Goal: Task Accomplishment & Management: Manage account settings

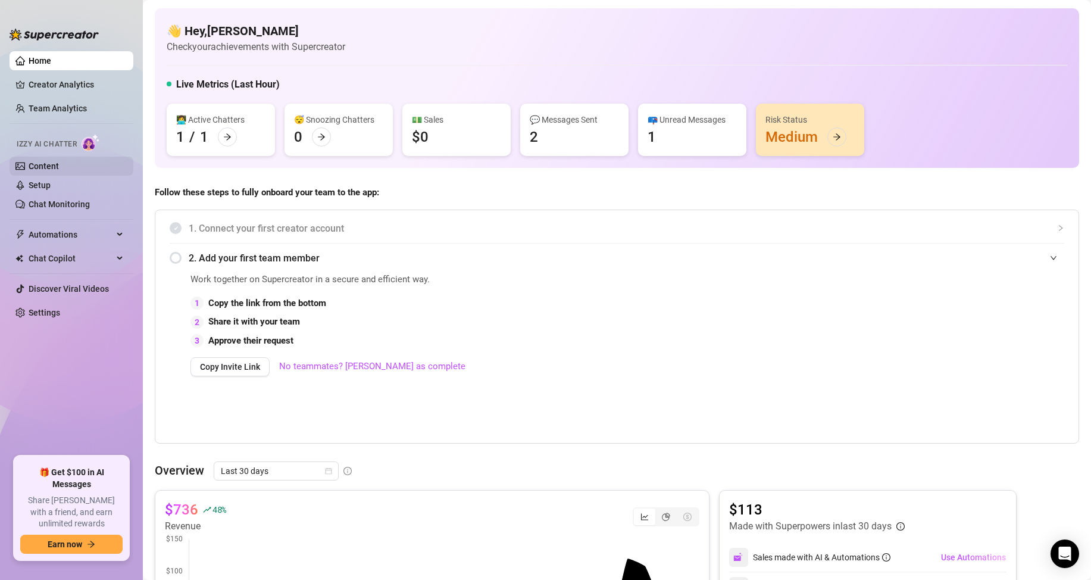
click at [59, 164] on link "Content" at bounding box center [44, 166] width 30 height 10
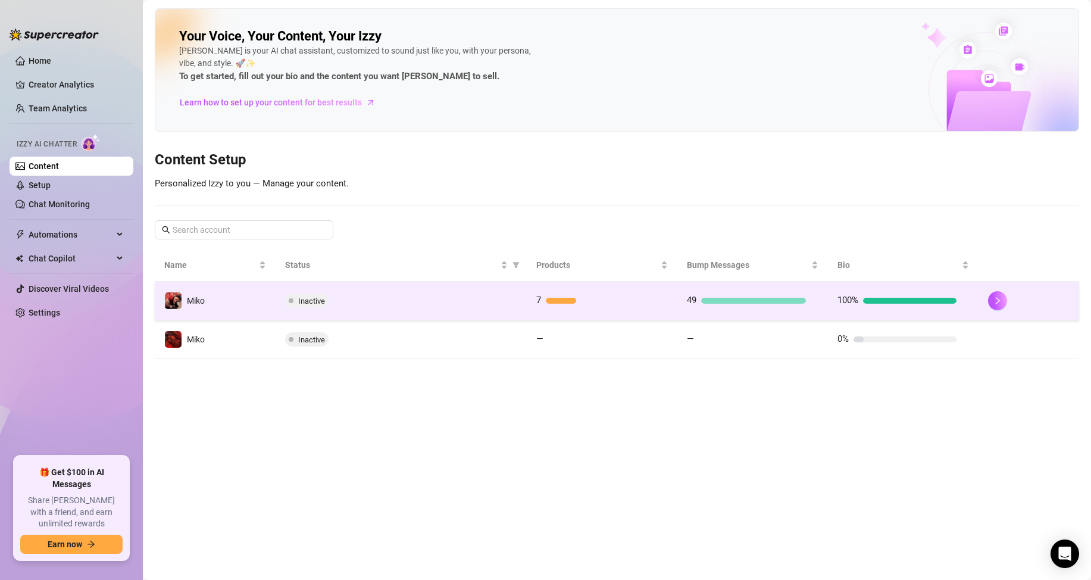
click at [554, 297] on div "7" at bounding box center [595, 301] width 119 height 14
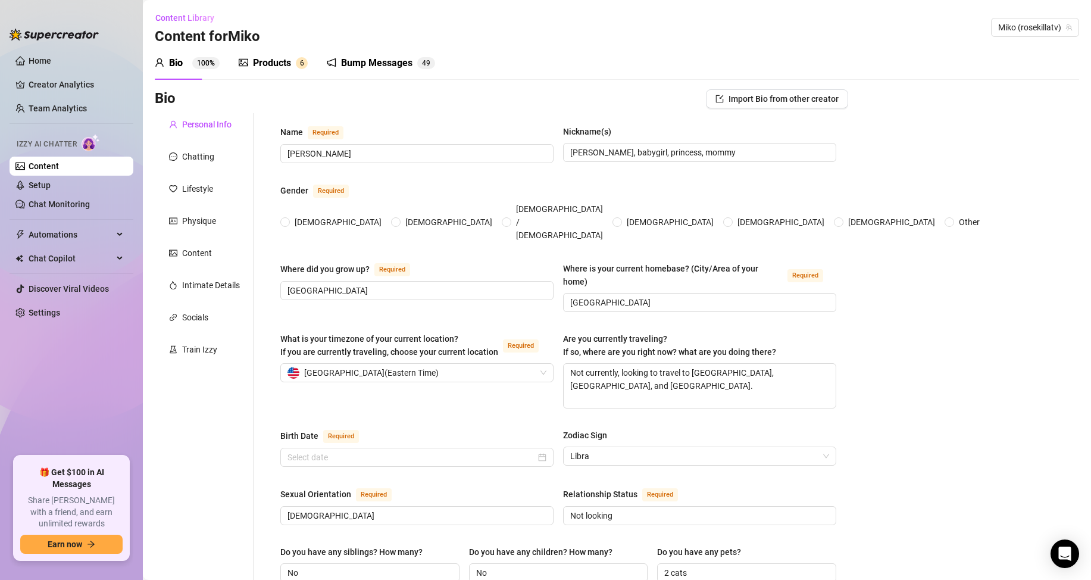
radio input "true"
type input "[DATE]"
click at [285, 71] on div "Products 6" at bounding box center [273, 62] width 69 height 33
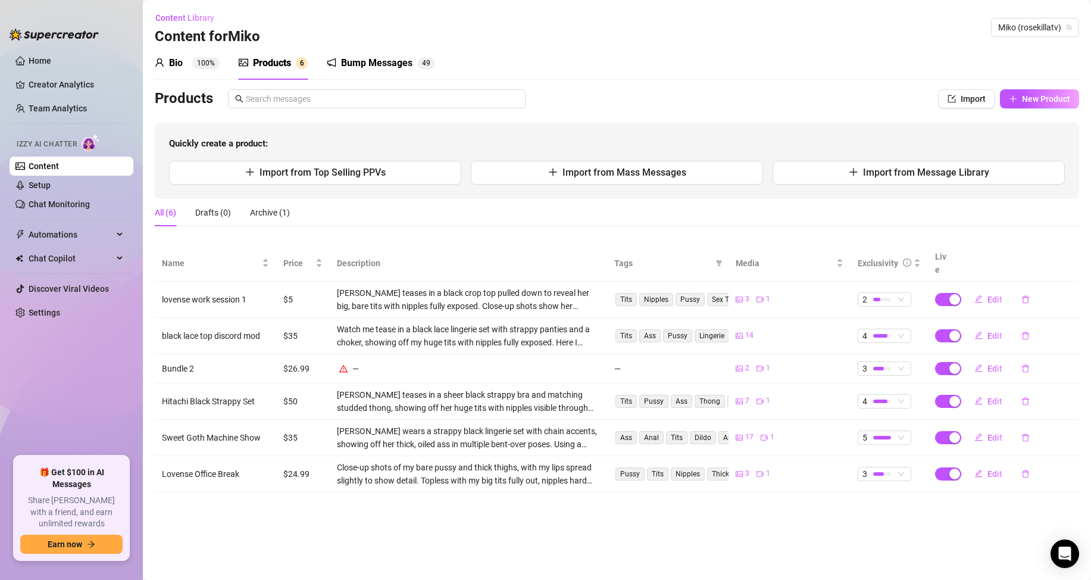
click at [355, 362] on div "—" at bounding box center [468, 368] width 263 height 13
click at [997, 364] on span "Edit" at bounding box center [995, 369] width 15 height 10
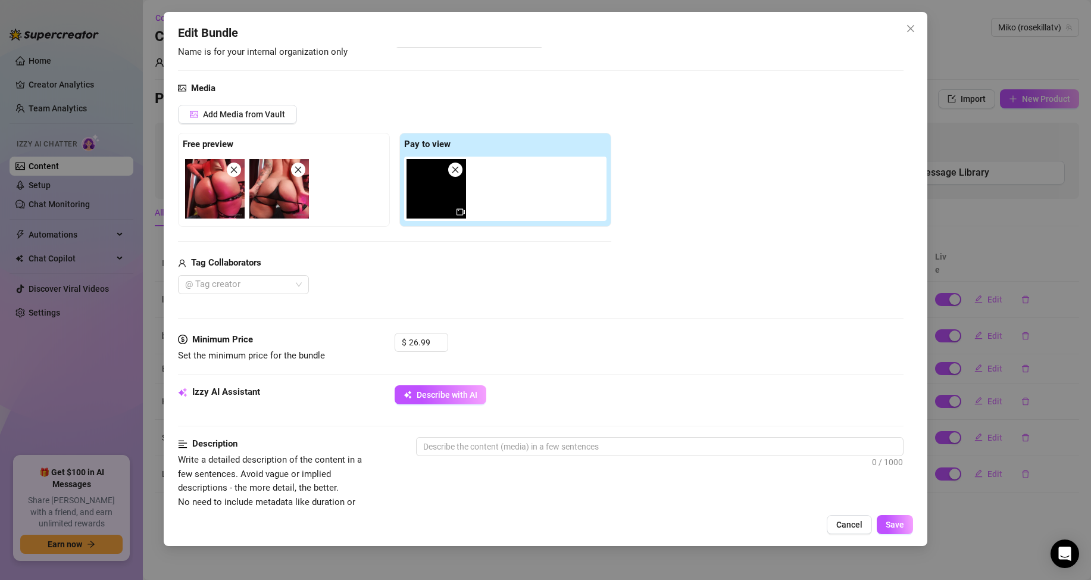
scroll to position [179, 0]
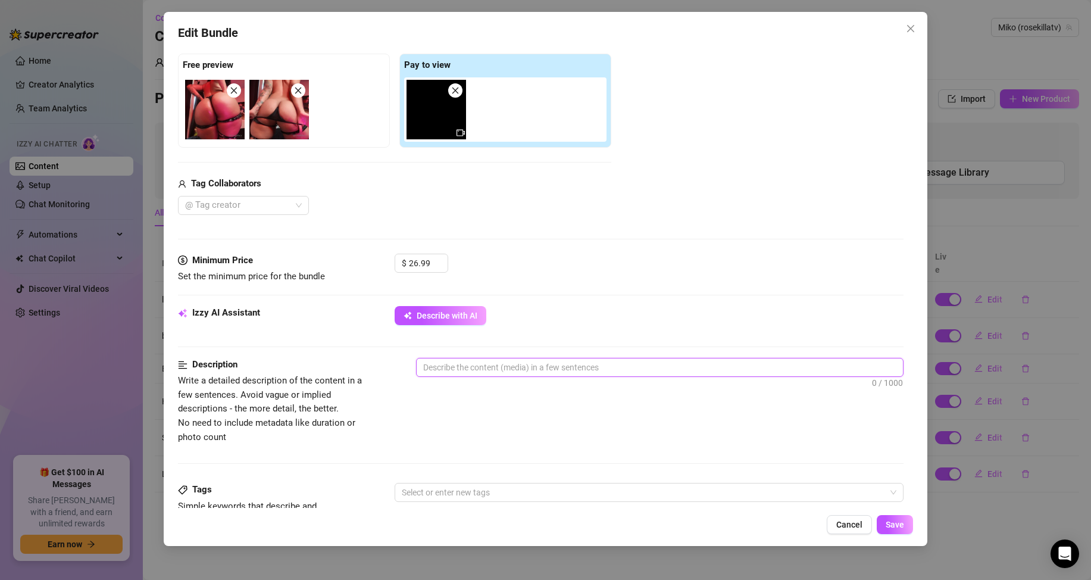
click at [474, 363] on textarea at bounding box center [660, 367] width 486 height 18
type textarea "m"
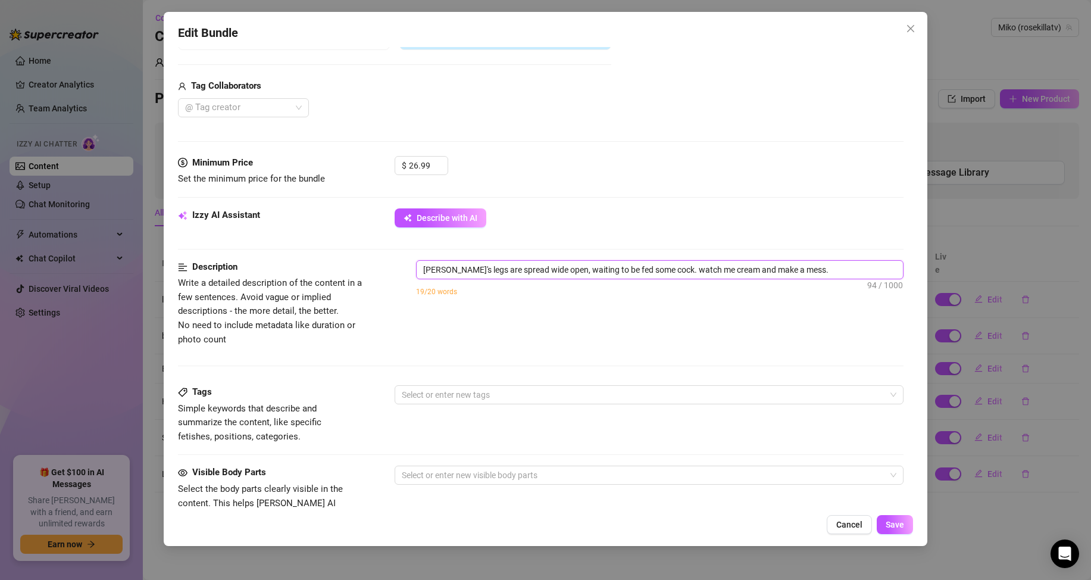
scroll to position [298, 0]
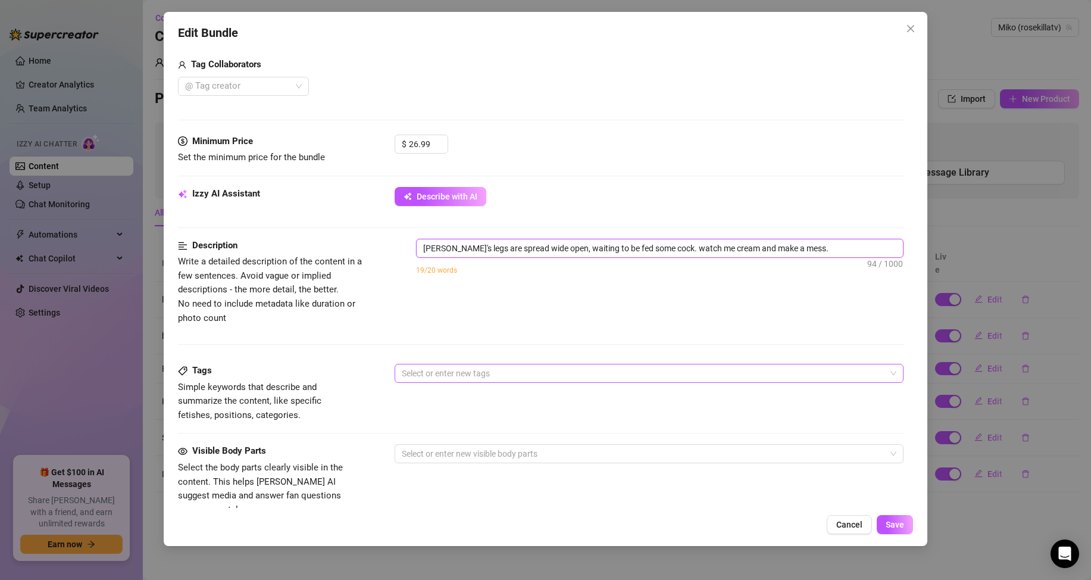
click at [701, 369] on div at bounding box center [643, 373] width 492 height 17
type textarea "[PERSON_NAME]'s legs are spread wide open, waiting to be fed some cock. watch m…"
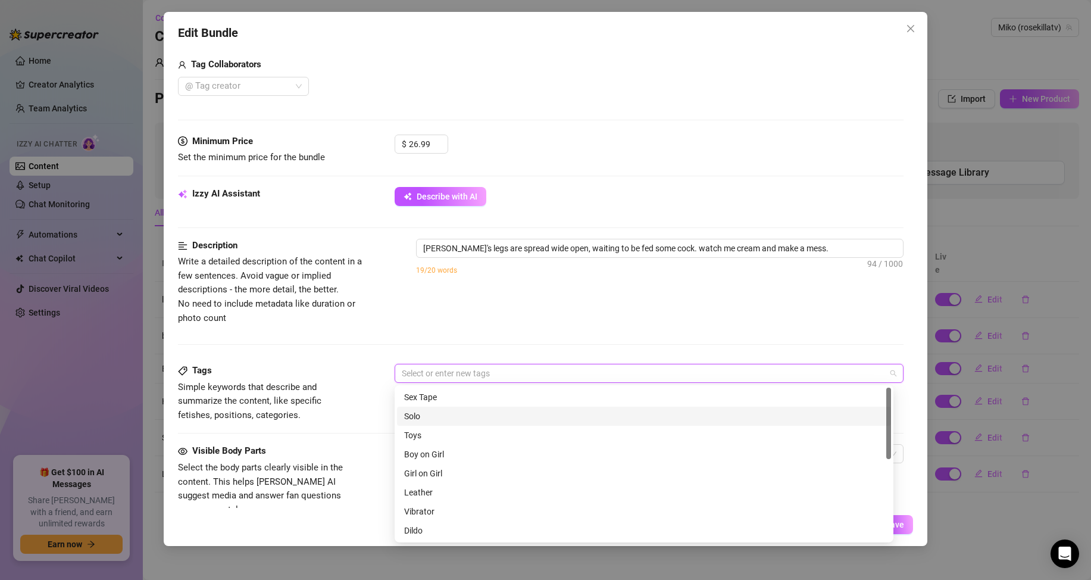
click at [664, 414] on div "Solo" at bounding box center [644, 416] width 480 height 13
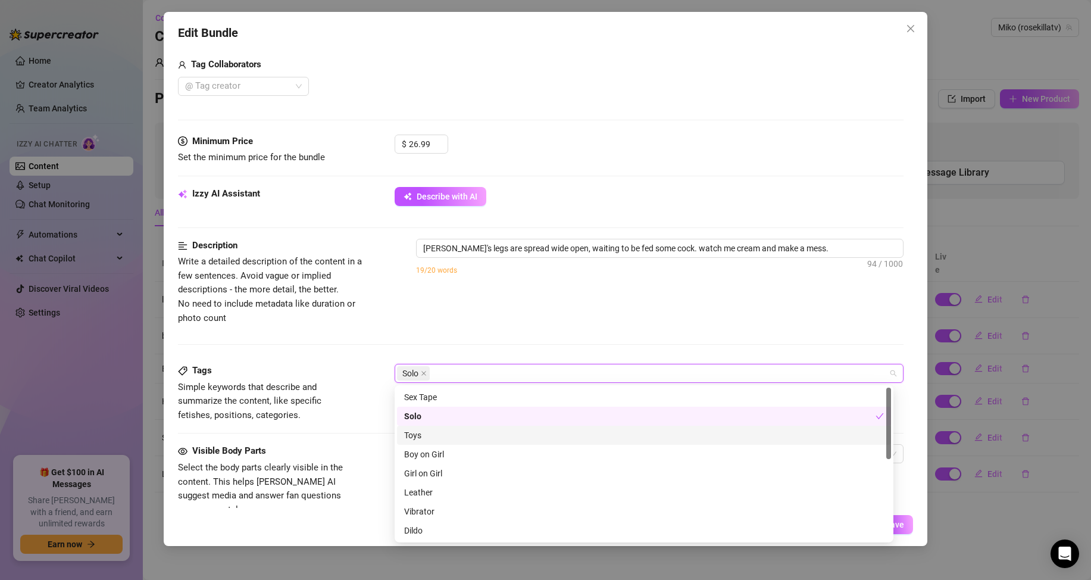
click at [634, 439] on div "Toys" at bounding box center [644, 435] width 480 height 13
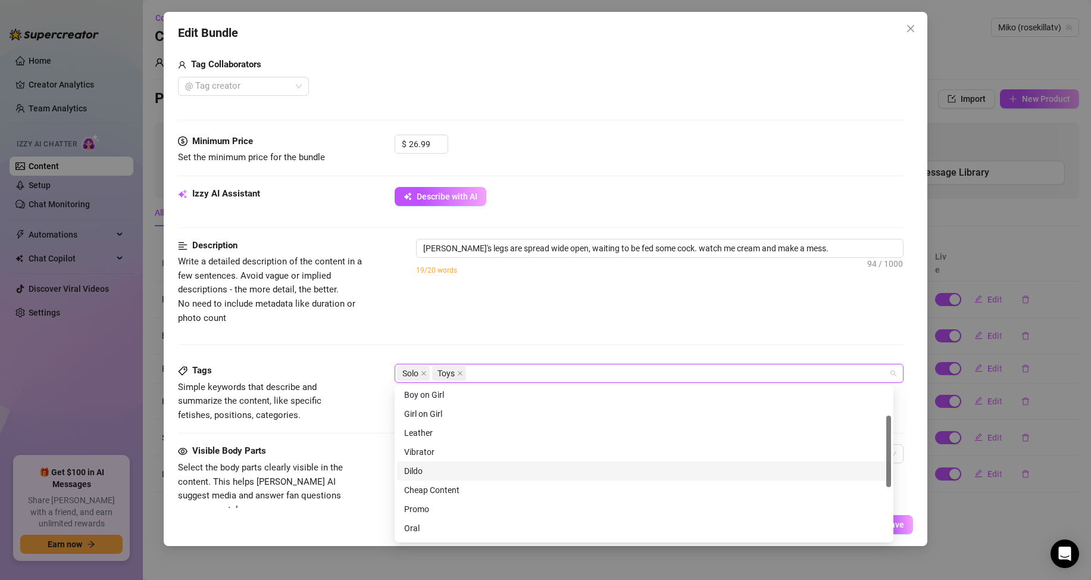
click at [565, 471] on div "Dildo" at bounding box center [644, 470] width 480 height 13
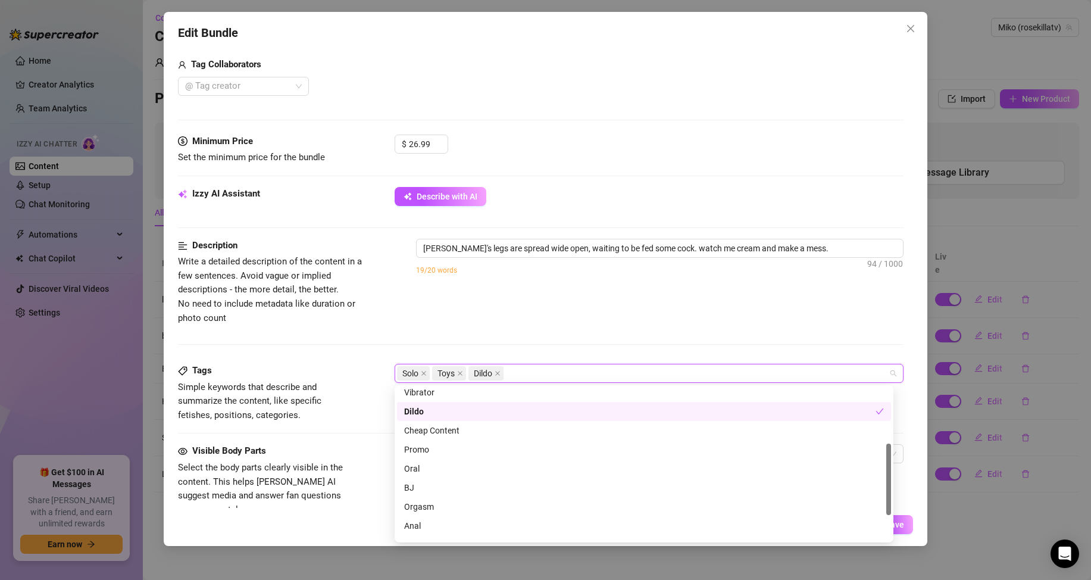
scroll to position [171, 0]
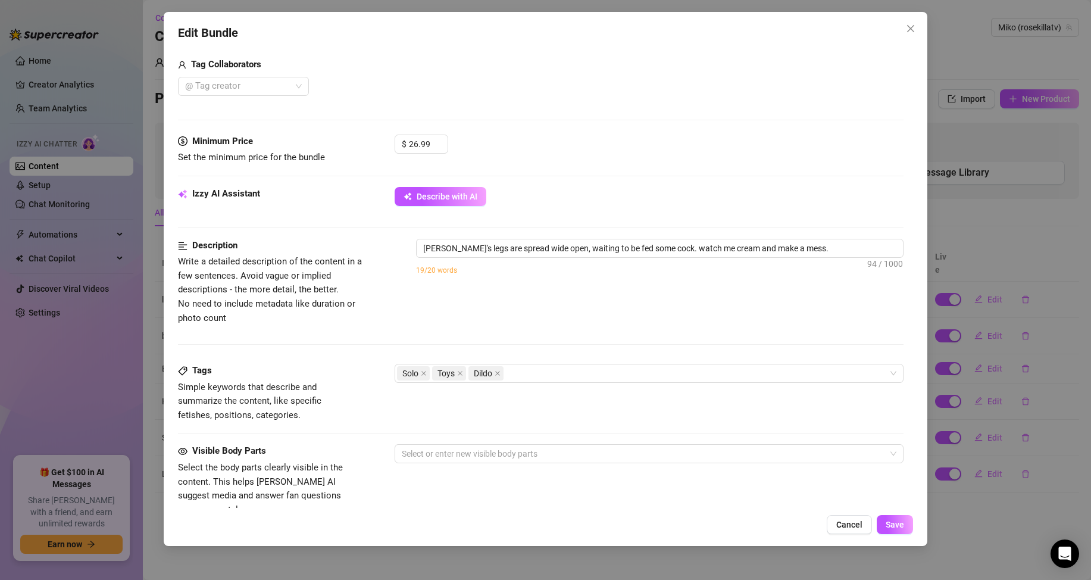
click at [598, 288] on div "[PERSON_NAME]'s legs are spread wide open, waiting to be fed some cock. watch m…" at bounding box center [660, 264] width 488 height 51
click at [511, 456] on div at bounding box center [643, 453] width 492 height 17
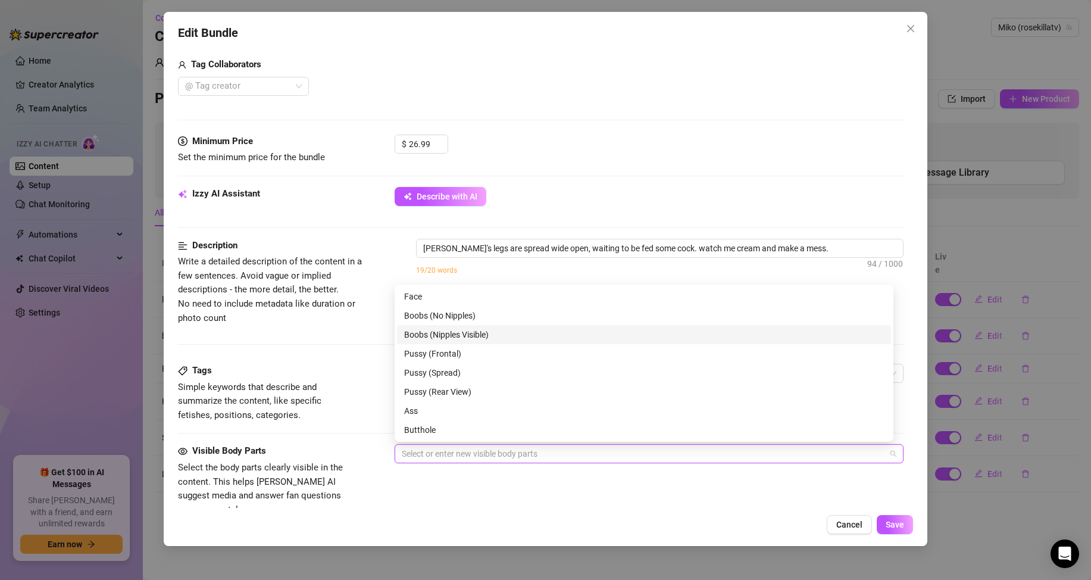
click at [516, 336] on div "Boobs (Nipples Visible)" at bounding box center [644, 334] width 480 height 13
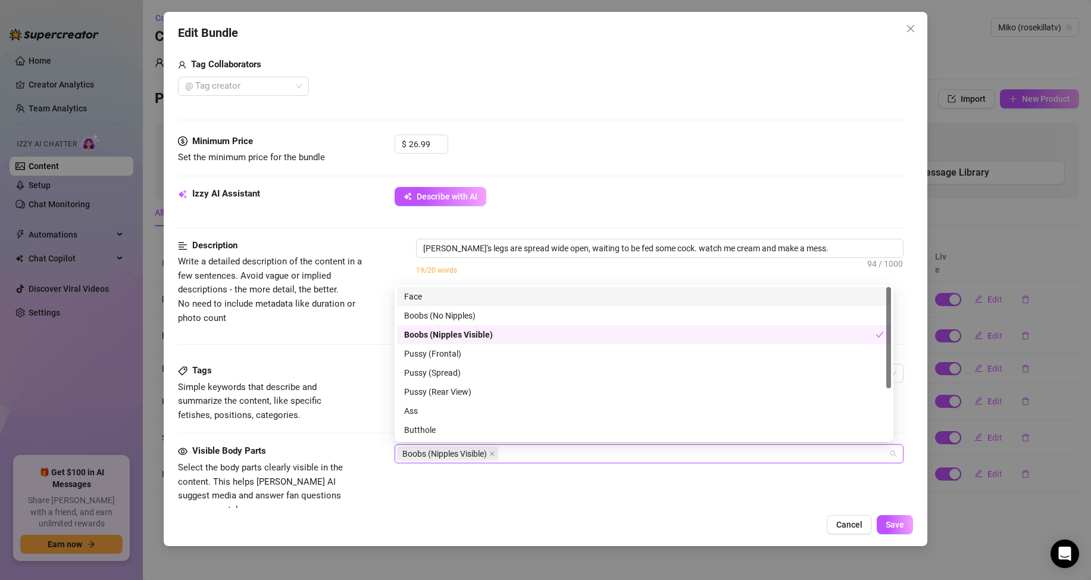
click at [481, 301] on div "Face" at bounding box center [644, 296] width 480 height 13
click at [513, 376] on div "Pussy (Spread)" at bounding box center [644, 372] width 480 height 13
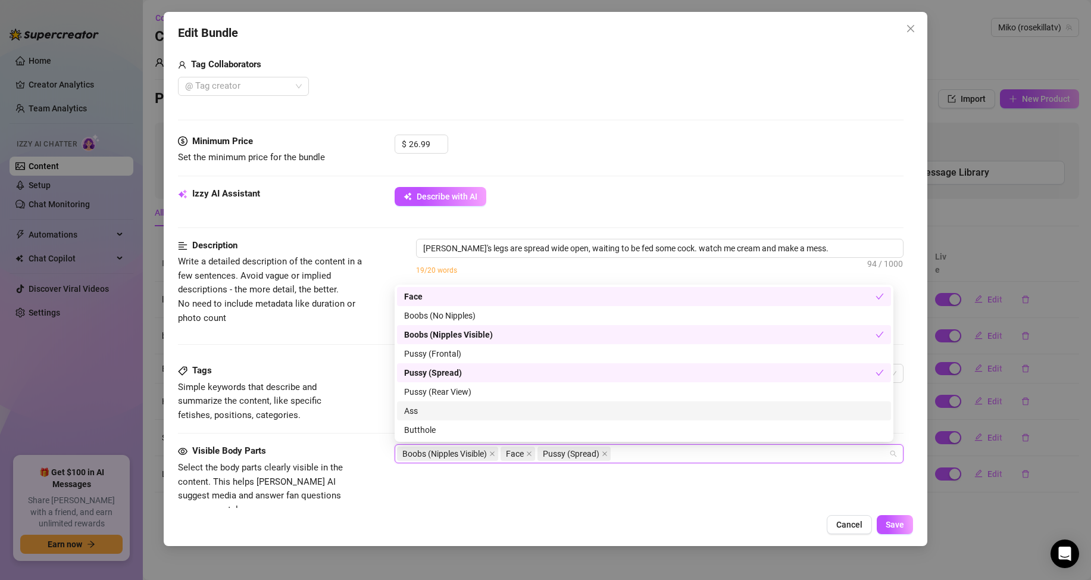
scroll to position [60, 0]
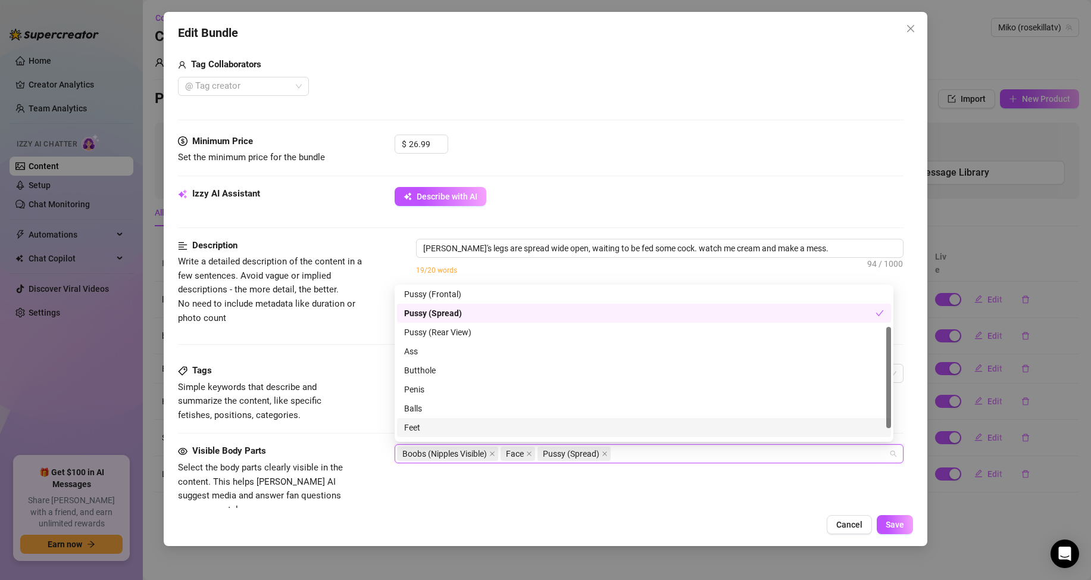
click at [512, 428] on div "Feet" at bounding box center [644, 427] width 480 height 13
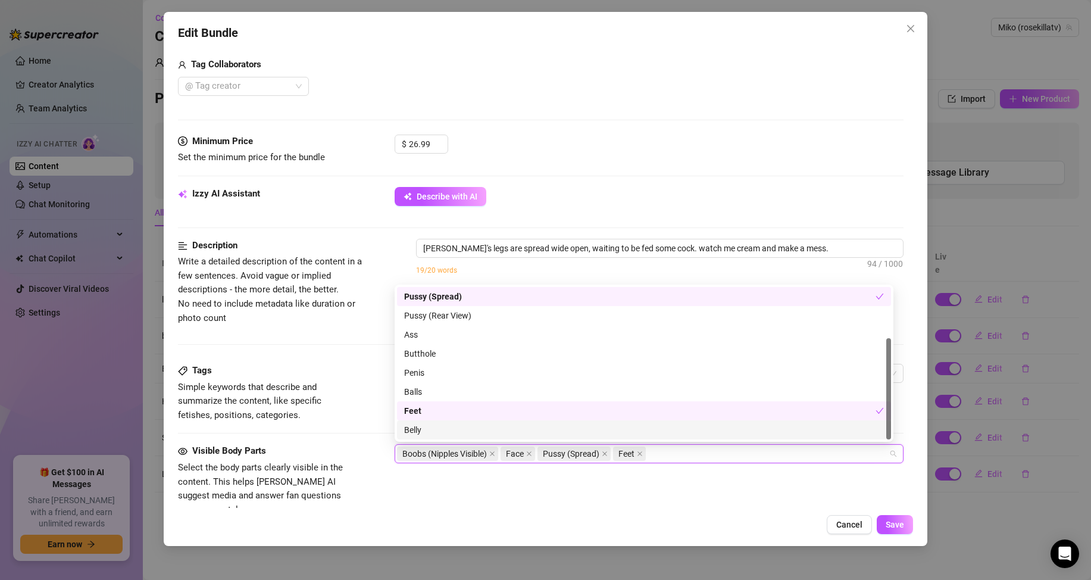
click at [520, 429] on div "Belly" at bounding box center [644, 429] width 480 height 13
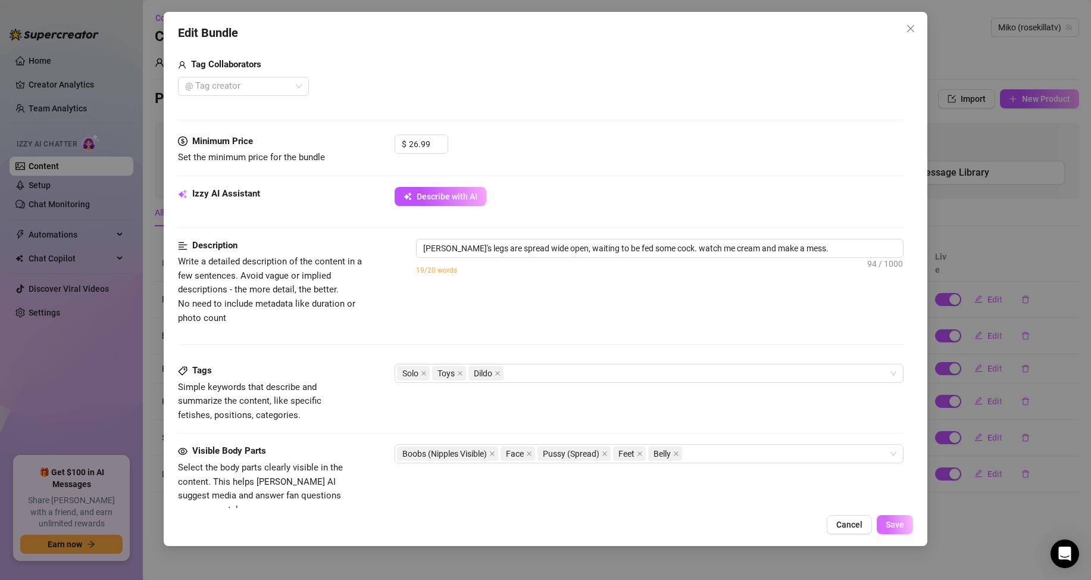
click at [890, 527] on span "Save" at bounding box center [895, 525] width 18 height 10
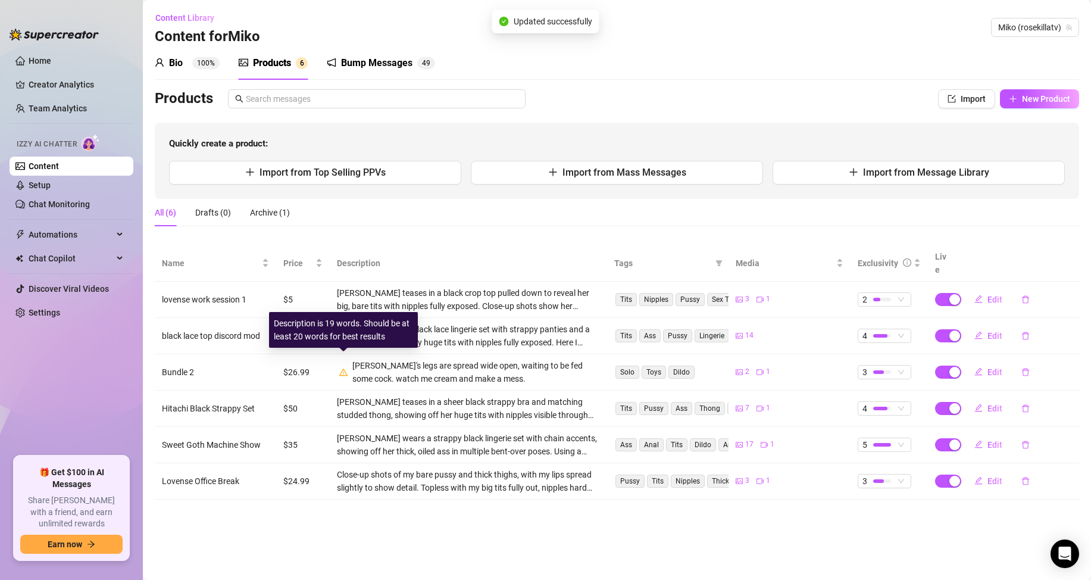
click at [342, 368] on icon "warning" at bounding box center [343, 372] width 8 height 8
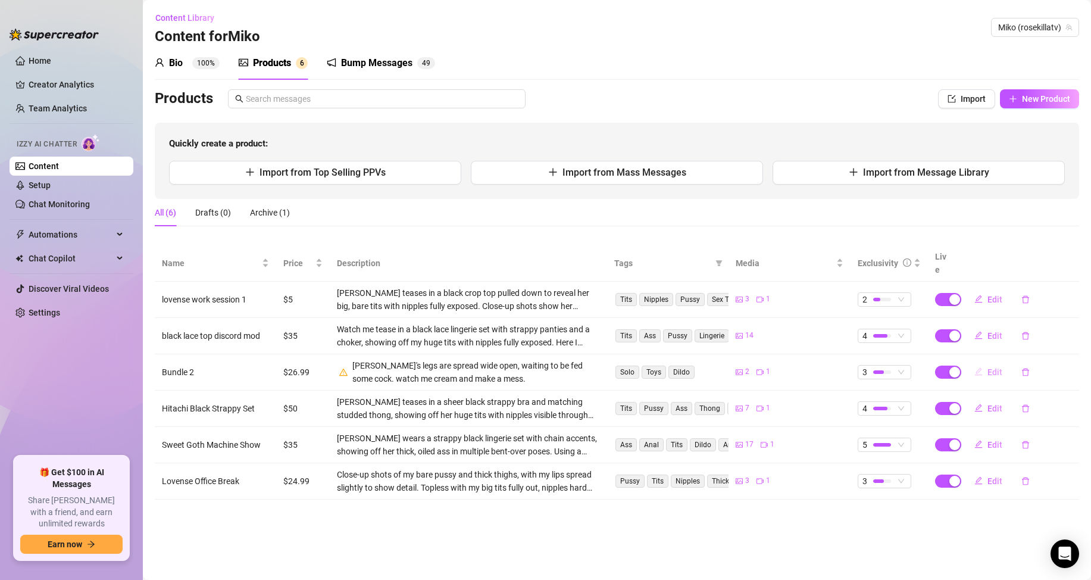
click at [986, 363] on button "Edit" at bounding box center [988, 372] width 47 height 19
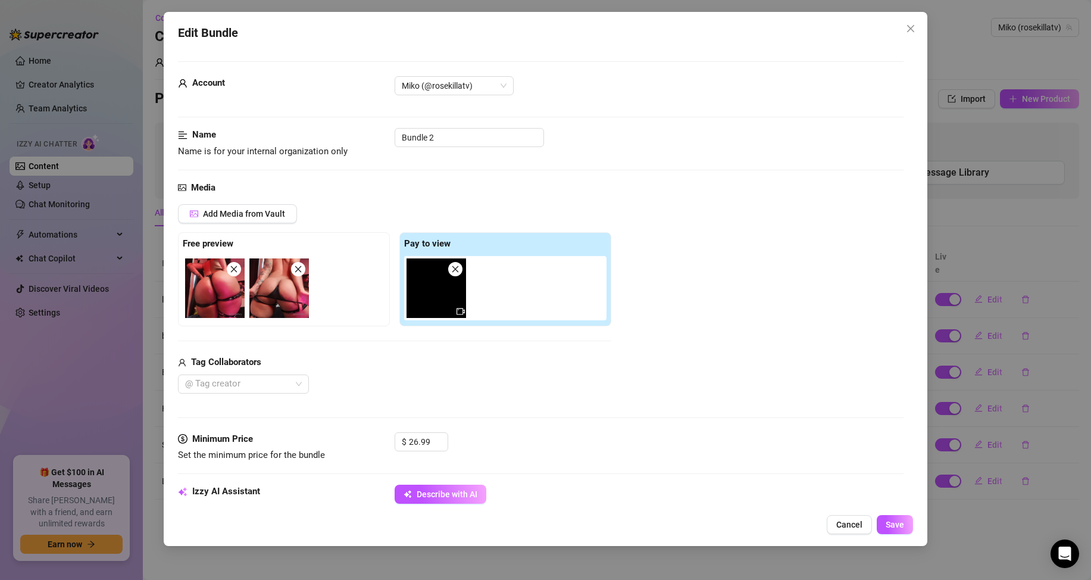
scroll to position [179, 0]
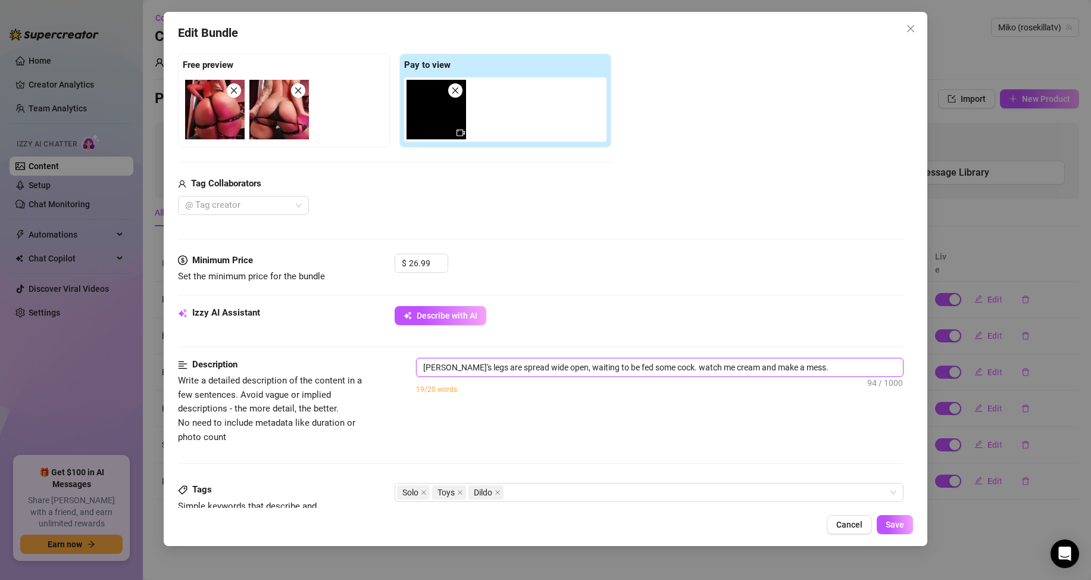
click at [569, 361] on textarea "[PERSON_NAME]'s legs are spread wide open, waiting to be fed some cock. watch m…" at bounding box center [660, 367] width 486 height 18
click at [696, 372] on textarea "[PERSON_NAME]'s legs are spread wide open, waiting to be fed some cock. watch m…" at bounding box center [660, 367] width 486 height 18
click at [763, 366] on textarea "[PERSON_NAME]'s legs are spread wide open, waiting to be fed some cock. watch m…" at bounding box center [660, 367] width 486 height 18
click at [718, 367] on textarea "[PERSON_NAME]'s legs are spread wide open, waiting to be fed some cock. watch m…" at bounding box center [660, 367] width 486 height 18
click at [693, 364] on textarea "[PERSON_NAME]'s legs are spread wide open, waiting to be fed some cock. watch m…" at bounding box center [660, 367] width 486 height 18
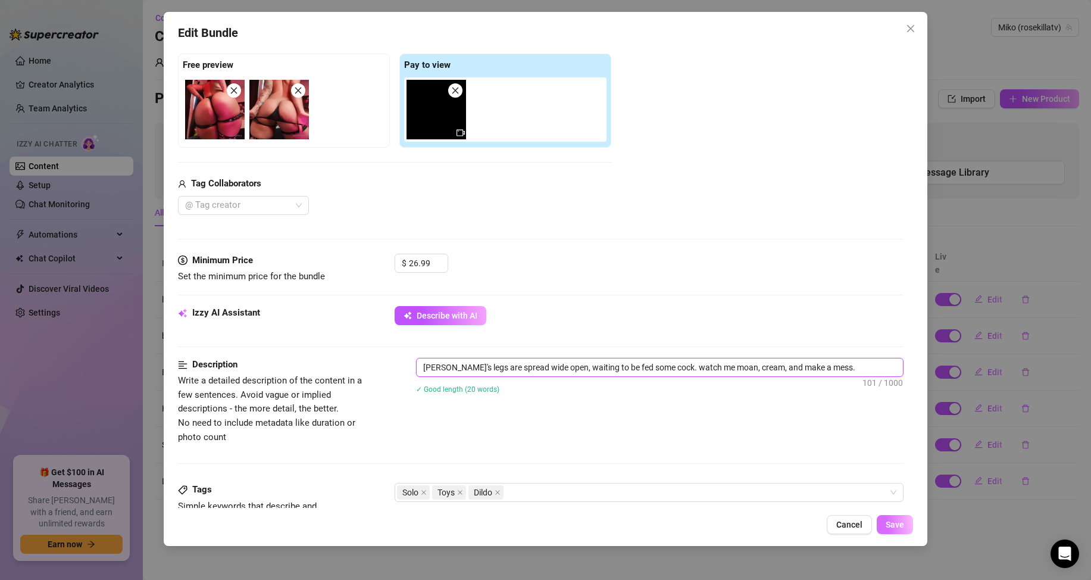
type textarea "[PERSON_NAME]'s legs are spread wide open, waiting to be fed some cock. watch m…"
click at [906, 522] on button "Save" at bounding box center [895, 524] width 36 height 19
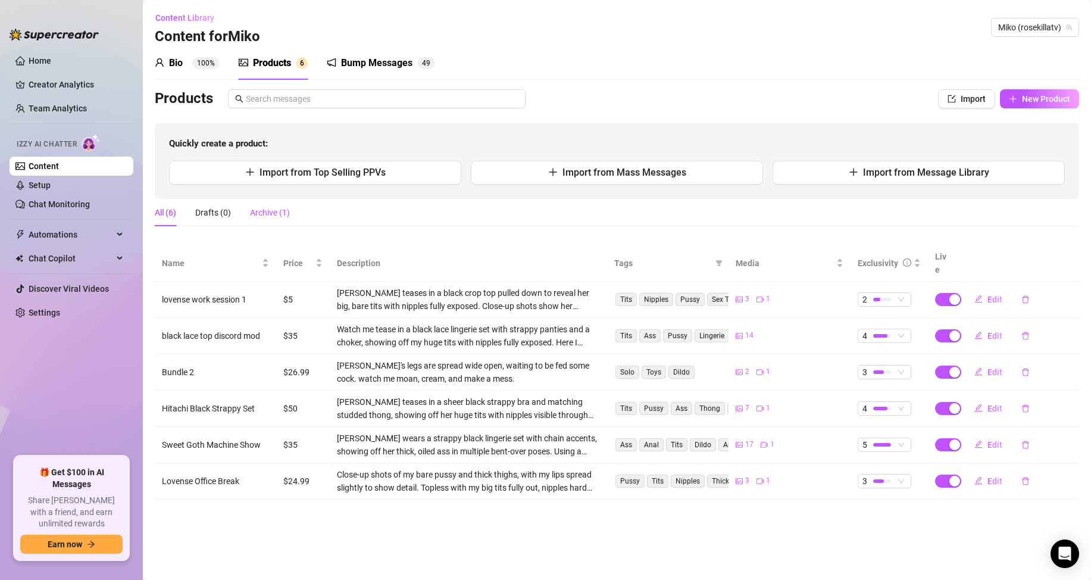
click at [255, 214] on div "Archive (1)" at bounding box center [270, 212] width 40 height 13
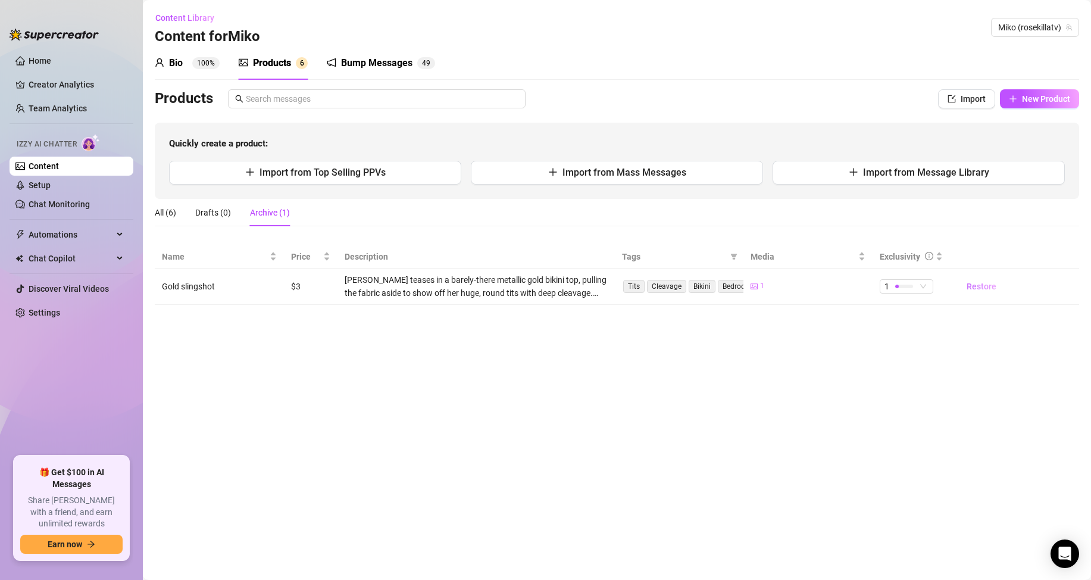
click at [974, 286] on span "Restore" at bounding box center [982, 287] width 30 height 10
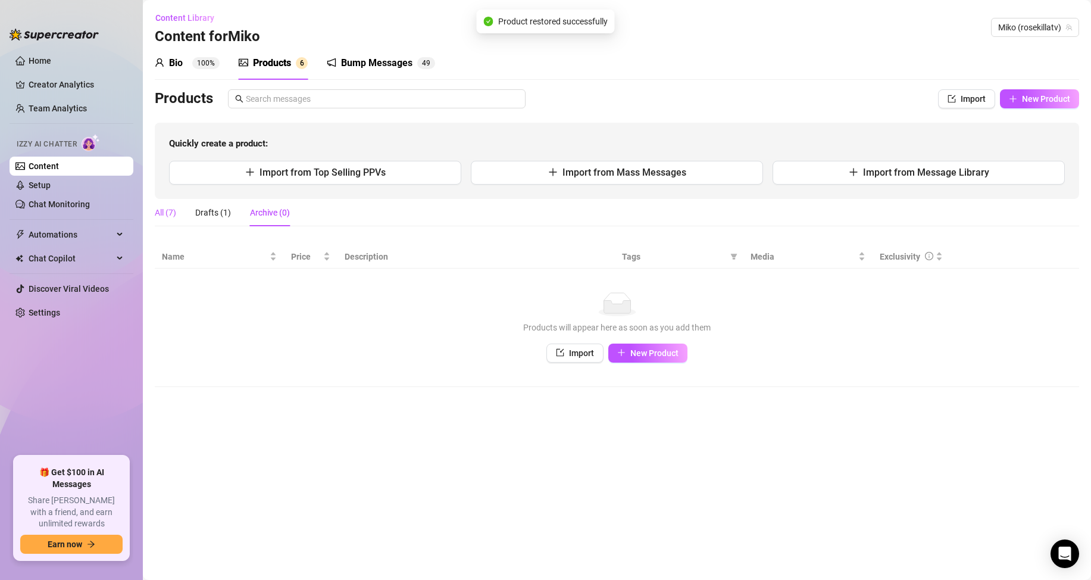
click at [168, 214] on div "All (7)" at bounding box center [165, 212] width 21 height 13
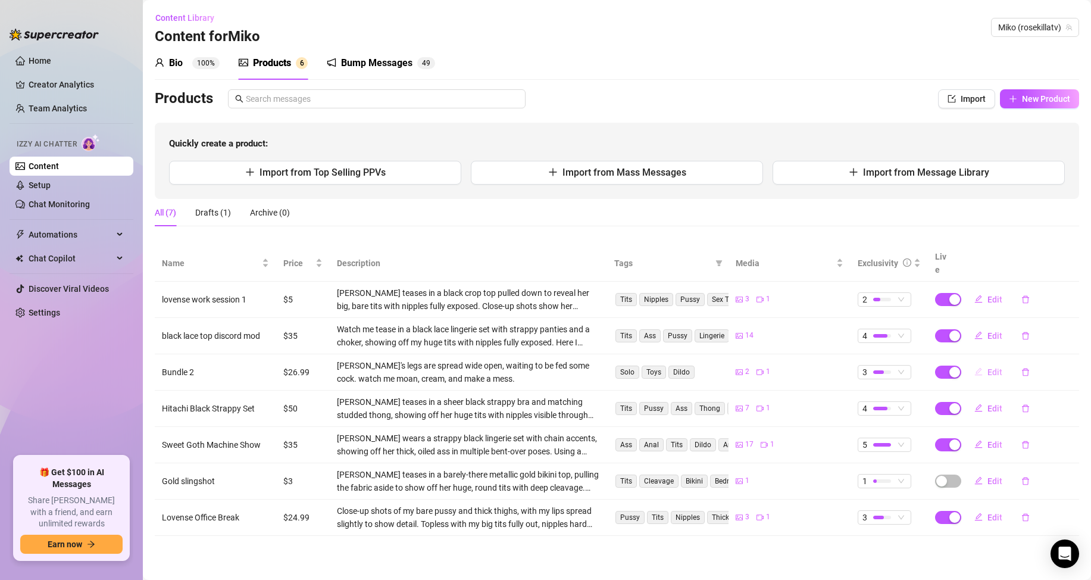
drag, startPoint x: 188, startPoint y: 360, endPoint x: 995, endPoint y: 354, distance: 806.8
click at [995, 367] on span "Edit" at bounding box center [995, 372] width 15 height 10
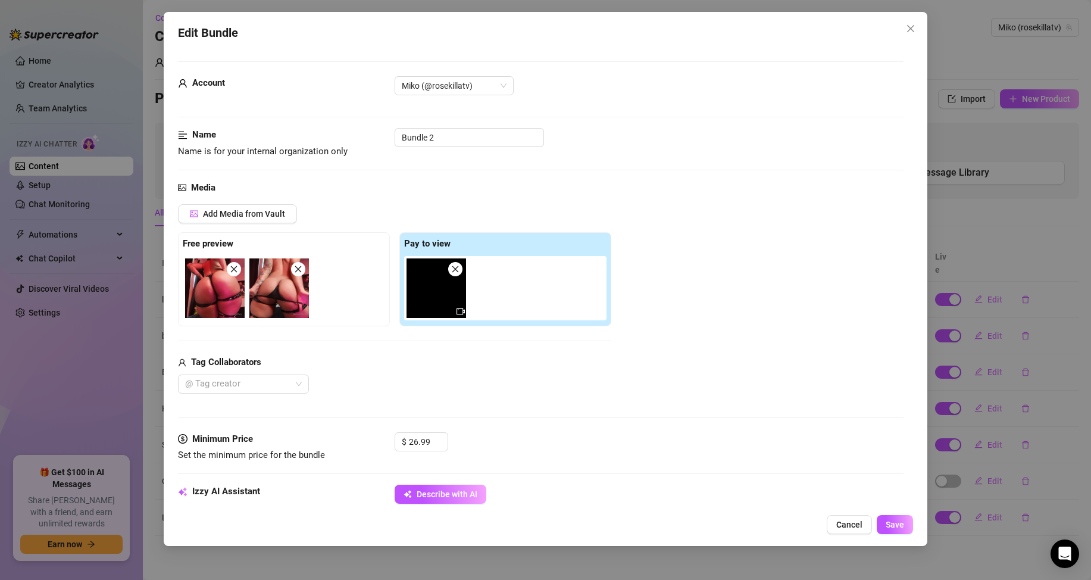
click at [993, 362] on div "Edit Bundle Account Miko (@rosekillatv) Name Name is for your internal organiza…" at bounding box center [545, 290] width 1091 height 580
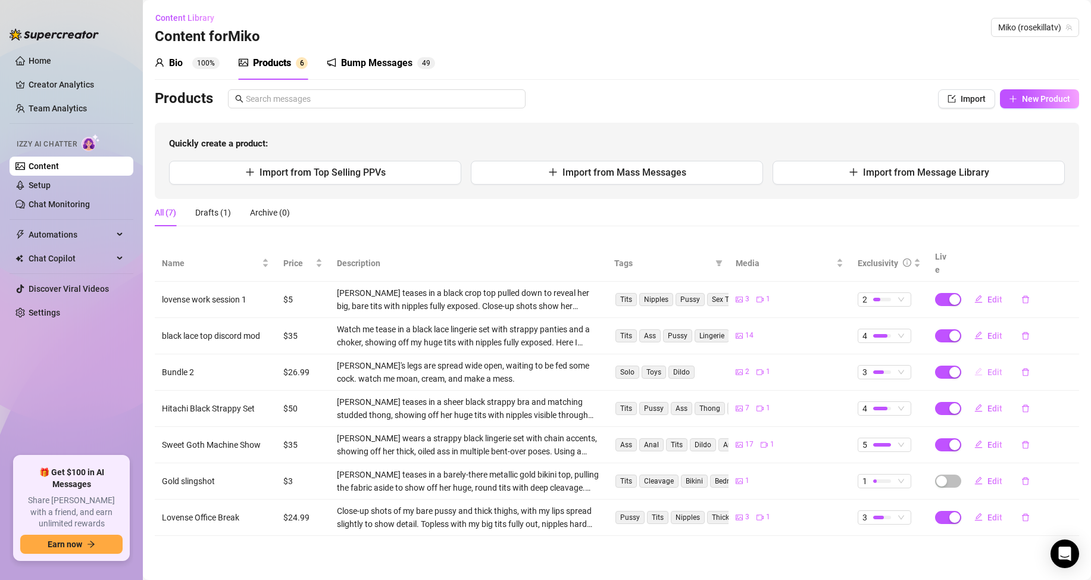
click at [992, 367] on span "Edit" at bounding box center [995, 372] width 15 height 10
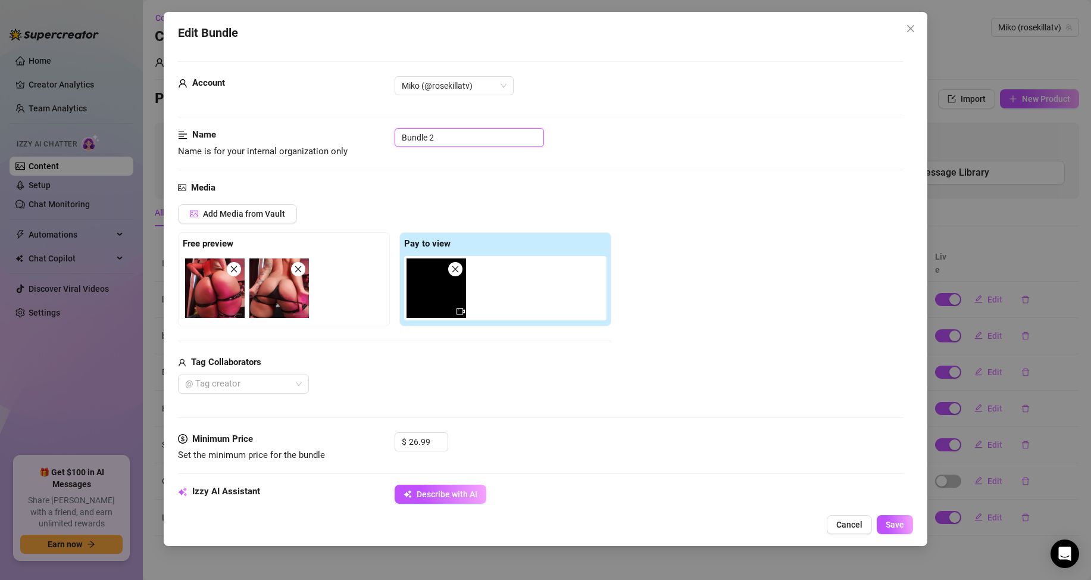
drag, startPoint x: 445, startPoint y: 133, endPoint x: 320, endPoint y: 150, distance: 125.6
click at [320, 150] on div "Name Name is for your internal organization only Bundle 2" at bounding box center [541, 143] width 726 height 30
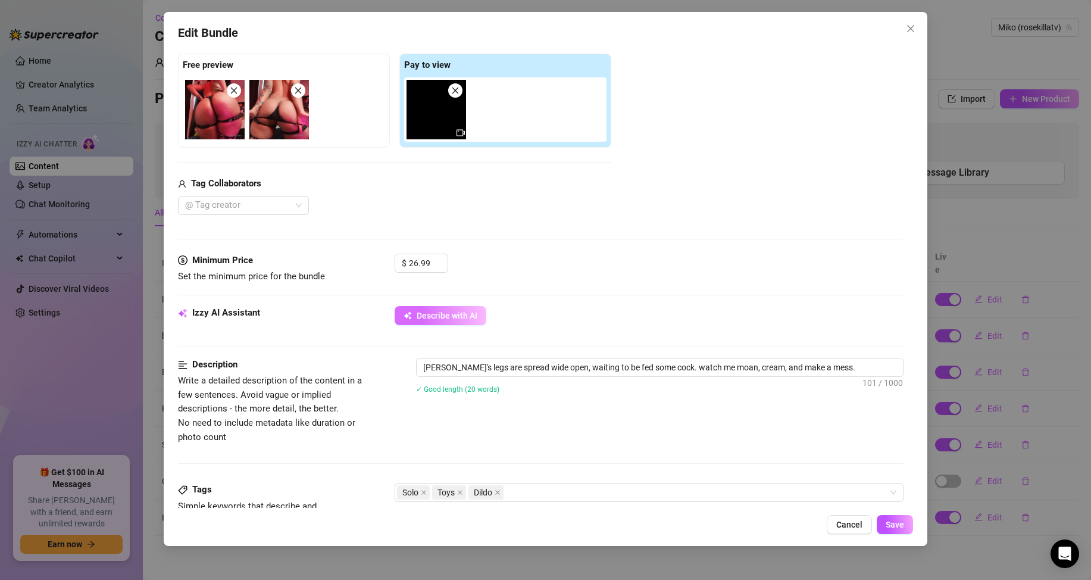
type input "leg straps only dildo play"
click at [453, 308] on button "Describe with AI" at bounding box center [441, 315] width 92 height 19
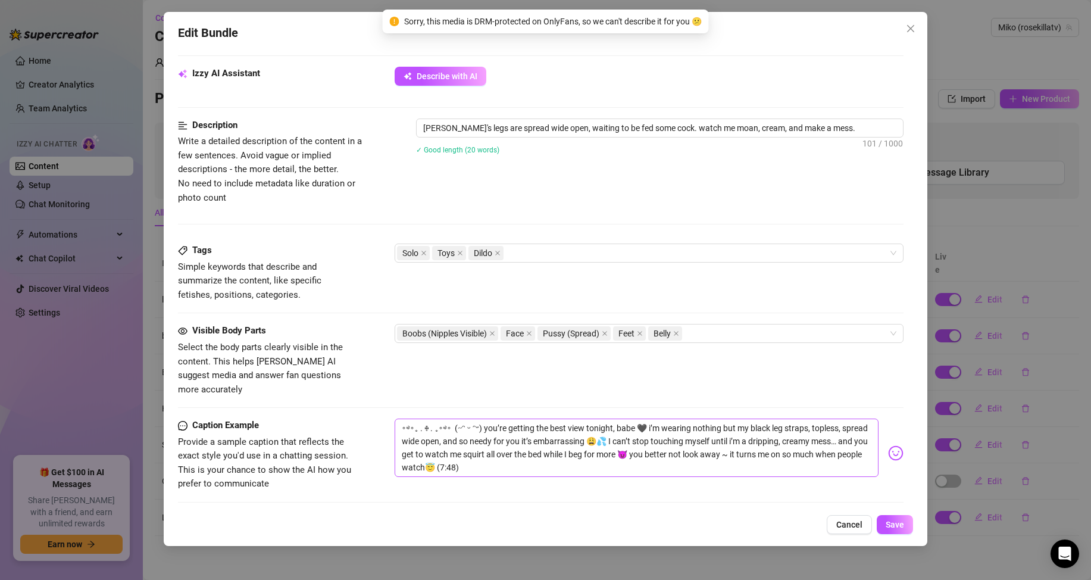
scroll to position [476, 0]
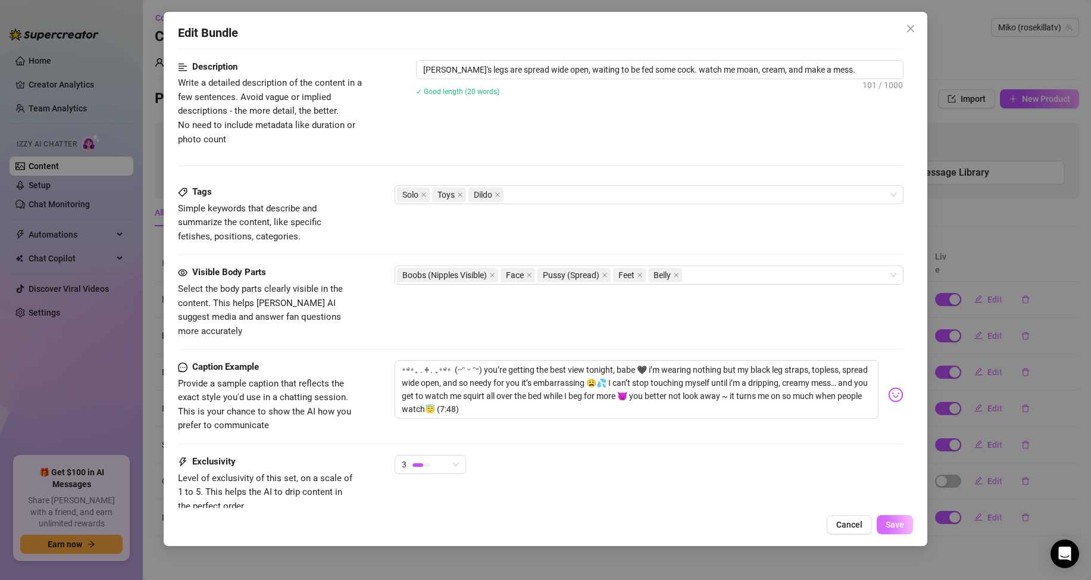
click at [887, 523] on span "Save" at bounding box center [895, 525] width 18 height 10
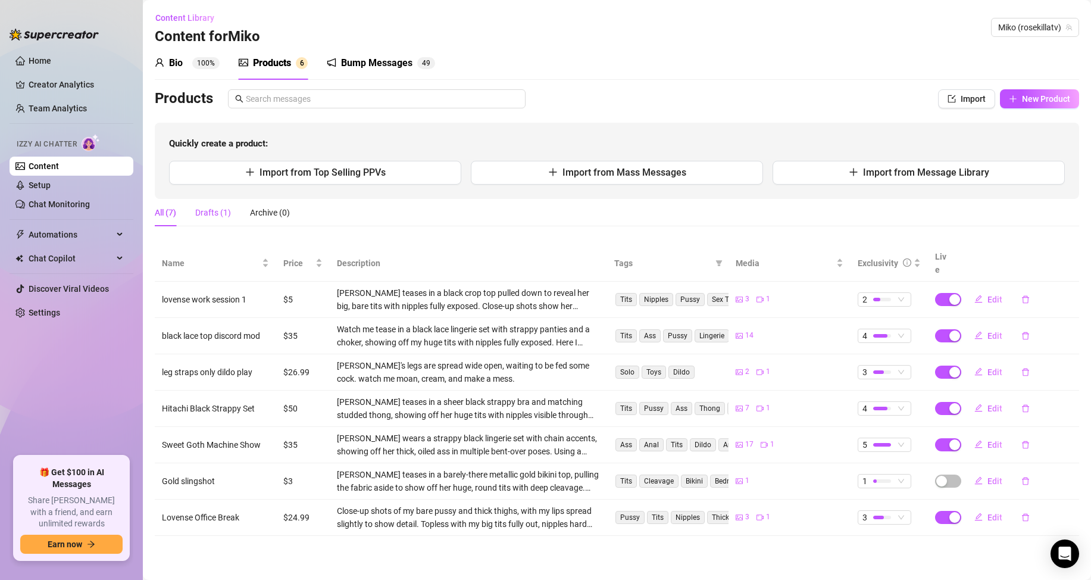
click at [210, 213] on div "Drafts (1)" at bounding box center [213, 212] width 36 height 13
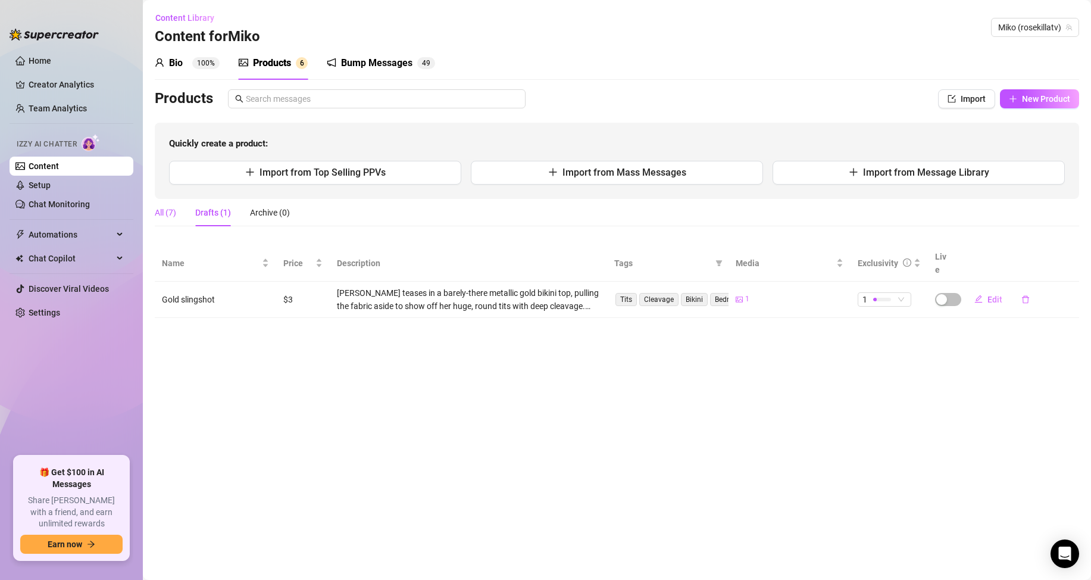
click at [173, 206] on div "All (7)" at bounding box center [165, 212] width 21 height 13
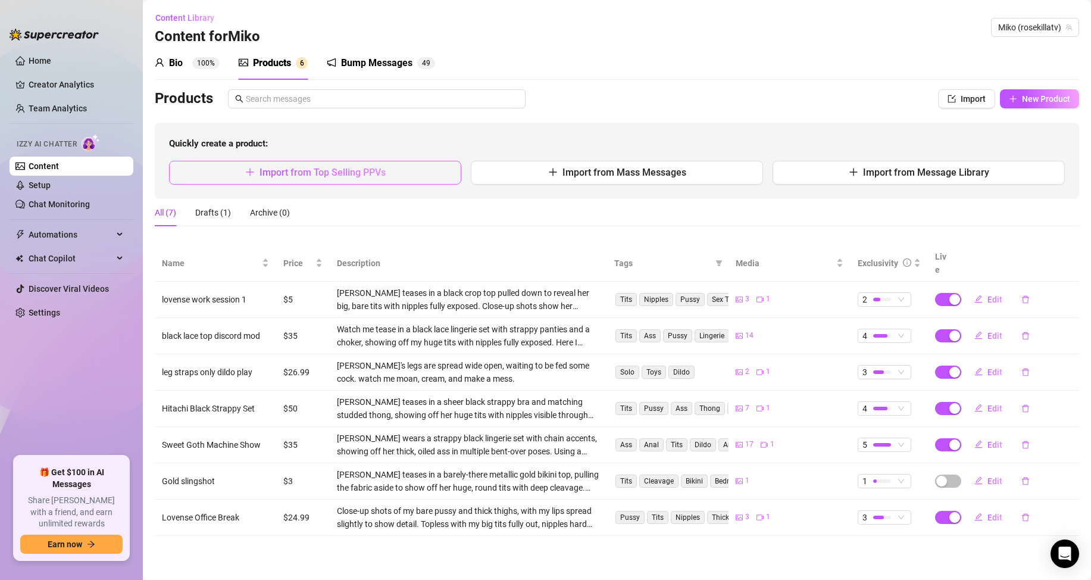
click at [289, 174] on span "Import from Top Selling PPVs" at bounding box center [323, 172] width 126 height 11
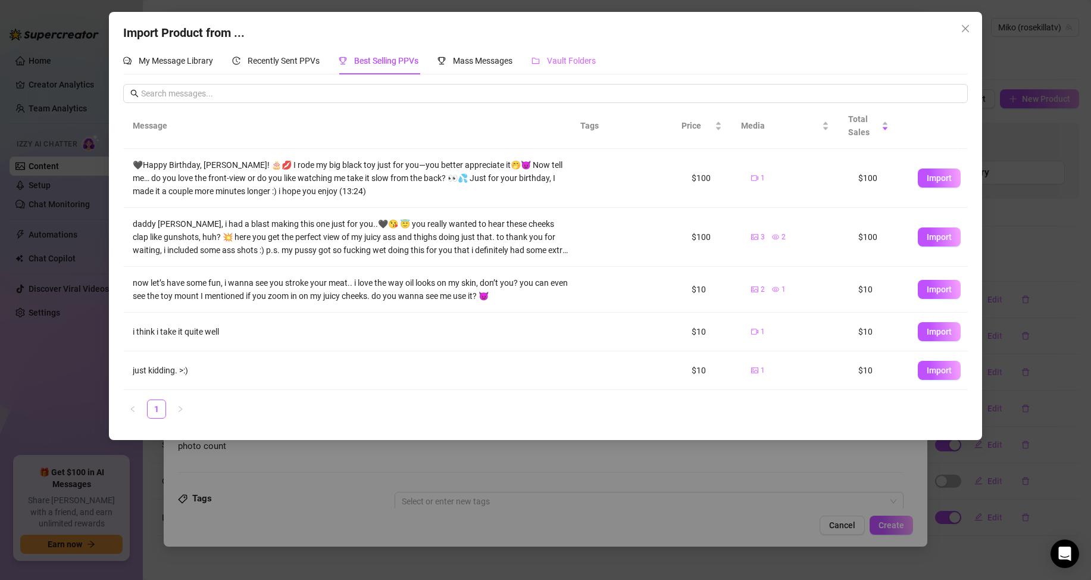
click at [564, 52] on div "Vault Folders" at bounding box center [564, 60] width 64 height 27
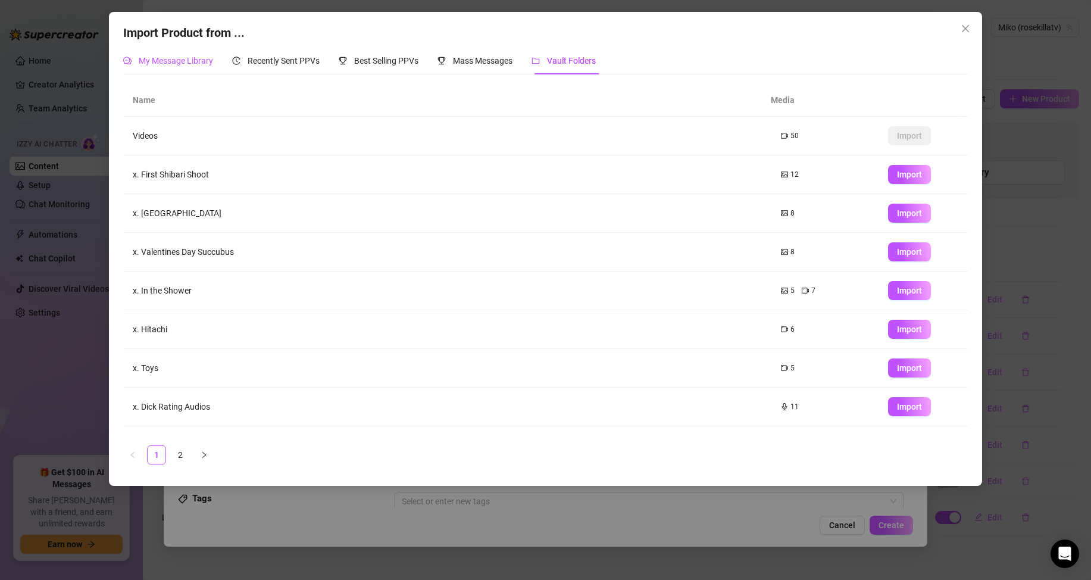
click at [179, 64] on span "My Message Library" at bounding box center [176, 61] width 74 height 10
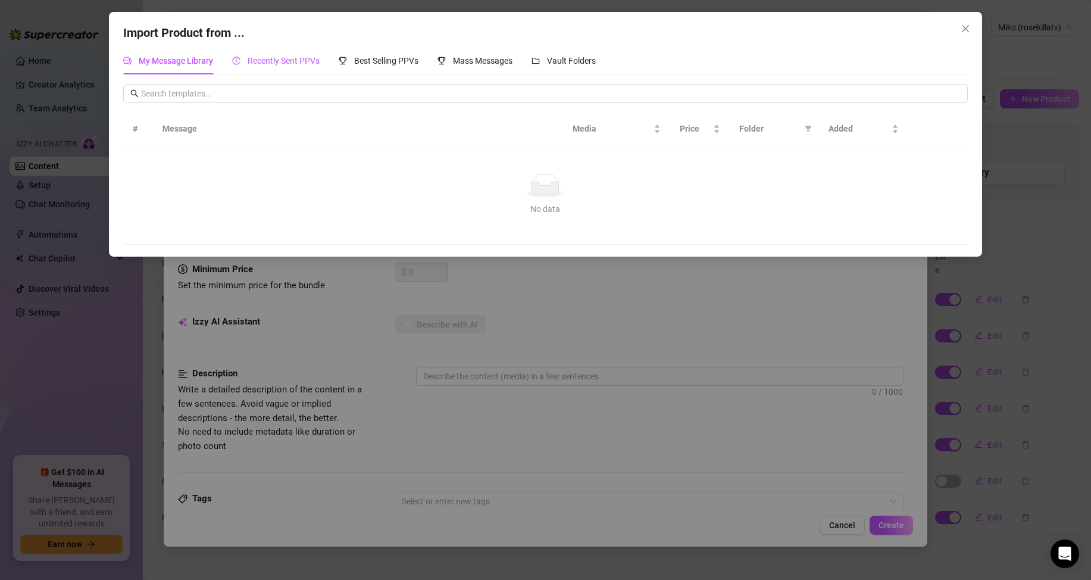
click at [304, 60] on span "Recently Sent PPVs" at bounding box center [284, 61] width 72 height 10
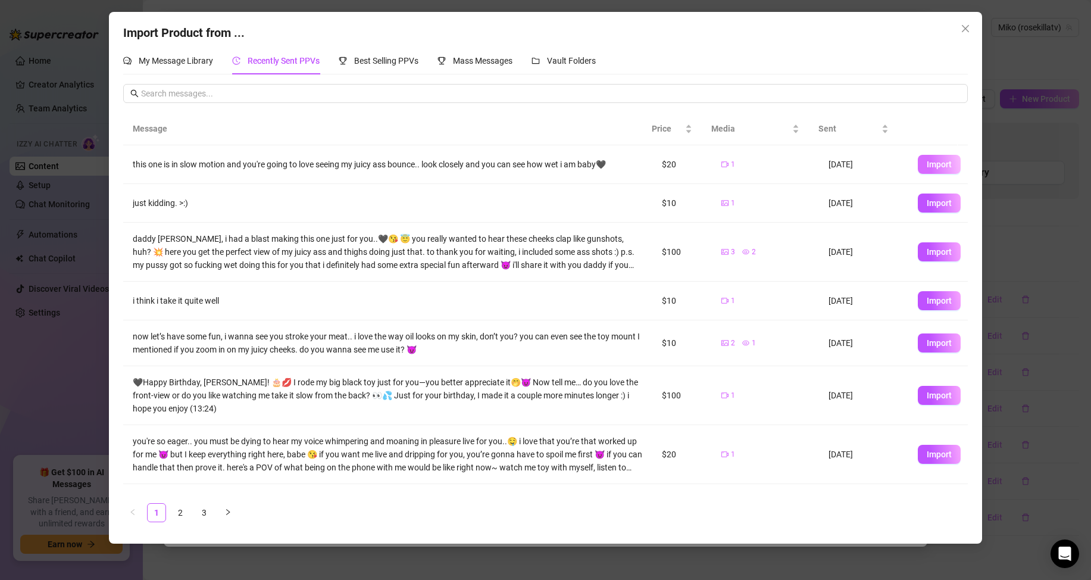
click at [935, 162] on span "Import" at bounding box center [939, 165] width 25 height 10
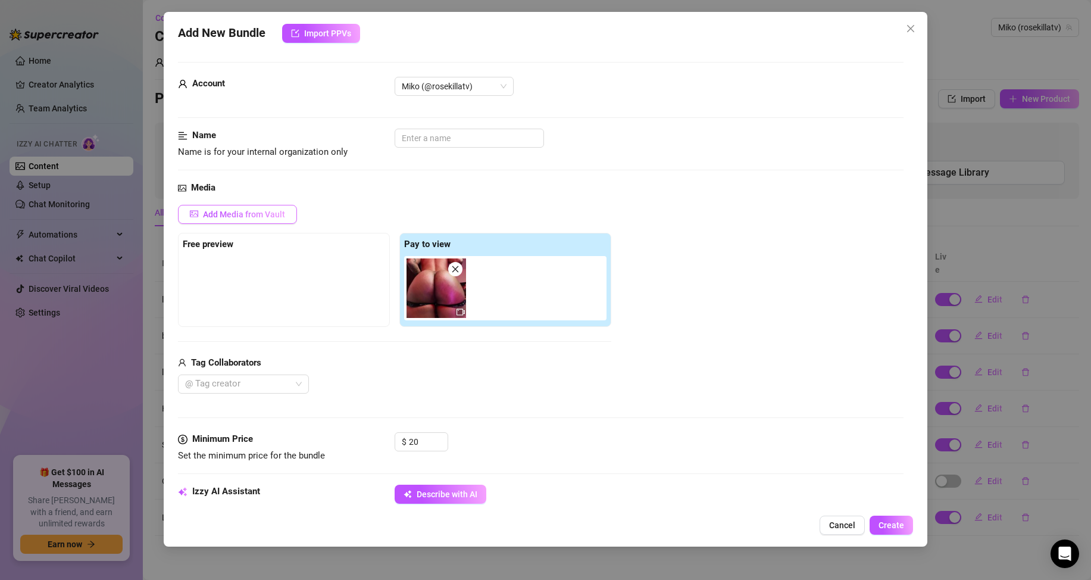
click at [248, 208] on button "Add Media from Vault" at bounding box center [237, 214] width 119 height 19
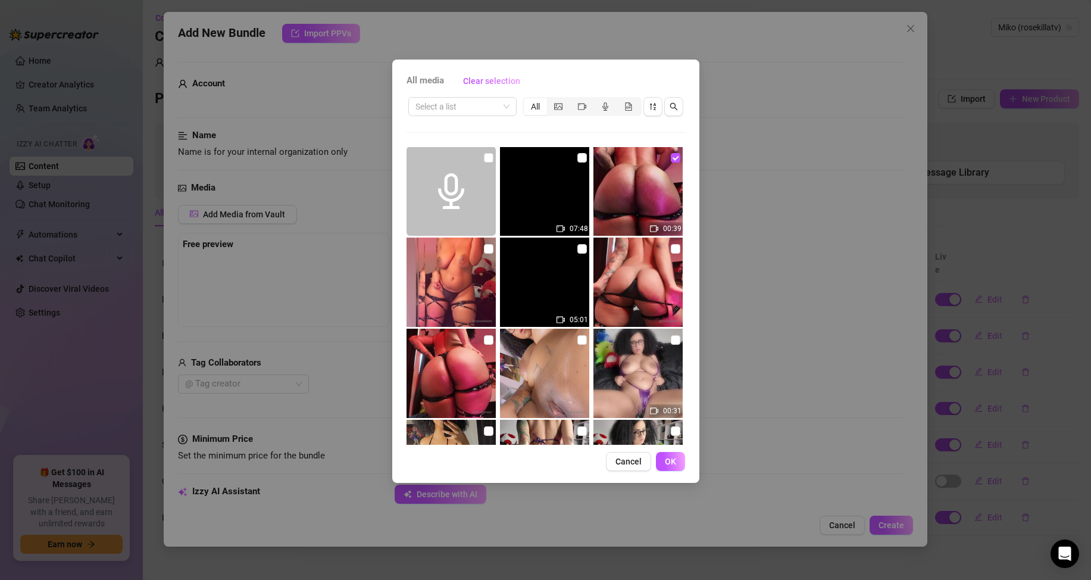
scroll to position [0, 0]
click at [484, 341] on input "checkbox" at bounding box center [489, 341] width 10 height 10
checkbox input "true"
click at [671, 249] on input "checkbox" at bounding box center [676, 250] width 10 height 10
checkbox input "true"
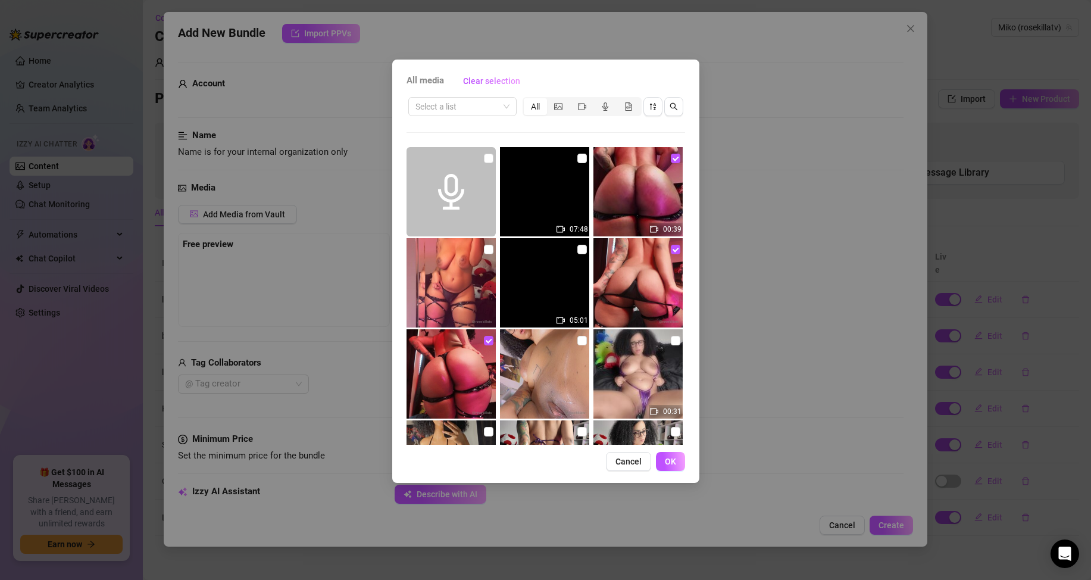
scroll to position [60, 0]
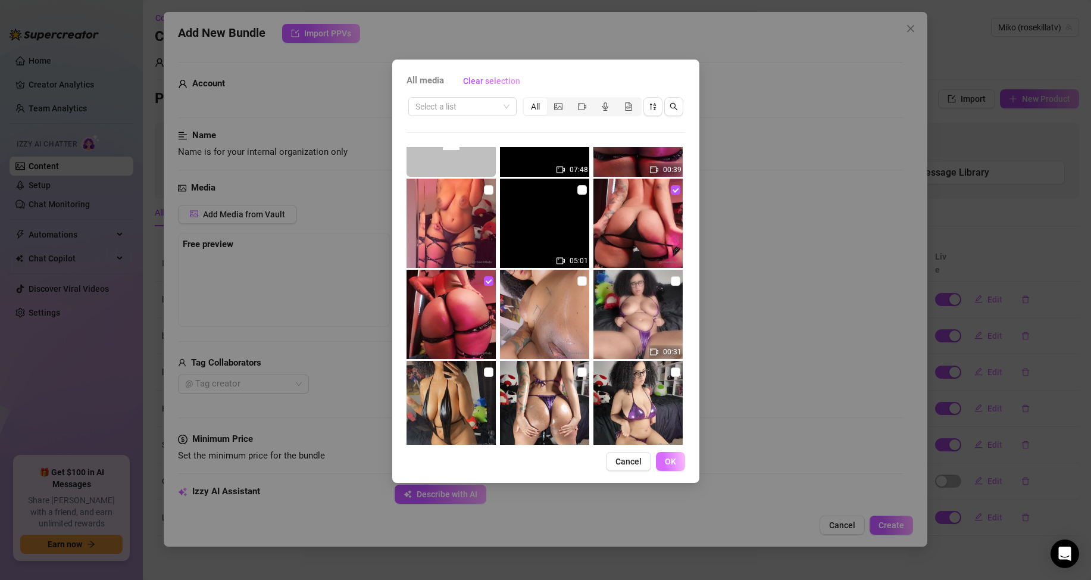
click at [671, 463] on span "OK" at bounding box center [670, 462] width 11 height 10
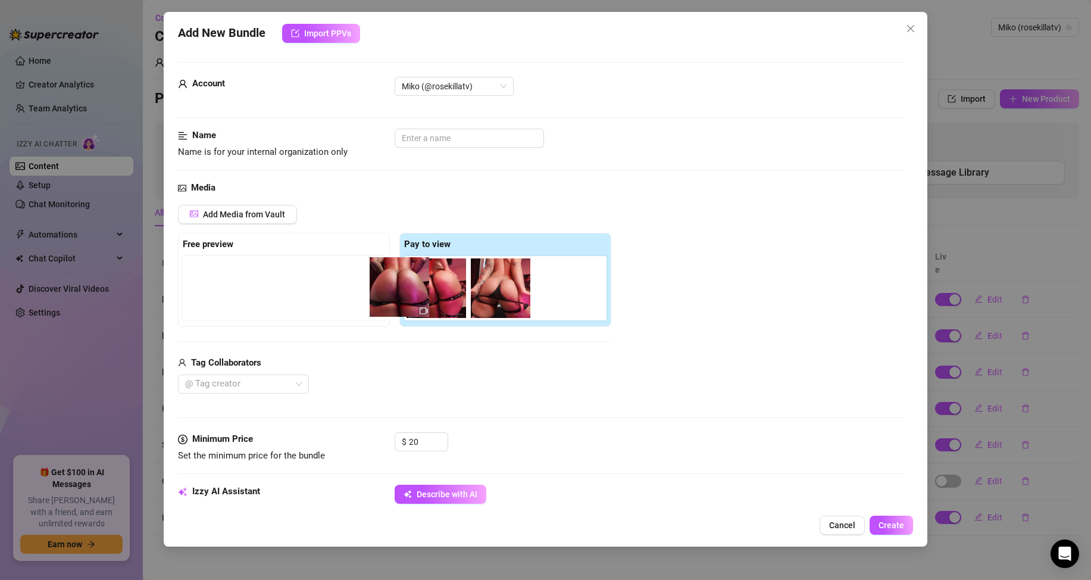
click at [385, 289] on div "Free preview Pay to view" at bounding box center [394, 280] width 433 height 94
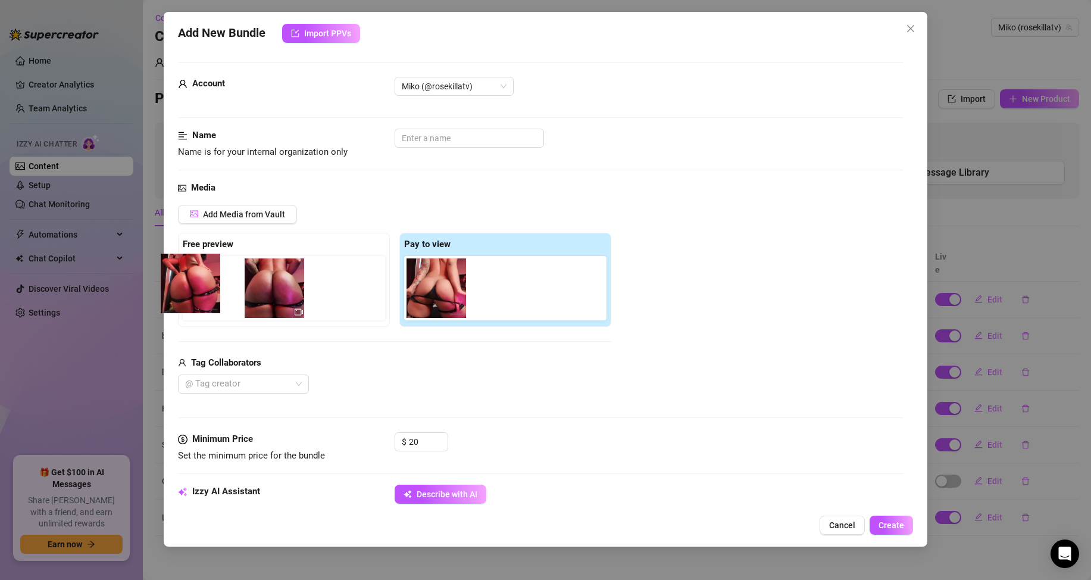
drag, startPoint x: 425, startPoint y: 297, endPoint x: 173, endPoint y: 294, distance: 251.9
click at [173, 294] on div "Add New Bundle Import PPVs Account [PERSON_NAME] (@rosekillatv) Name Name is fo…" at bounding box center [546, 279] width 764 height 535
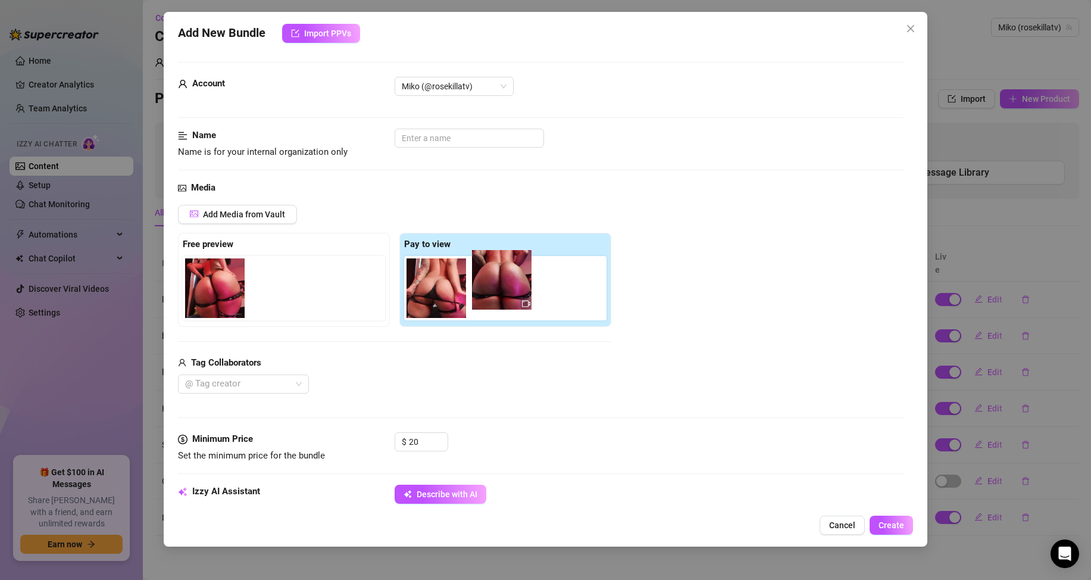
drag, startPoint x: 236, startPoint y: 294, endPoint x: 529, endPoint y: 285, distance: 293.7
click at [529, 285] on div "Free preview Pay to view" at bounding box center [394, 280] width 433 height 94
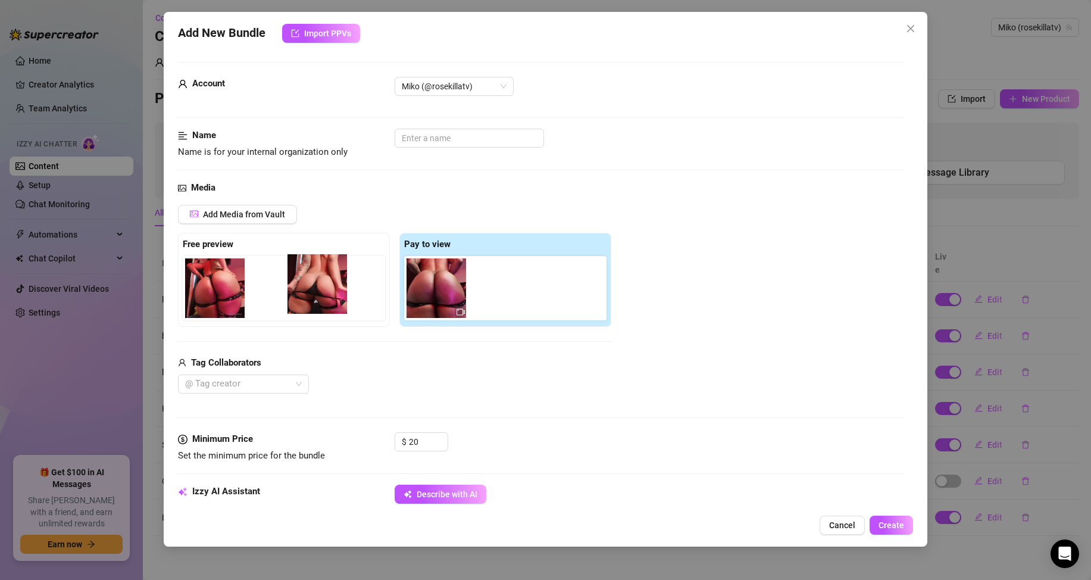
drag, startPoint x: 425, startPoint y: 295, endPoint x: 251, endPoint y: 288, distance: 174.6
click at [251, 288] on div "Free preview Pay to view" at bounding box center [394, 280] width 433 height 94
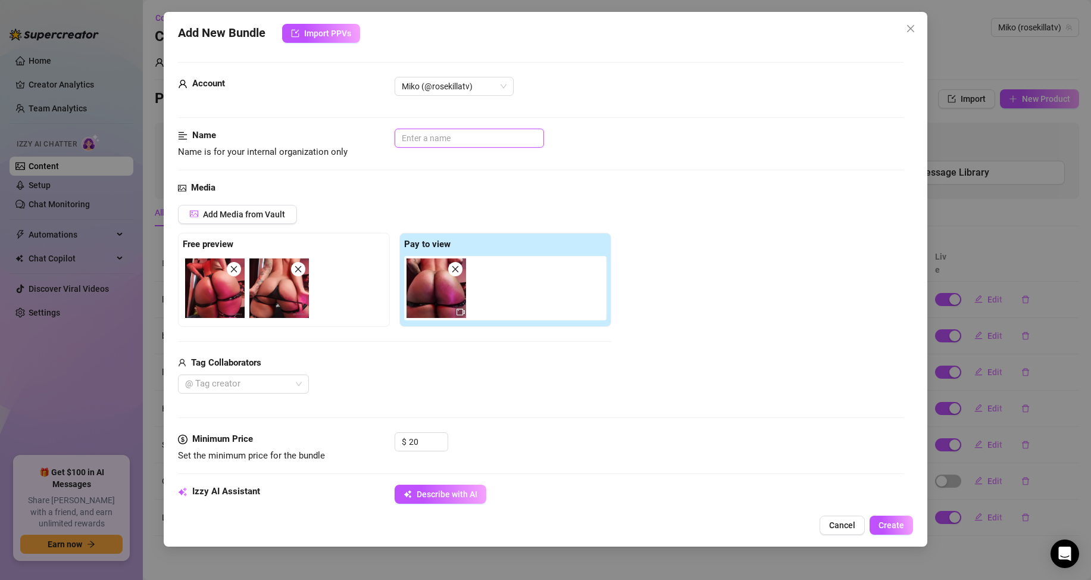
click at [419, 137] on input "text" at bounding box center [469, 138] width 149 height 19
click at [470, 142] on input "text" at bounding box center [469, 138] width 149 height 19
type input "Ass clapping in slow motion"
drag, startPoint x: 422, startPoint y: 442, endPoint x: 405, endPoint y: 443, distance: 16.7
click at [405, 443] on div "$ 20" at bounding box center [422, 441] width 54 height 19
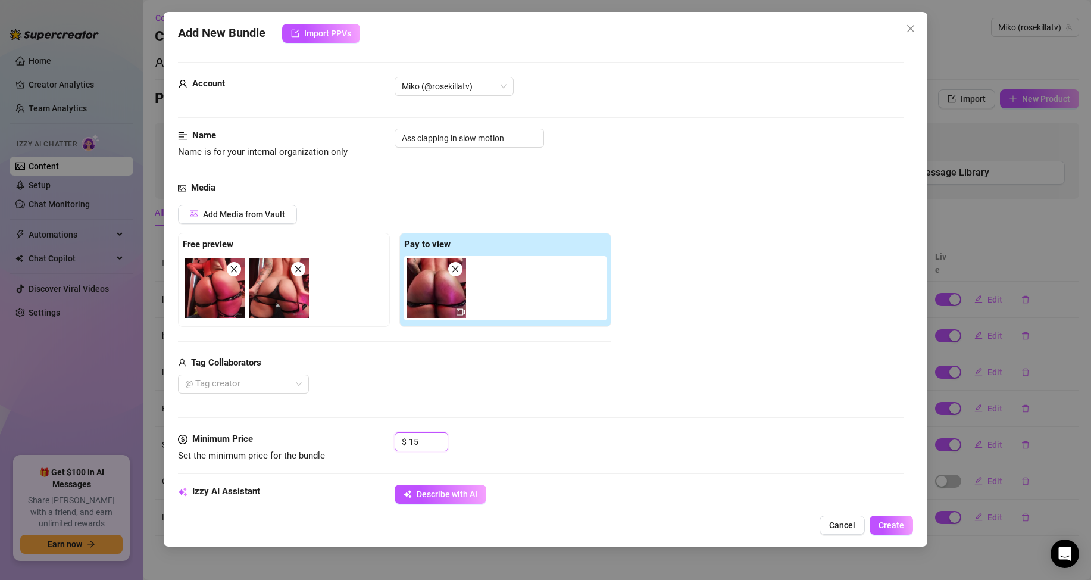
type input "15"
click at [556, 422] on div "Media Add Media from Vault Free preview Pay to view Tag Collaborators @ Tag cre…" at bounding box center [541, 306] width 726 height 251
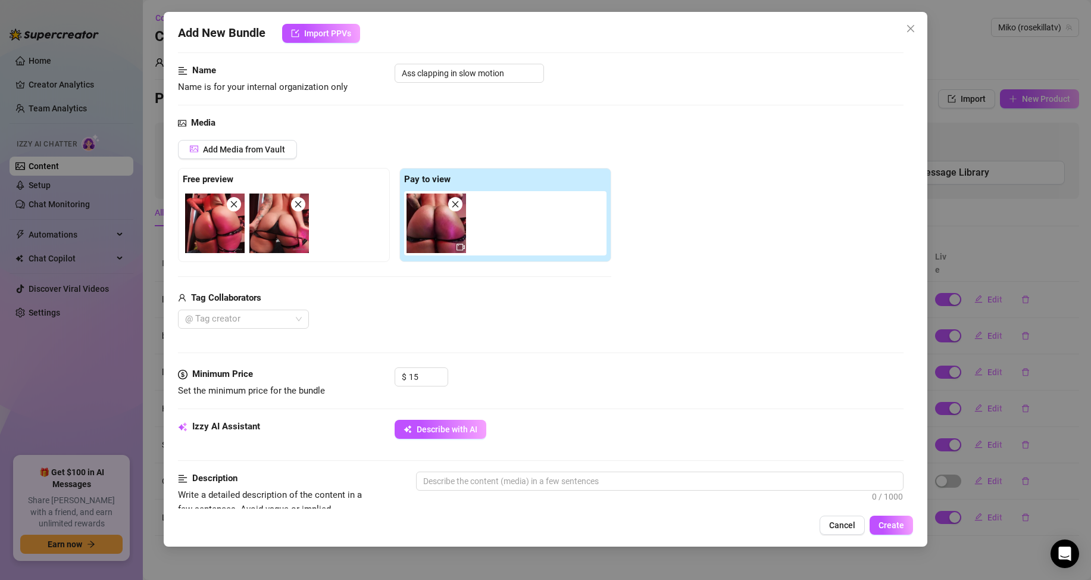
scroll to position [179, 0]
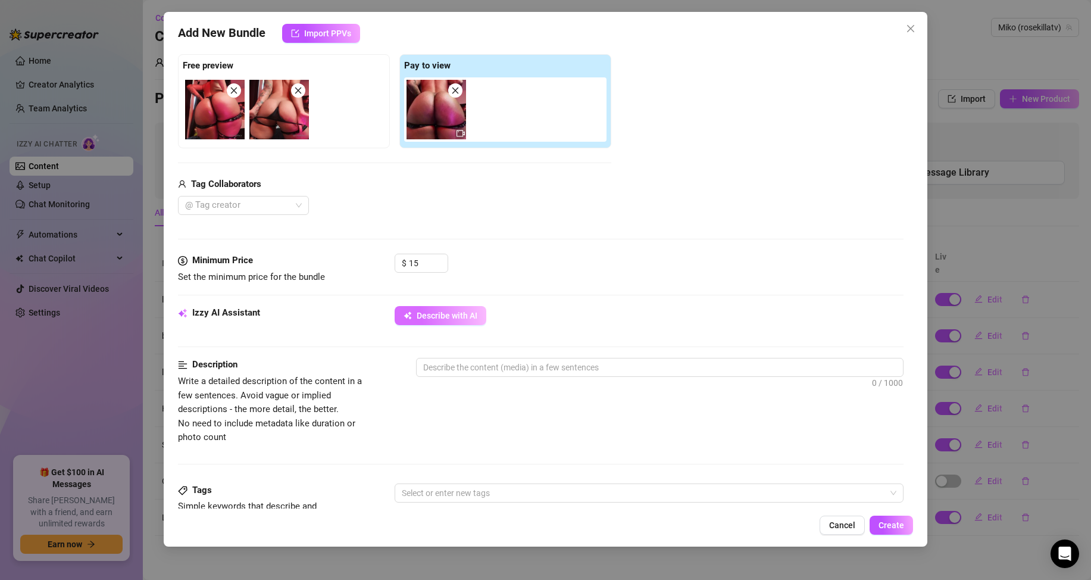
click at [461, 314] on span "Describe with AI" at bounding box center [447, 316] width 61 height 10
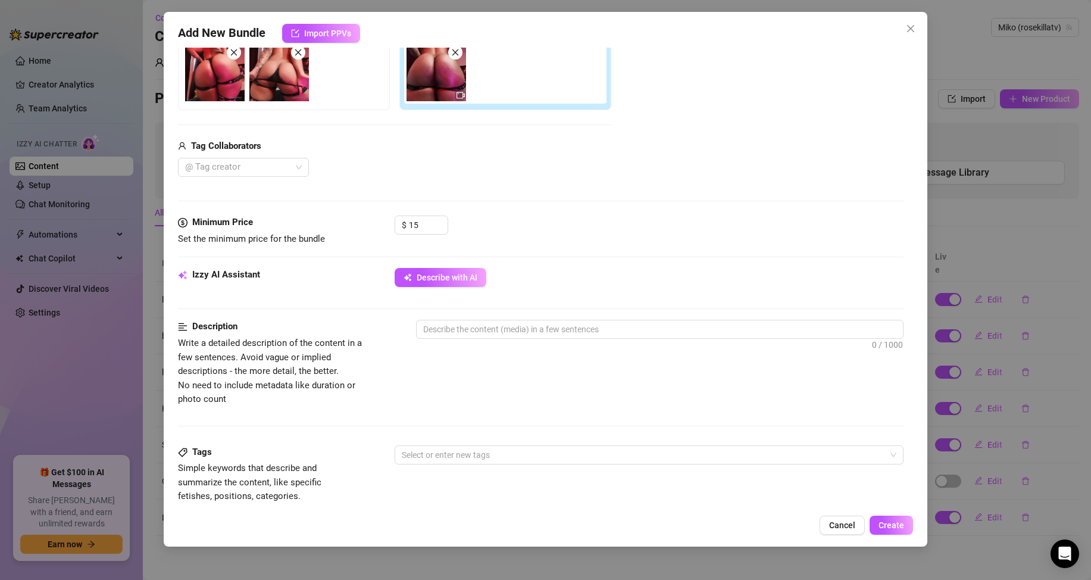
scroll to position [238, 0]
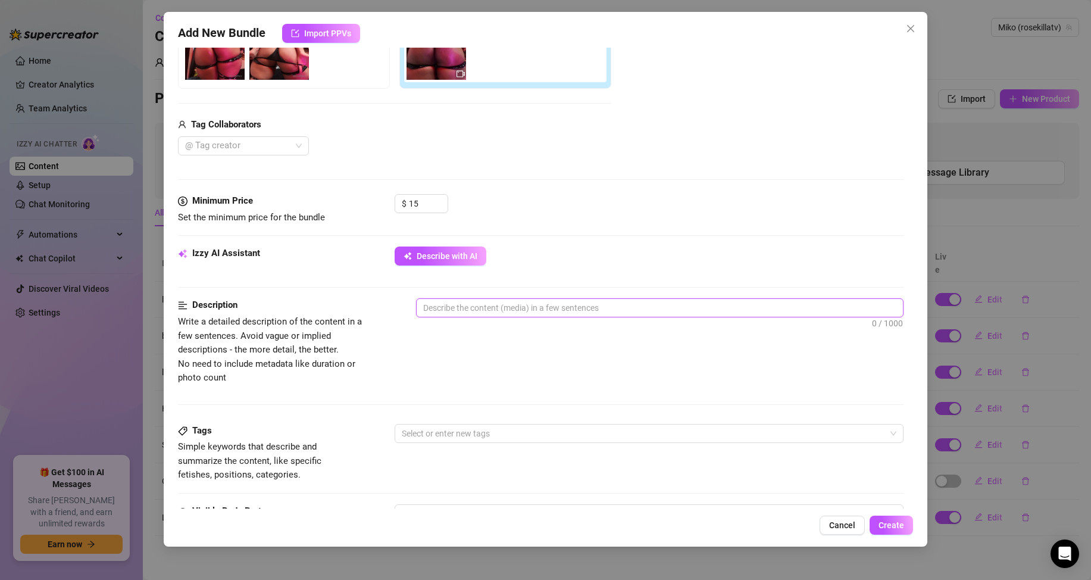
click at [584, 313] on textarea at bounding box center [660, 308] width 486 height 18
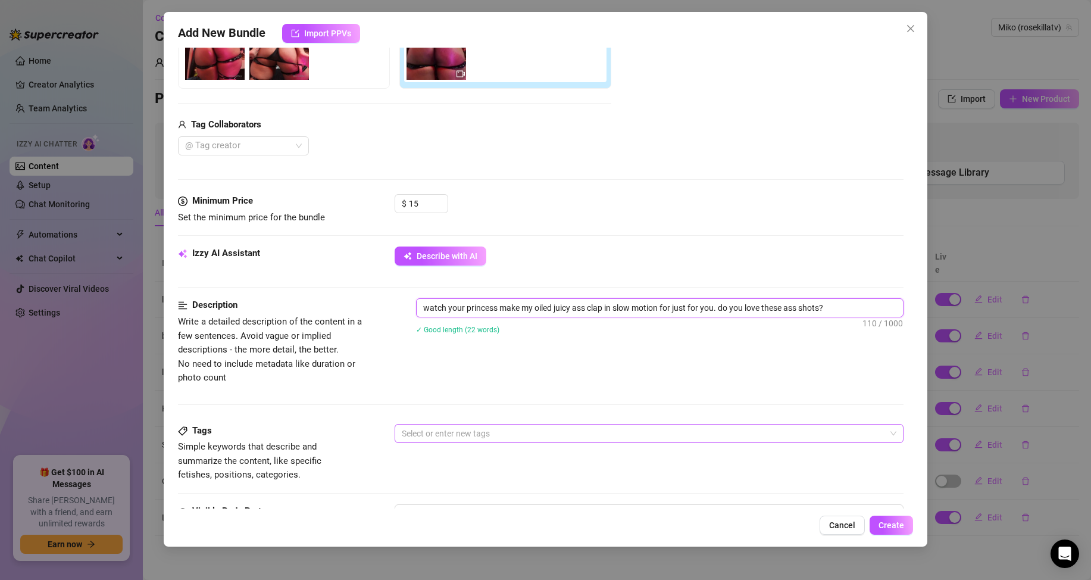
click at [580, 436] on div at bounding box center [643, 433] width 492 height 17
type textarea "watch your princess make my oiled juicy ass clap in slow motion for just for yo…"
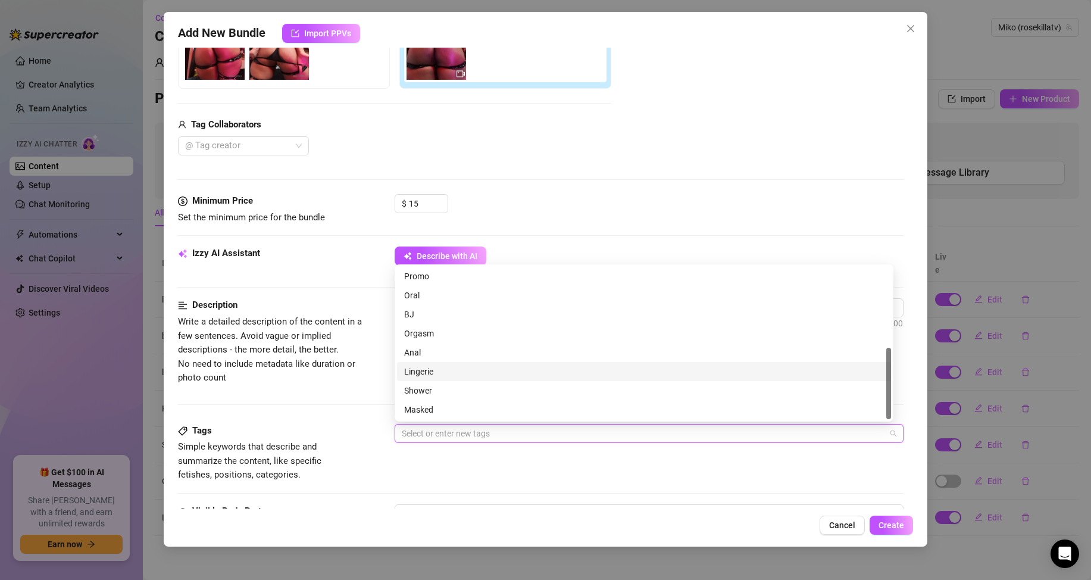
scroll to position [52, 0]
click at [496, 375] on div "Cheap Content" at bounding box center [644, 376] width 480 height 13
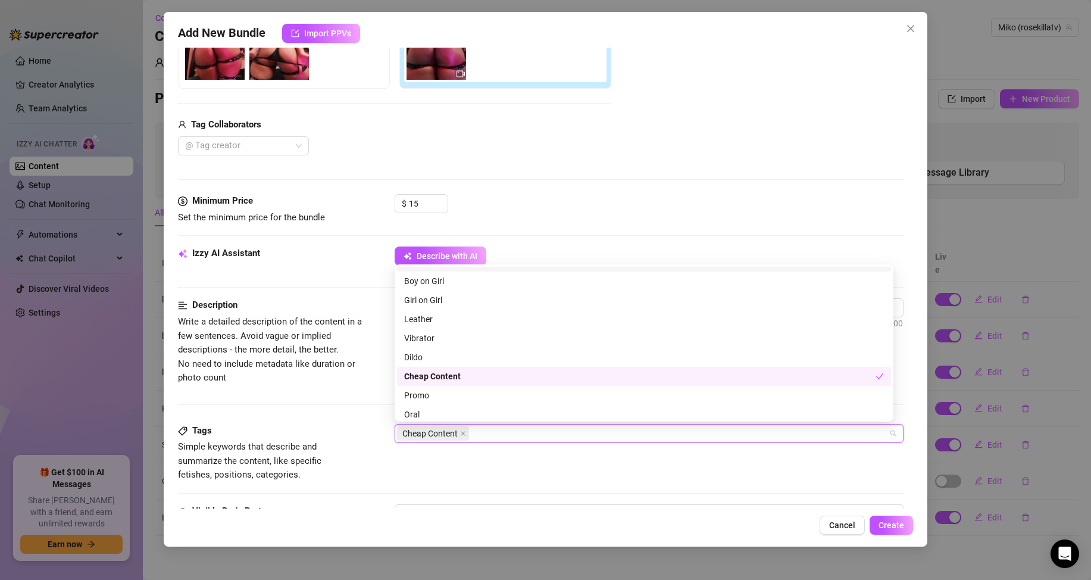
click at [594, 213] on div "$ 15" at bounding box center [649, 209] width 509 height 30
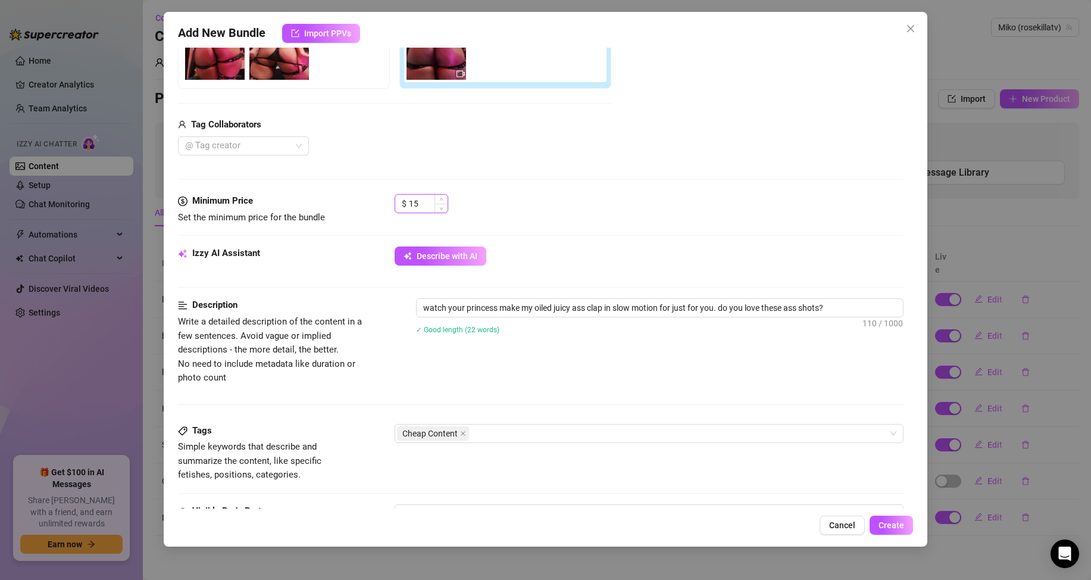
click at [430, 207] on input "15" at bounding box center [428, 204] width 39 height 18
drag, startPoint x: 430, startPoint y: 203, endPoint x: 394, endPoint y: 202, distance: 36.9
click at [394, 202] on div "Minimum Price Set the minimum price for the bundle $ 15" at bounding box center [541, 209] width 726 height 30
type input "6"
drag, startPoint x: 429, startPoint y: 199, endPoint x: 382, endPoint y: 200, distance: 47.0
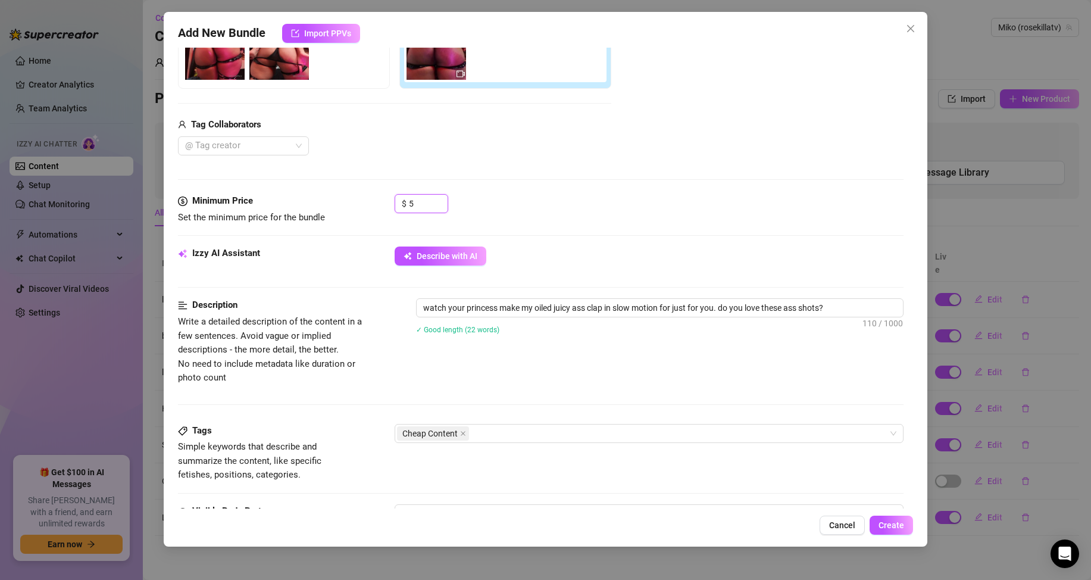
click at [382, 200] on div "Minimum Price Set the minimum price for the bundle $ 5" at bounding box center [541, 209] width 726 height 30
type input "10"
drag, startPoint x: 844, startPoint y: 308, endPoint x: 726, endPoint y: 299, distance: 118.8
click at [726, 299] on textarea "watch your princess make my oiled juicy ass clap in slow motion for just for yo…" at bounding box center [660, 308] width 486 height 18
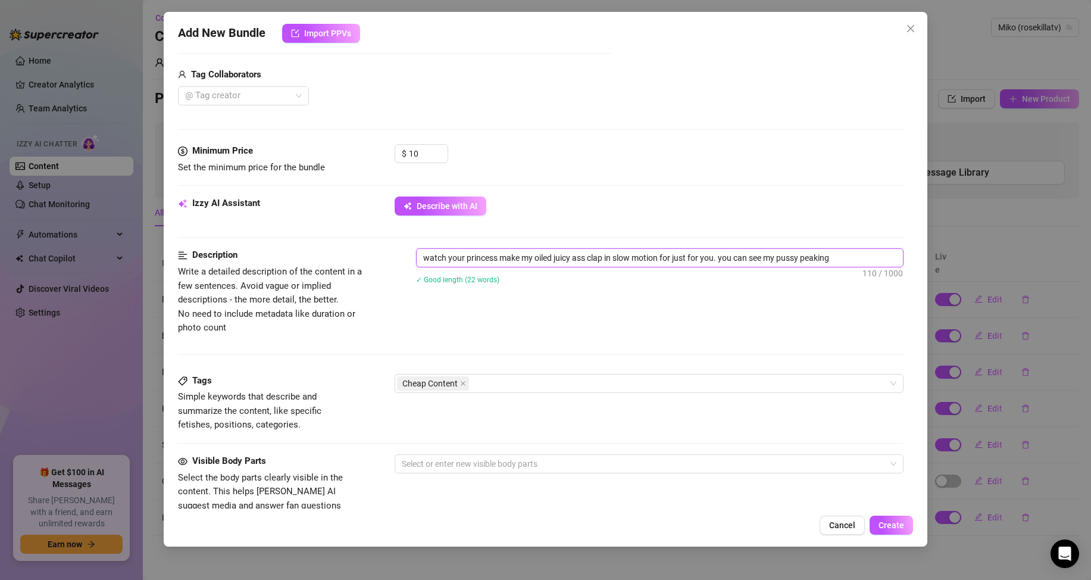
scroll to position [357, 0]
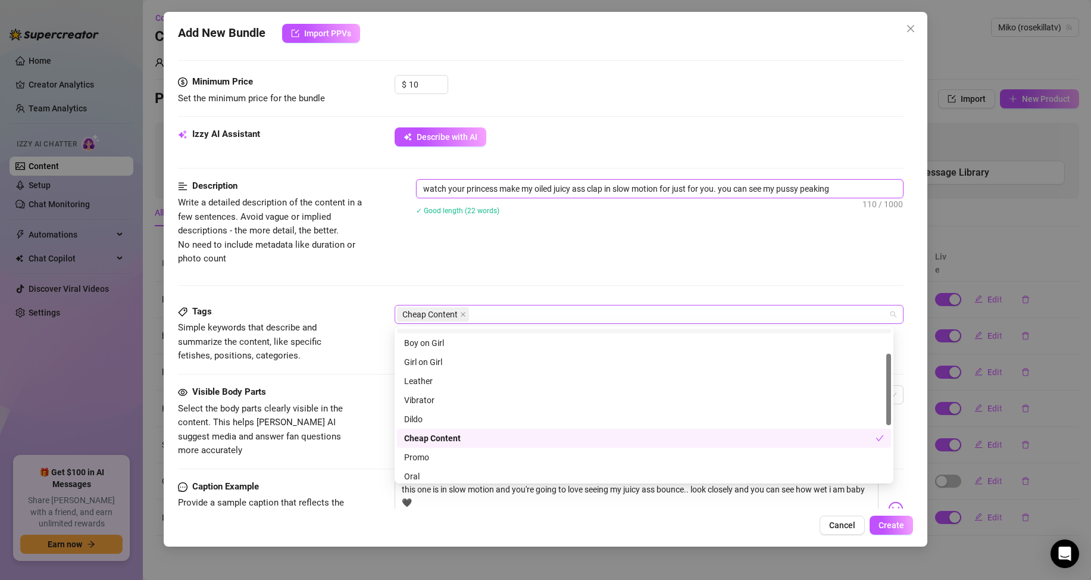
click at [561, 321] on div "Cheap Content" at bounding box center [643, 314] width 492 height 17
type textarea "watch your princess make my oiled juicy ass clap in slow motion for just for yo…"
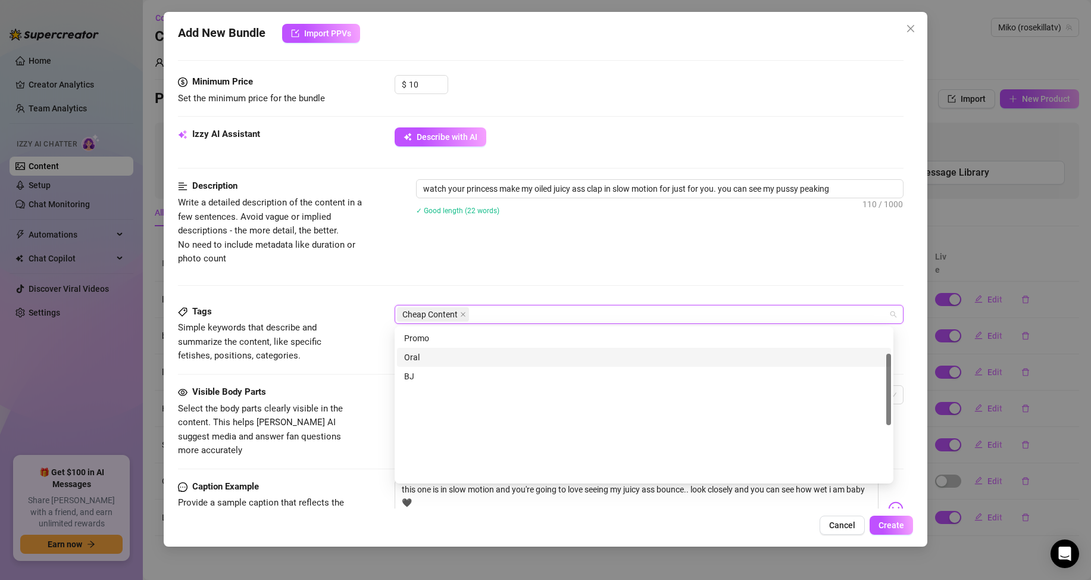
scroll to position [0, 0]
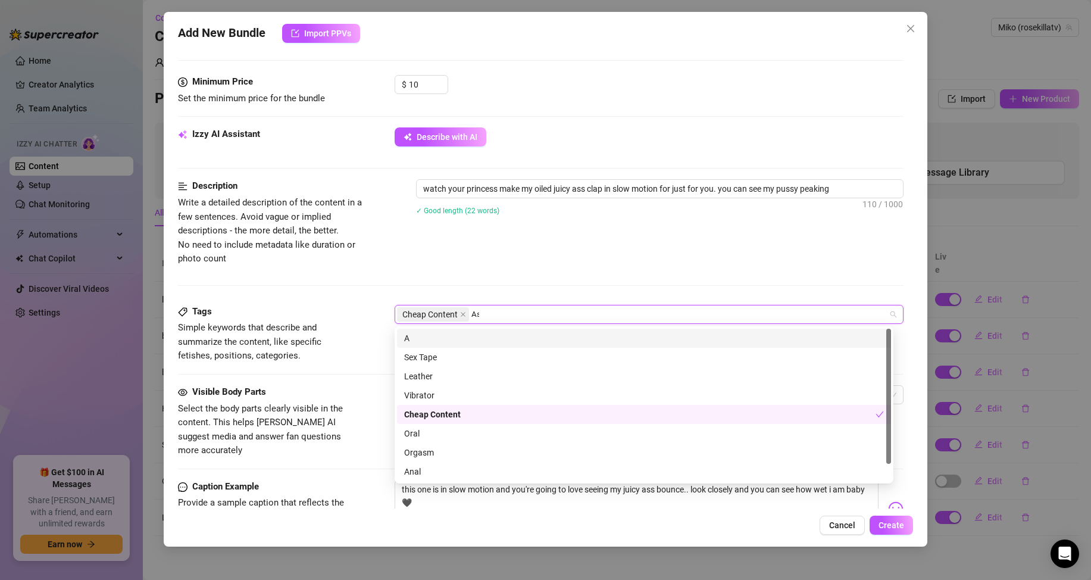
type input "Ass"
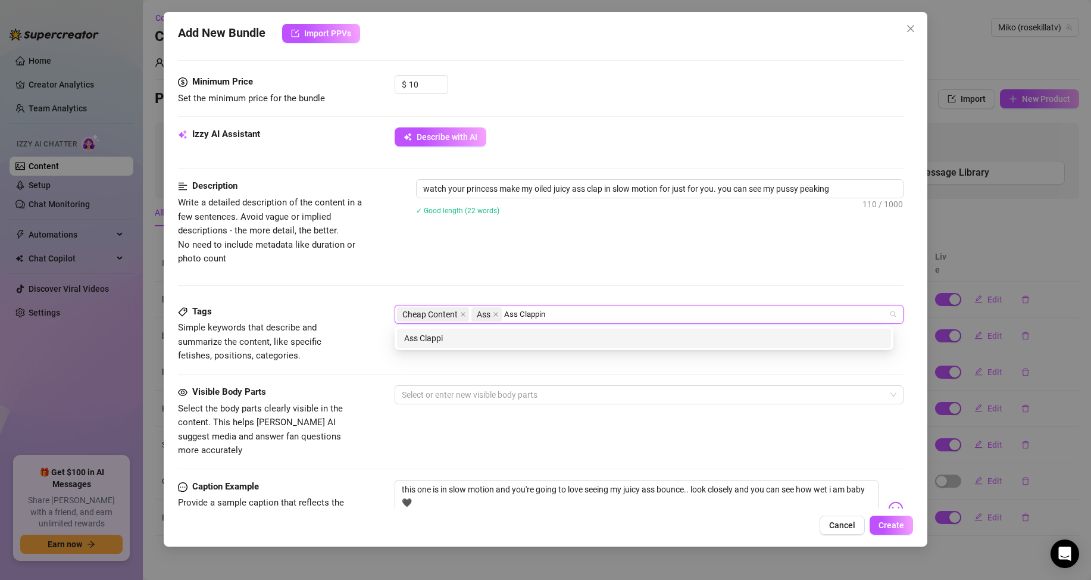
type input "Ass Clapping"
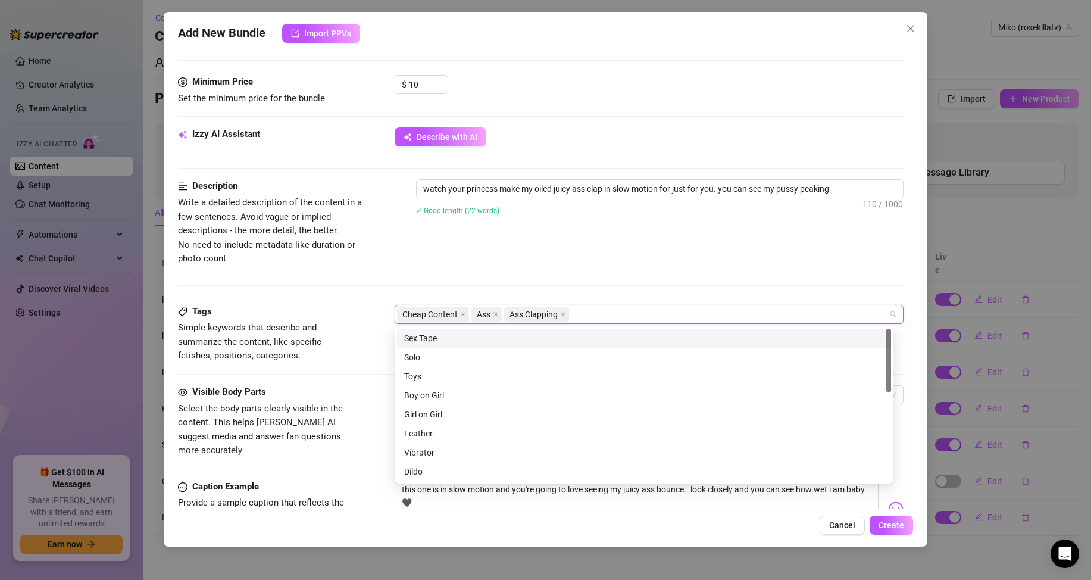
type input "p"
click at [739, 248] on div "Description Write a detailed description of the content in a few sentences. Avo…" at bounding box center [541, 222] width 726 height 86
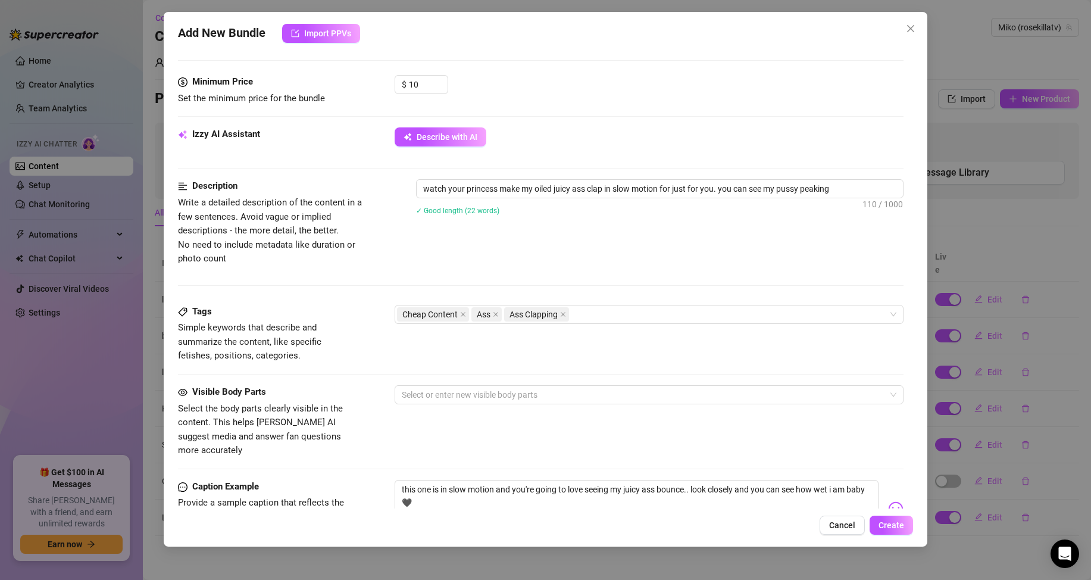
click at [653, 385] on div "Tags Simple keywords that describe and summarize the content, like specific fet…" at bounding box center [541, 345] width 726 height 80
click at [625, 395] on div at bounding box center [643, 394] width 492 height 17
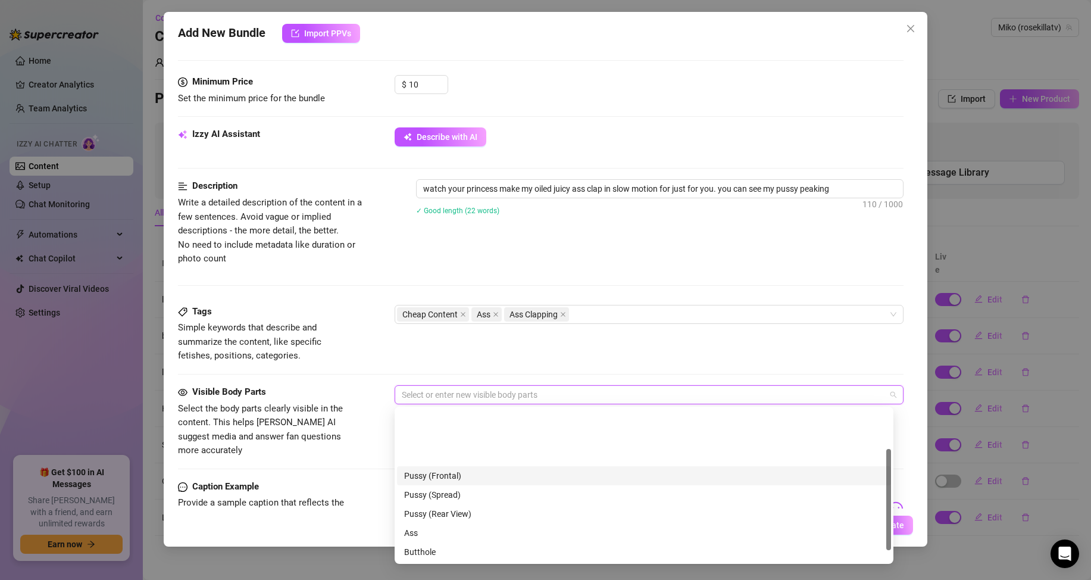
scroll to position [60, 0]
click at [547, 472] on div "Ass" at bounding box center [644, 473] width 480 height 13
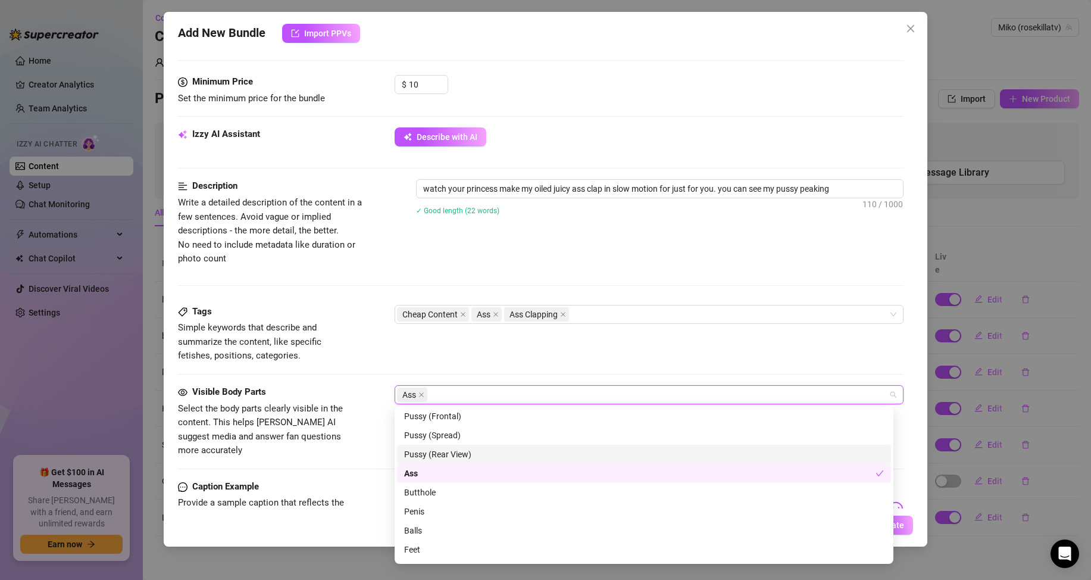
click at [578, 452] on div "Pussy (Rear View)" at bounding box center [644, 454] width 480 height 13
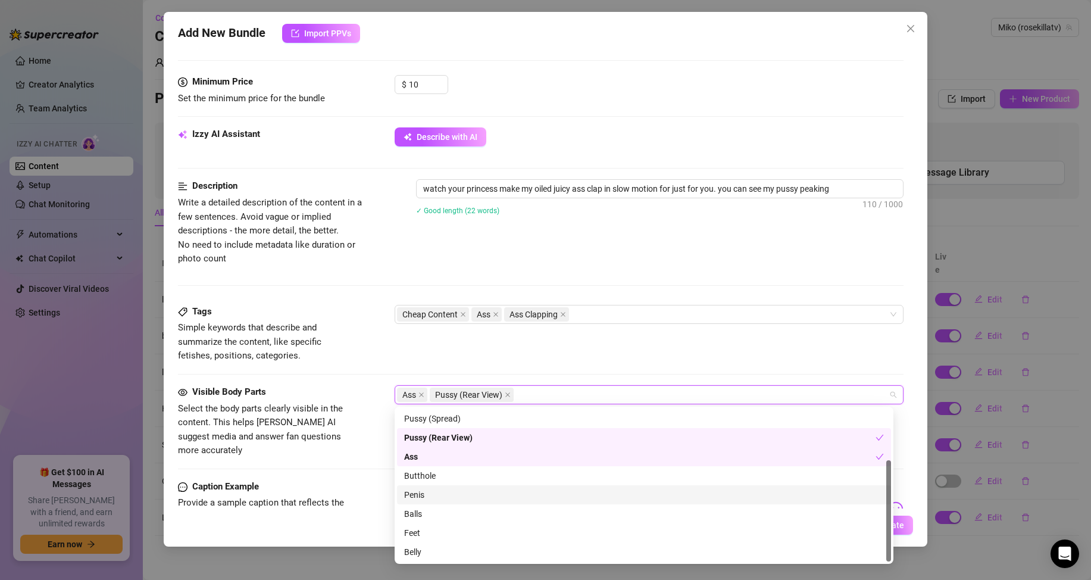
scroll to position [17, 0]
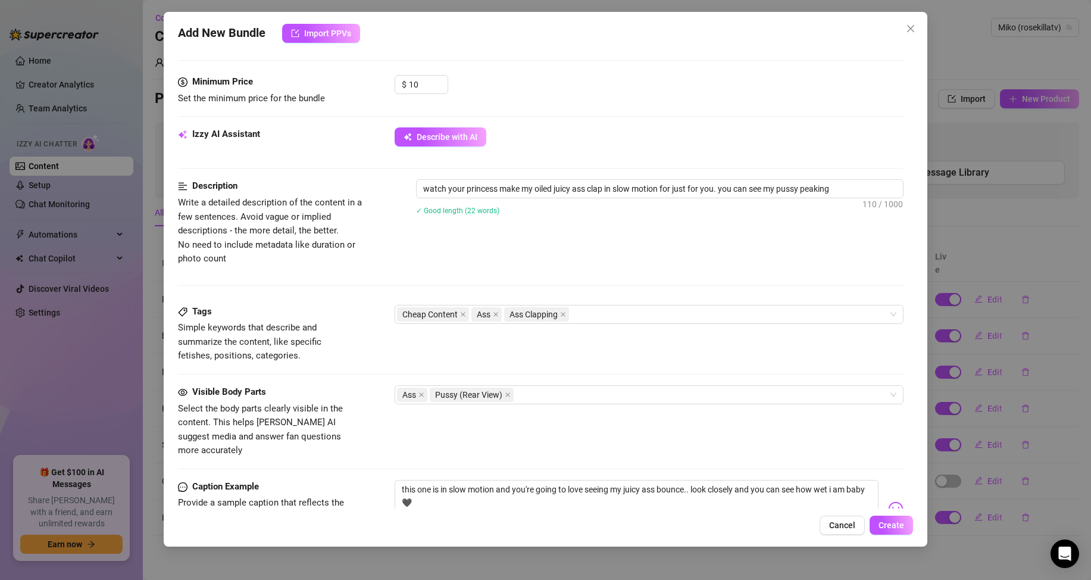
click at [686, 352] on div "Tags Simple keywords that describe and summarize the content, like specific fet…" at bounding box center [541, 334] width 726 height 58
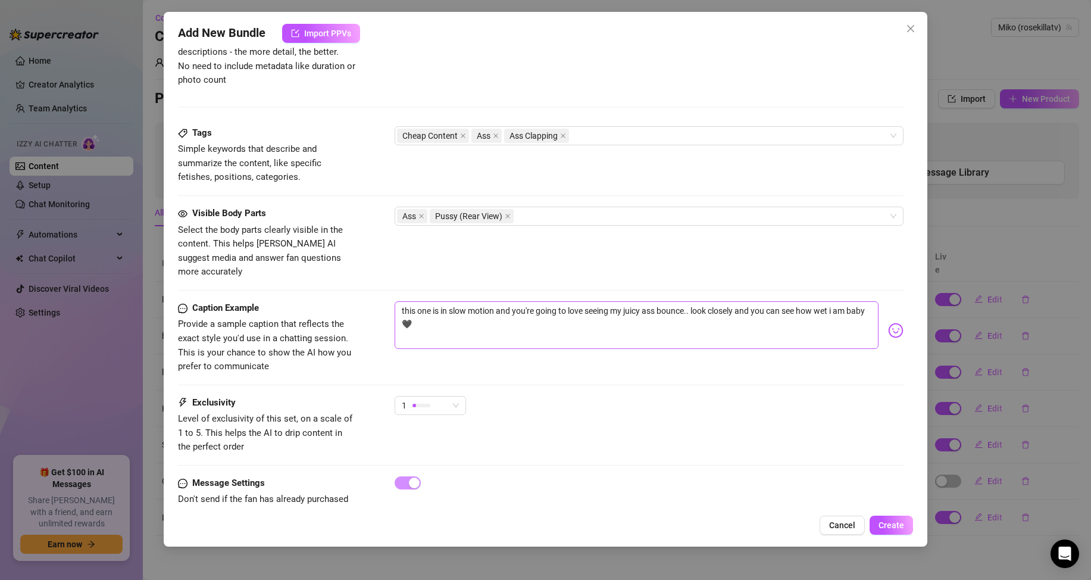
scroll to position [556, 0]
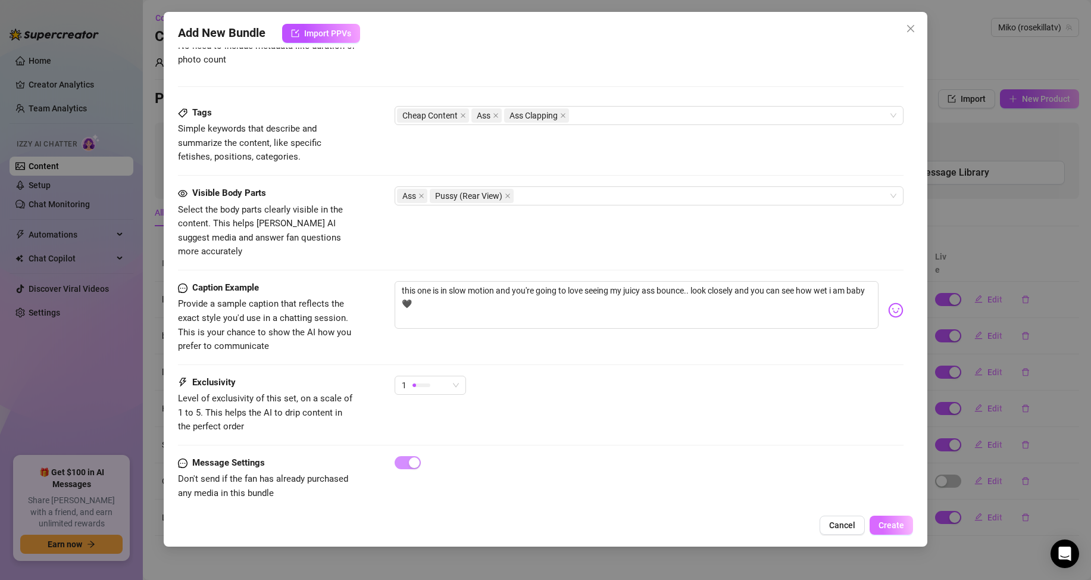
click at [892, 525] on span "Create" at bounding box center [892, 525] width 26 height 10
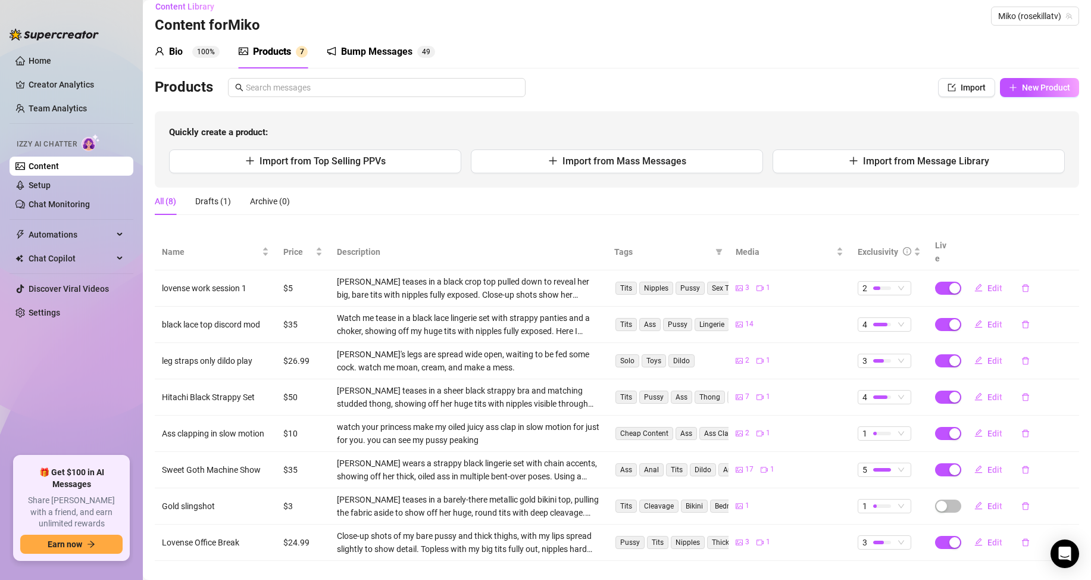
scroll to position [15, 0]
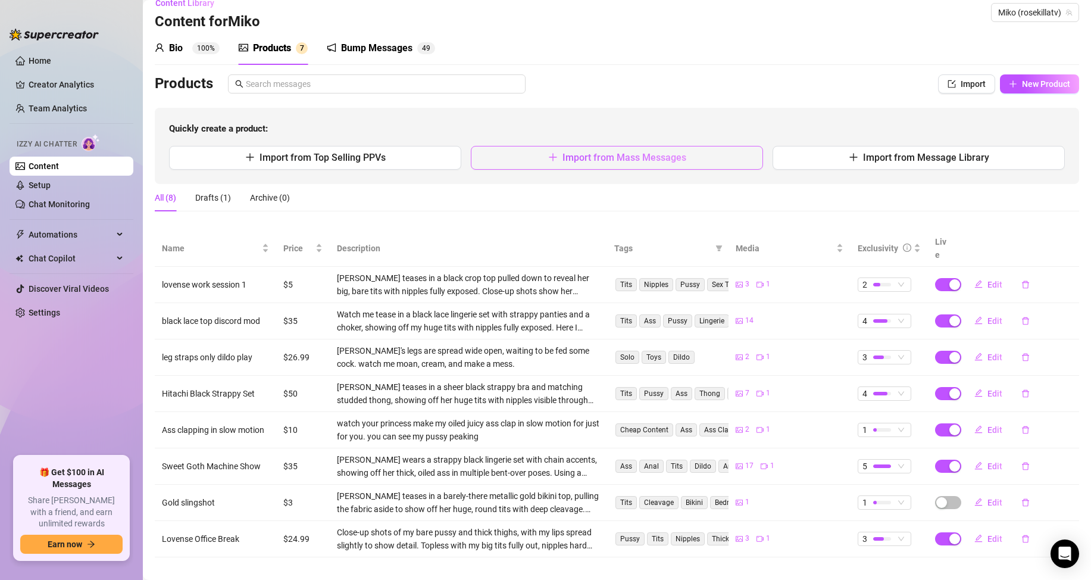
click at [660, 158] on span "Import from Mass Messages" at bounding box center [625, 157] width 124 height 11
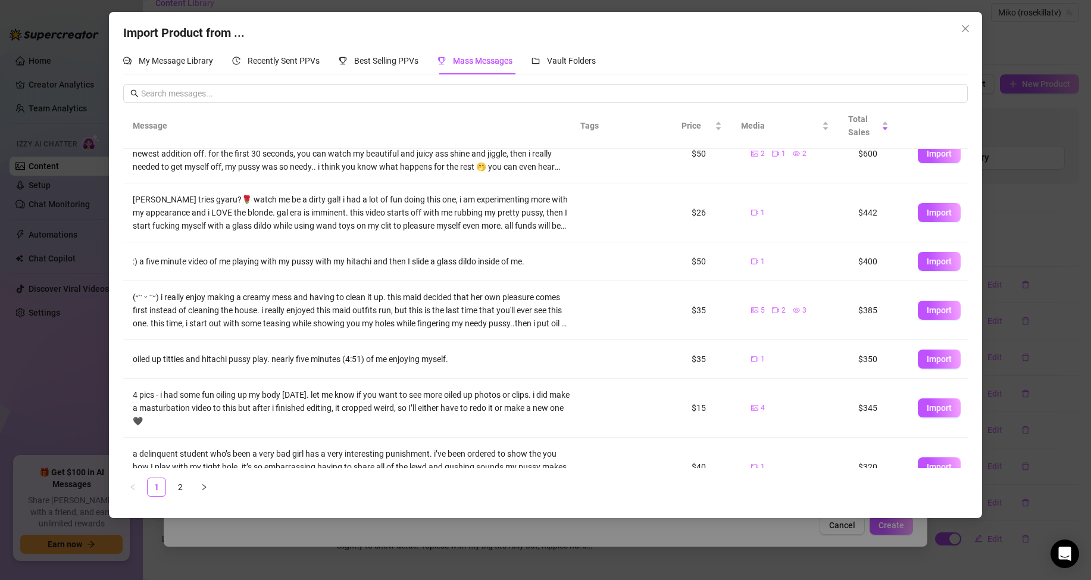
scroll to position [0, 0]
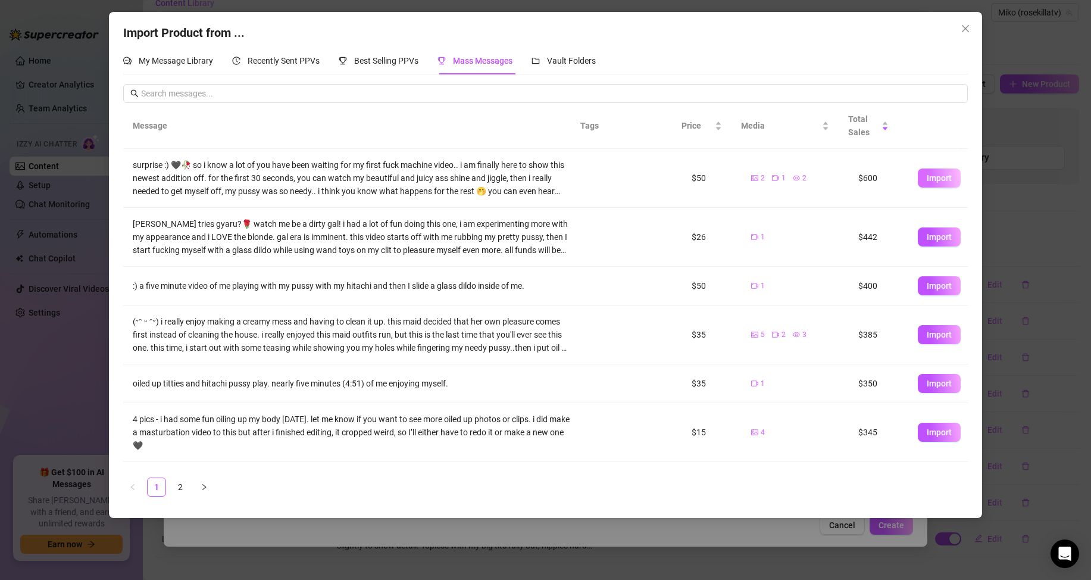
click at [939, 180] on span "Import" at bounding box center [939, 178] width 25 height 10
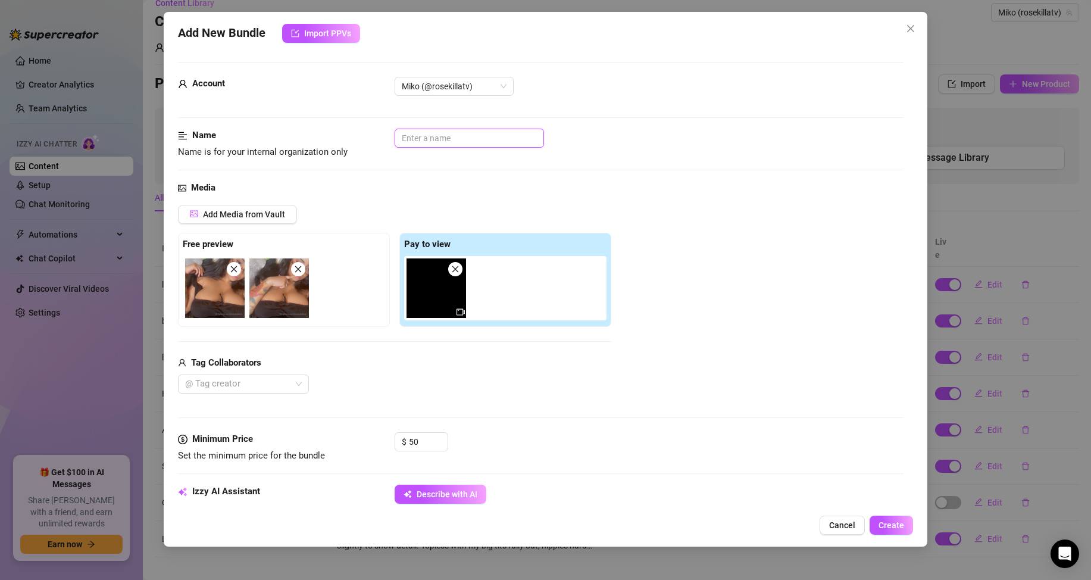
click at [442, 136] on input "text" at bounding box center [469, 138] width 149 height 19
type input "first fuck machine video"
click at [353, 442] on div "Minimum Price Set the minimum price for the bundle $ 50" at bounding box center [541, 447] width 726 height 30
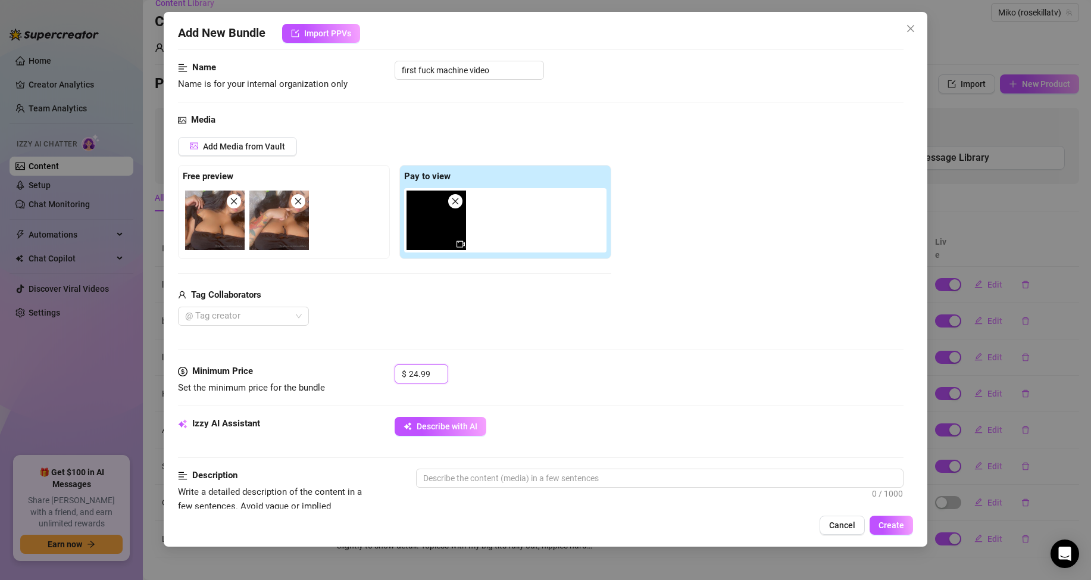
scroll to position [179, 0]
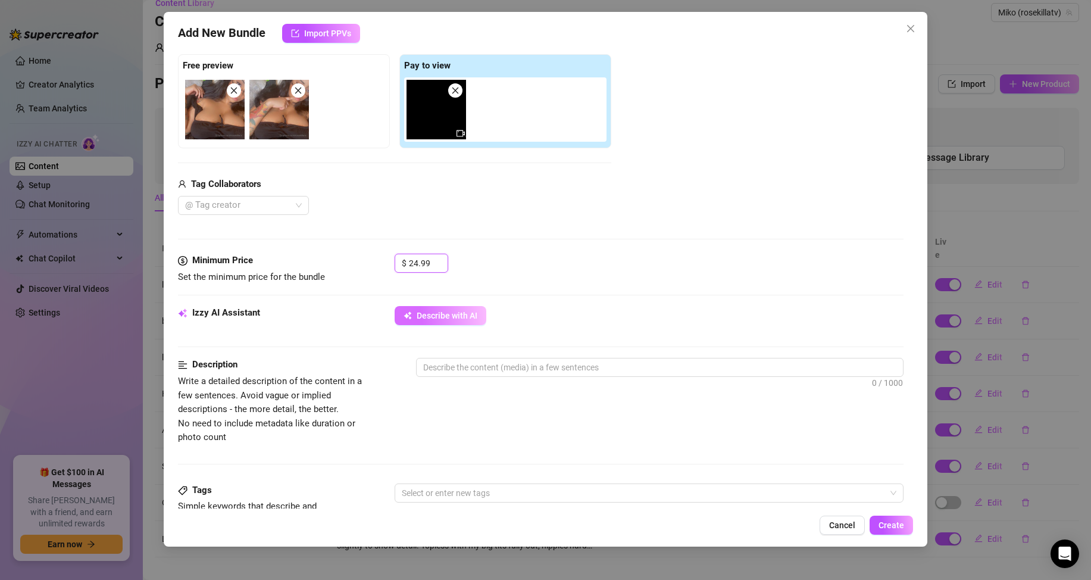
type input "24.99"
click at [455, 316] on span "Describe with AI" at bounding box center [447, 316] width 61 height 10
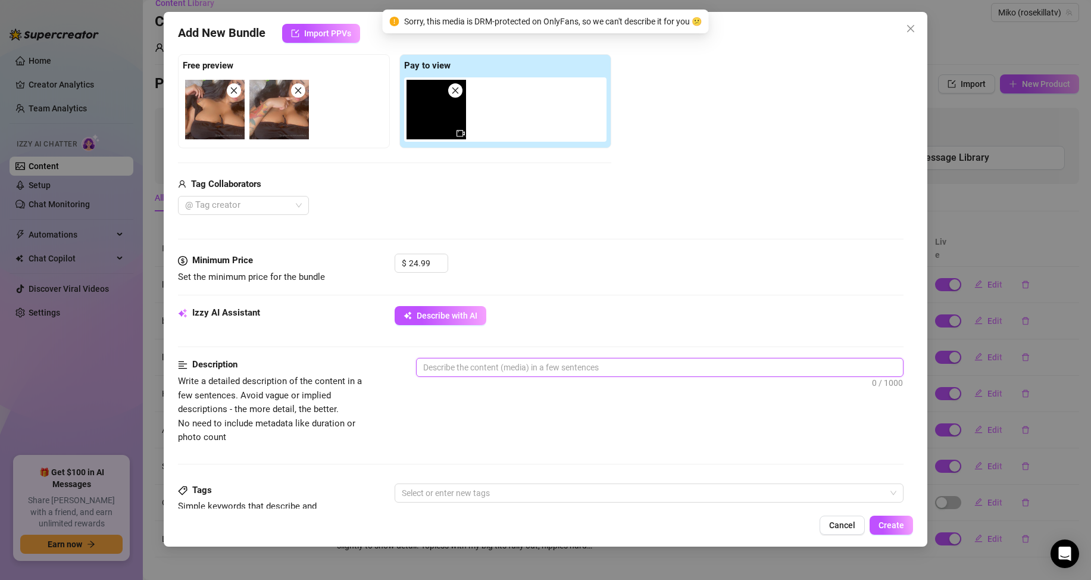
click at [544, 361] on textarea at bounding box center [660, 367] width 486 height 18
click at [582, 364] on textarea at bounding box center [660, 367] width 486 height 18
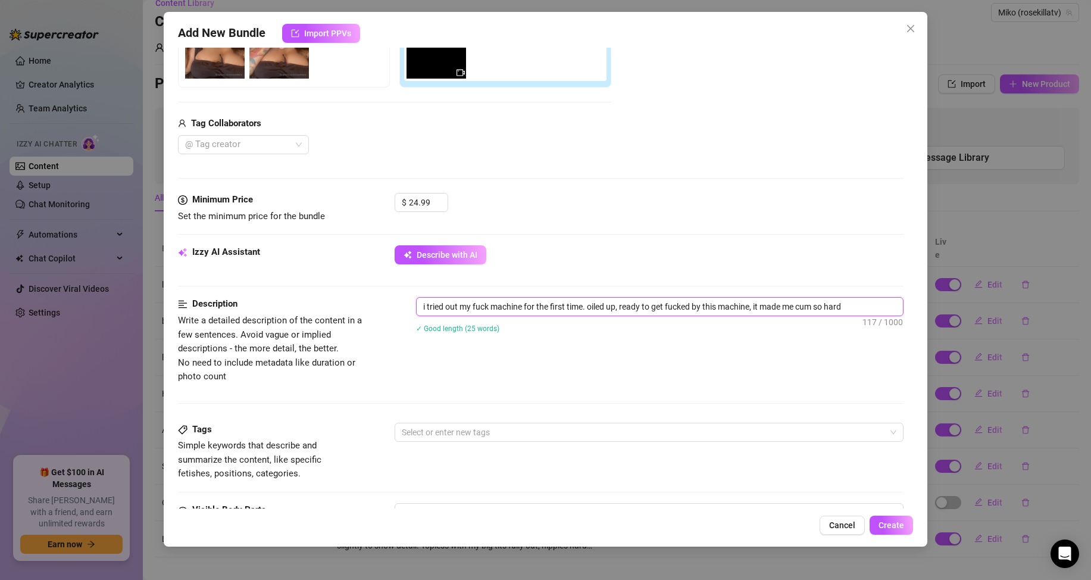
scroll to position [298, 0]
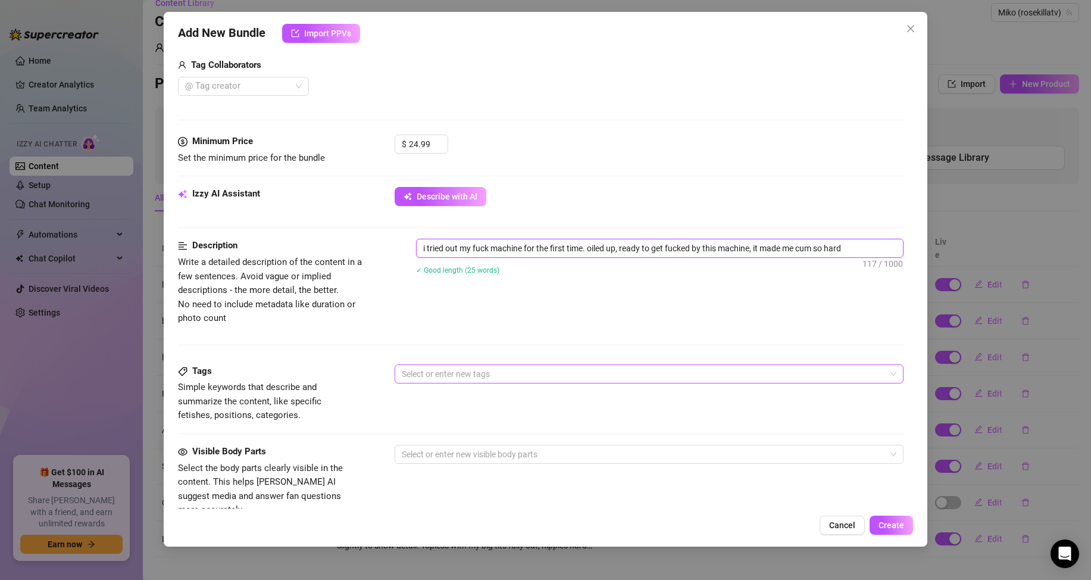
click at [571, 374] on div at bounding box center [643, 374] width 492 height 17
type textarea "i tried out my fuck machine for the first time. oiled up, ready to get fucked b…"
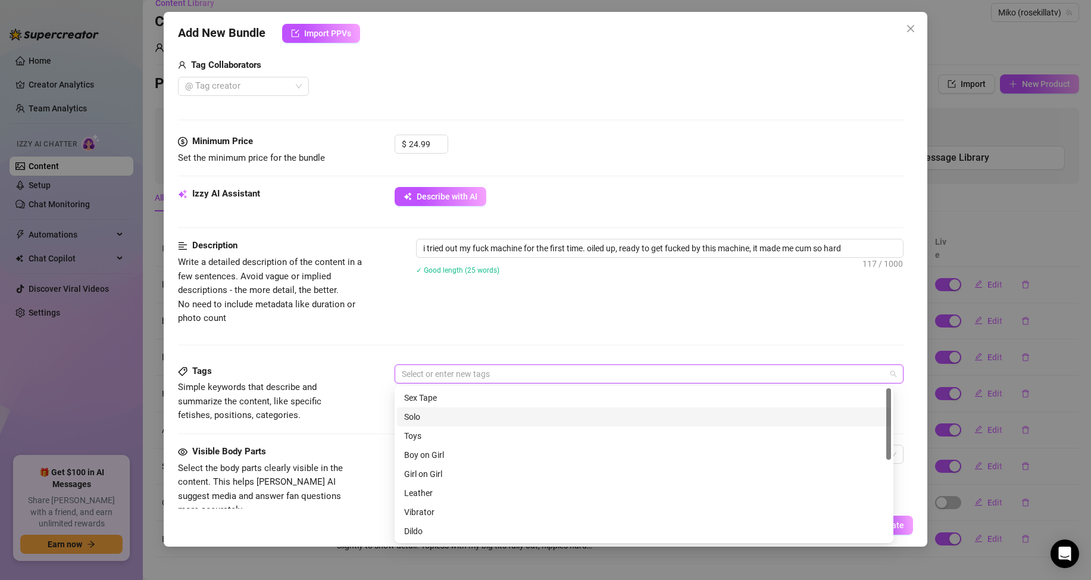
click at [563, 417] on div "Solo" at bounding box center [644, 416] width 480 height 13
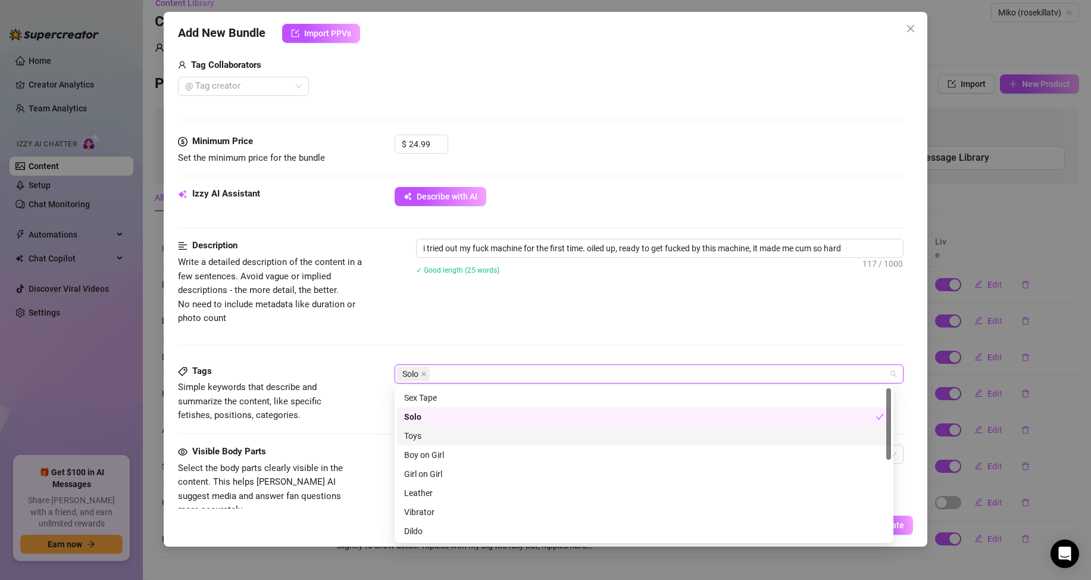
click at [510, 435] on div "Toys" at bounding box center [644, 435] width 480 height 13
click at [478, 435] on div "Toys" at bounding box center [640, 435] width 472 height 13
click at [474, 434] on div "Toys" at bounding box center [644, 435] width 480 height 13
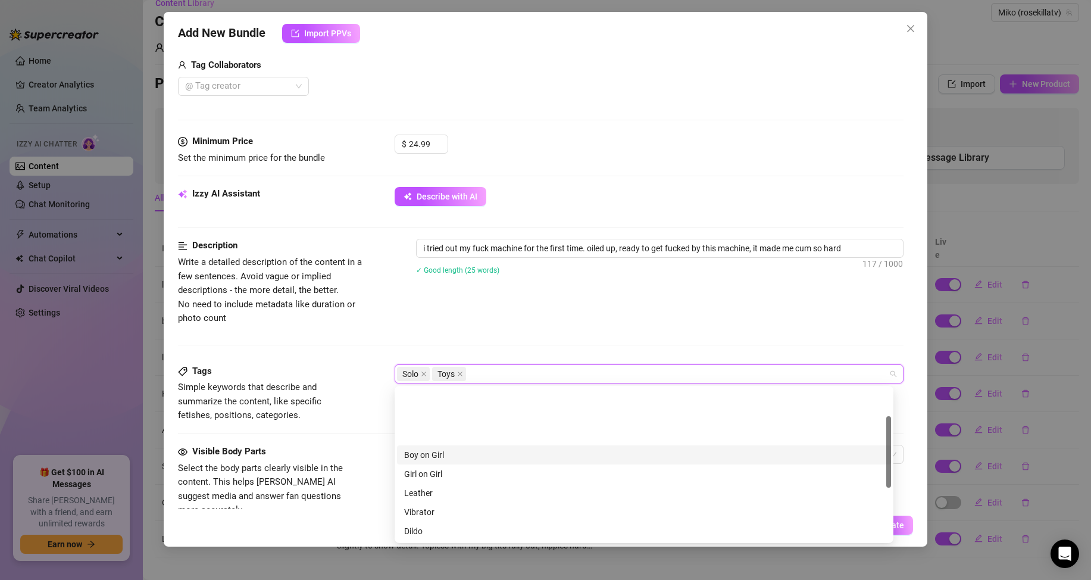
scroll to position [60, 0]
click at [469, 475] on div "Dildo" at bounding box center [644, 471] width 480 height 13
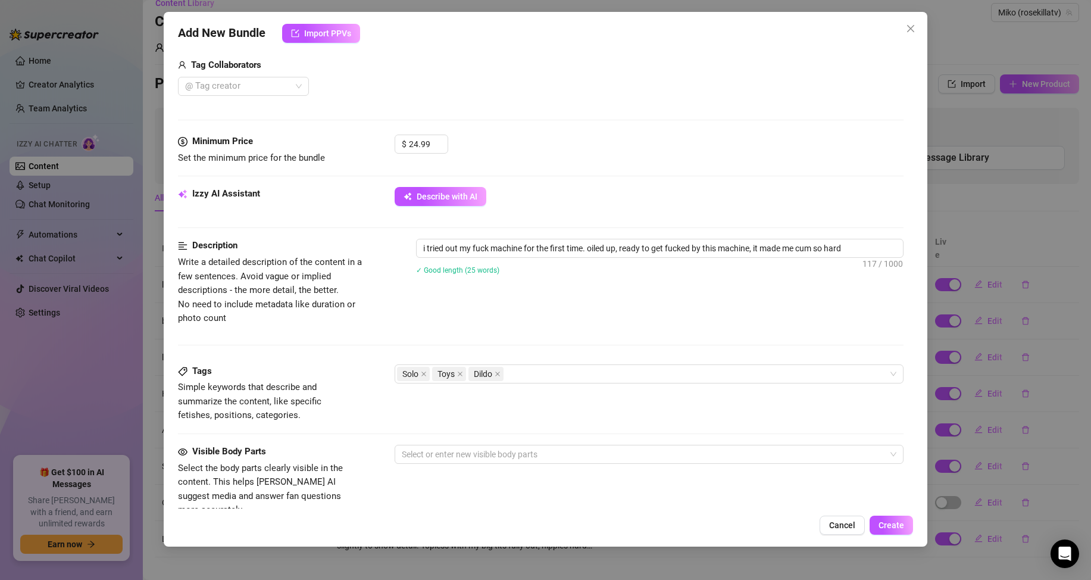
click at [590, 318] on div "Description Write a detailed description of the content in a few sentences. Avo…" at bounding box center [541, 282] width 726 height 86
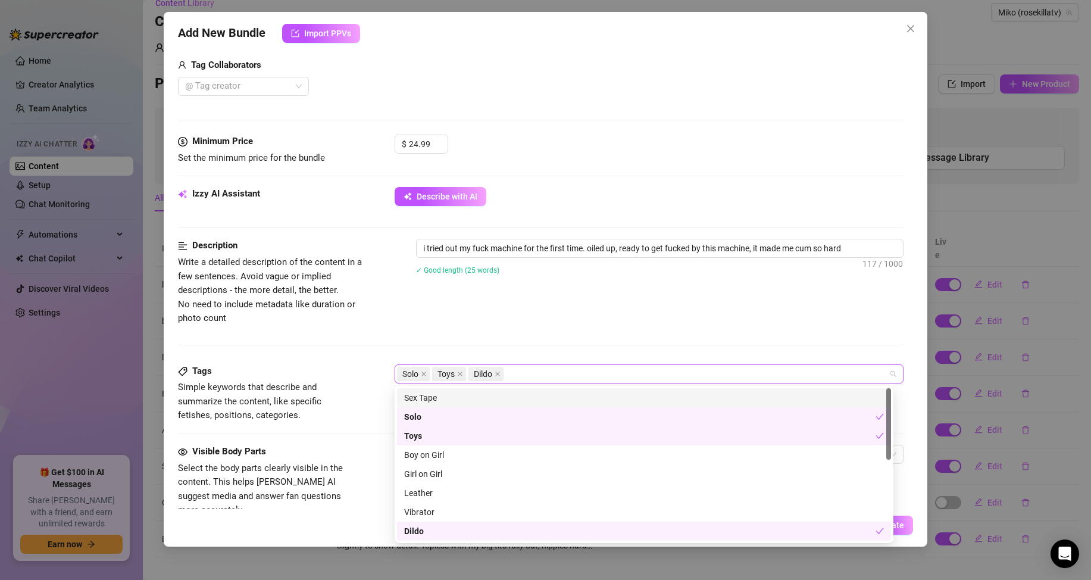
click at [578, 368] on div "Solo Toys Dildo" at bounding box center [643, 374] width 492 height 17
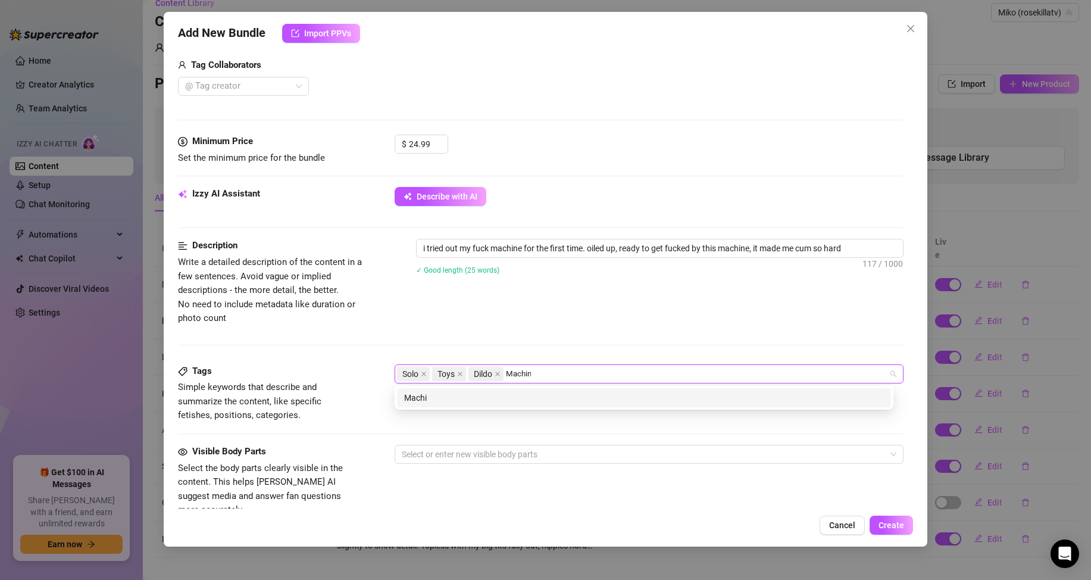
type input "Machine"
click at [588, 395] on div "Machine" at bounding box center [644, 397] width 480 height 13
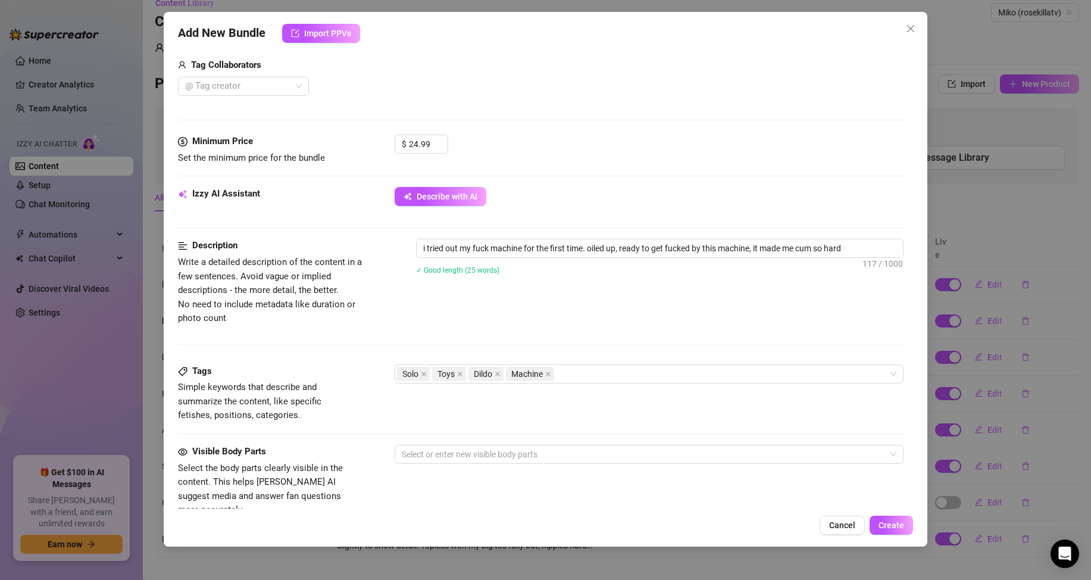
click at [615, 287] on div "i tried out my fuck machine for the first time. oiled up, ready to get fucked b…" at bounding box center [660, 264] width 488 height 51
click at [538, 455] on div at bounding box center [643, 454] width 492 height 17
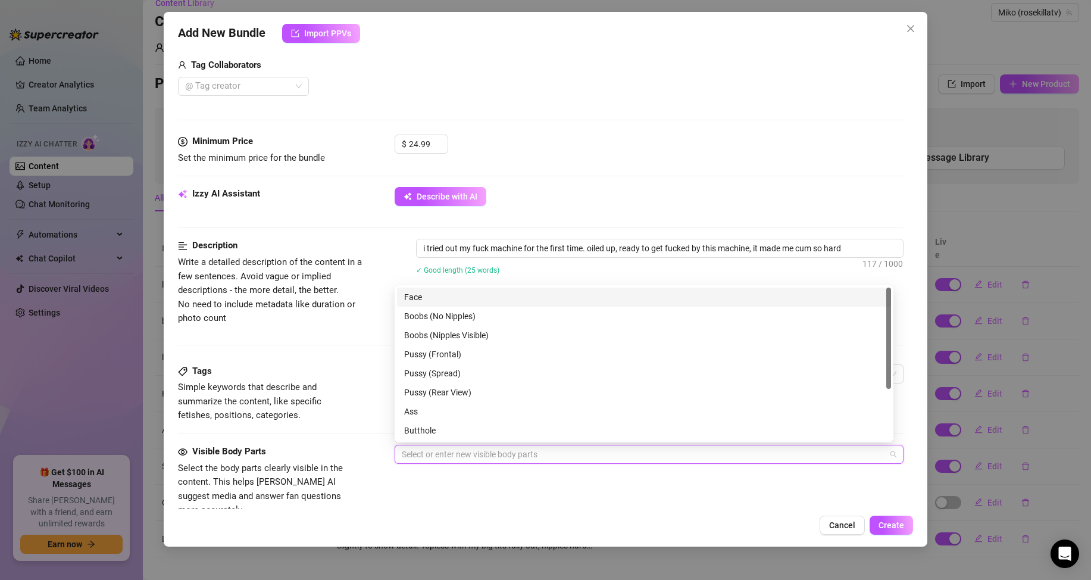
click at [491, 298] on div "Face" at bounding box center [644, 297] width 480 height 13
click at [505, 335] on div "Boobs (Nipples Visible)" at bounding box center [644, 335] width 480 height 13
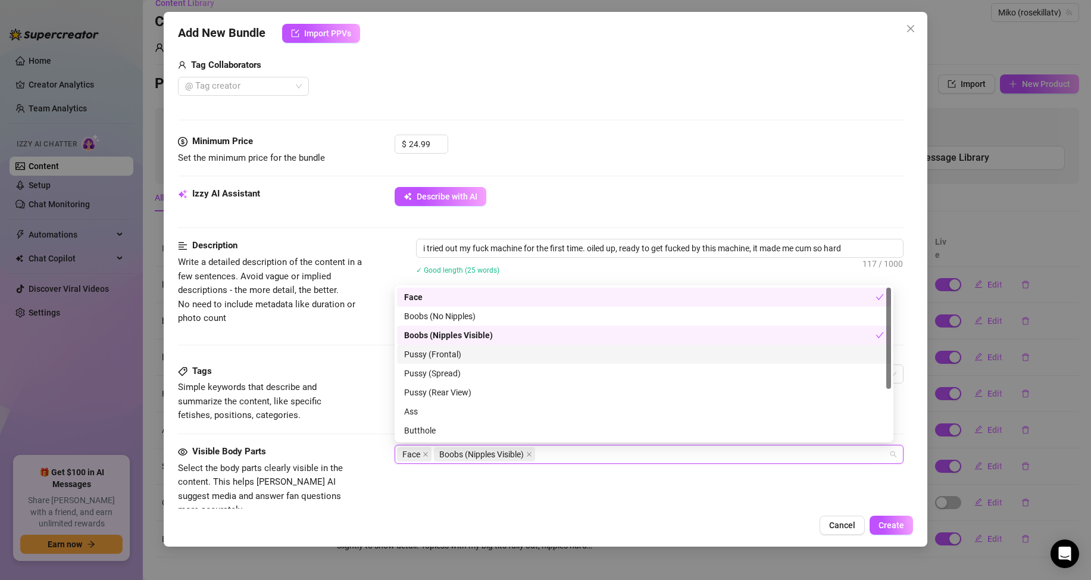
click at [517, 353] on div "Pussy (Frontal)" at bounding box center [644, 354] width 480 height 13
click at [513, 354] on div "Pussy (Frontal)" at bounding box center [640, 354] width 472 height 13
click at [513, 376] on div "Pussy (Spread)" at bounding box center [644, 373] width 480 height 13
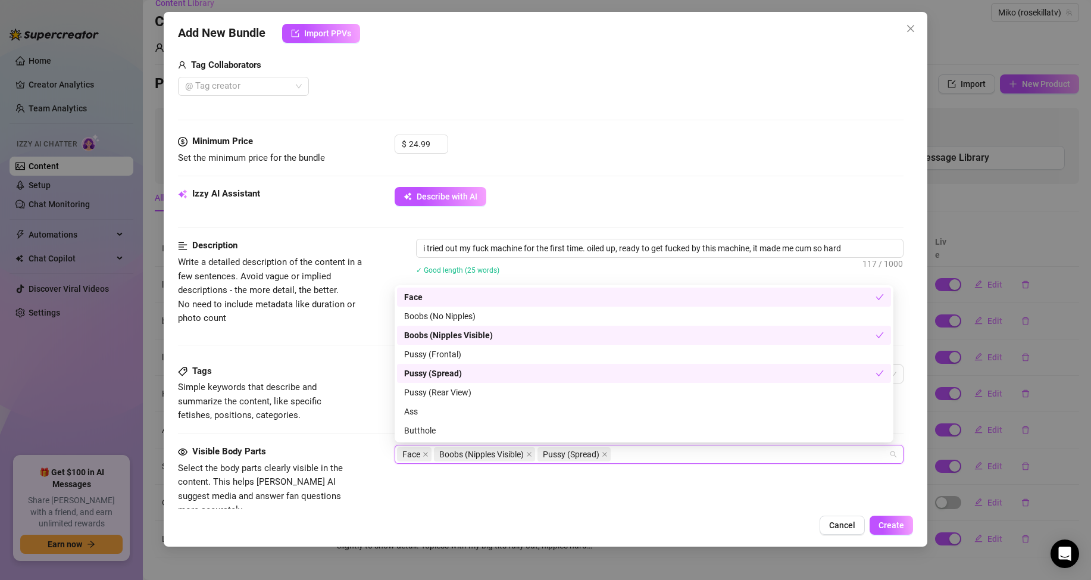
click at [513, 369] on div "Pussy (Spread)" at bounding box center [640, 373] width 472 height 13
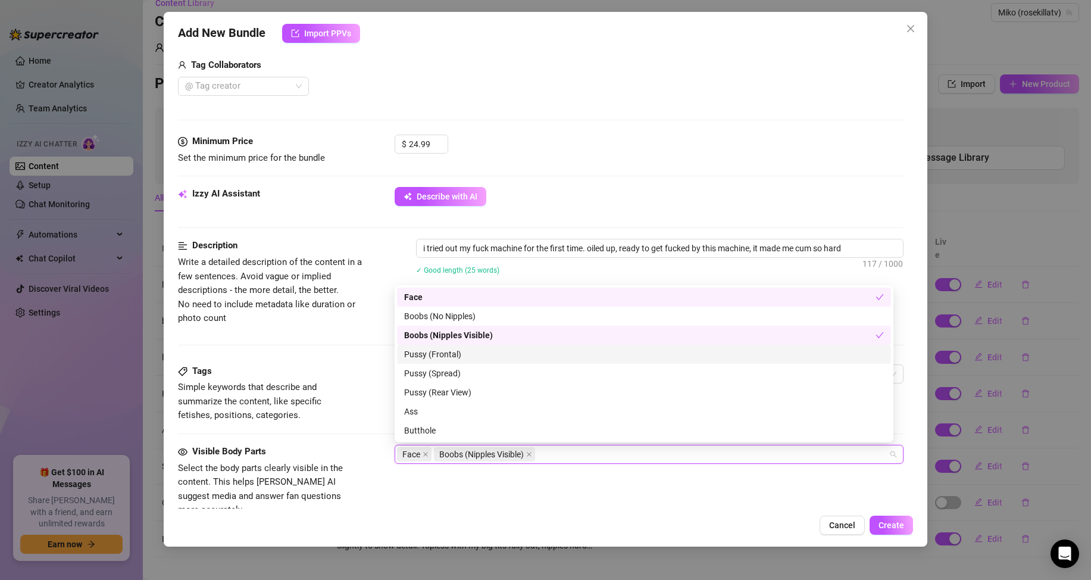
click at [522, 348] on div "Pussy (Frontal)" at bounding box center [644, 354] width 480 height 13
click at [517, 372] on div "Pussy (Spread)" at bounding box center [644, 373] width 480 height 13
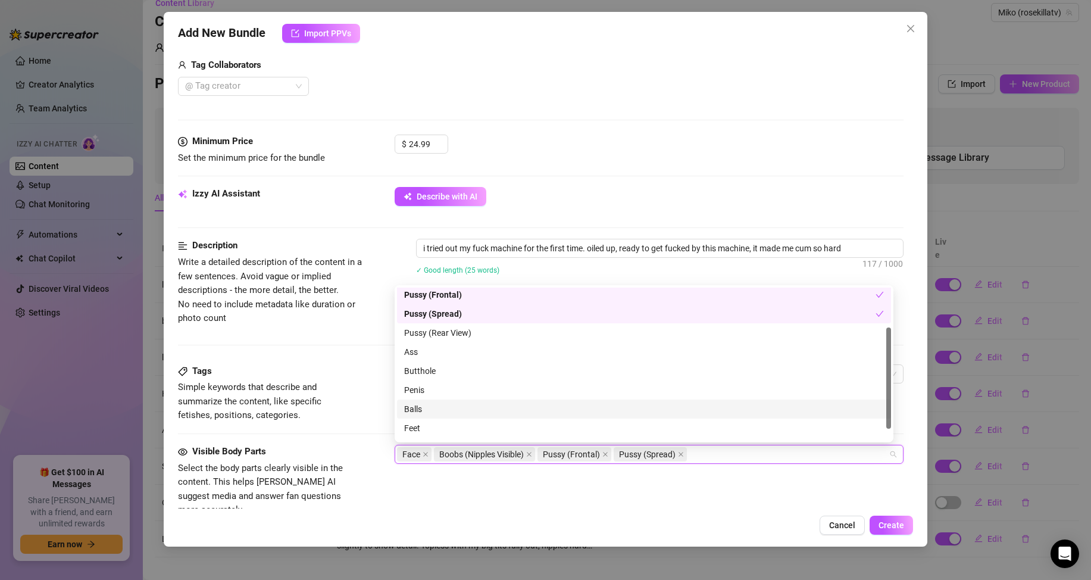
scroll to position [76, 0]
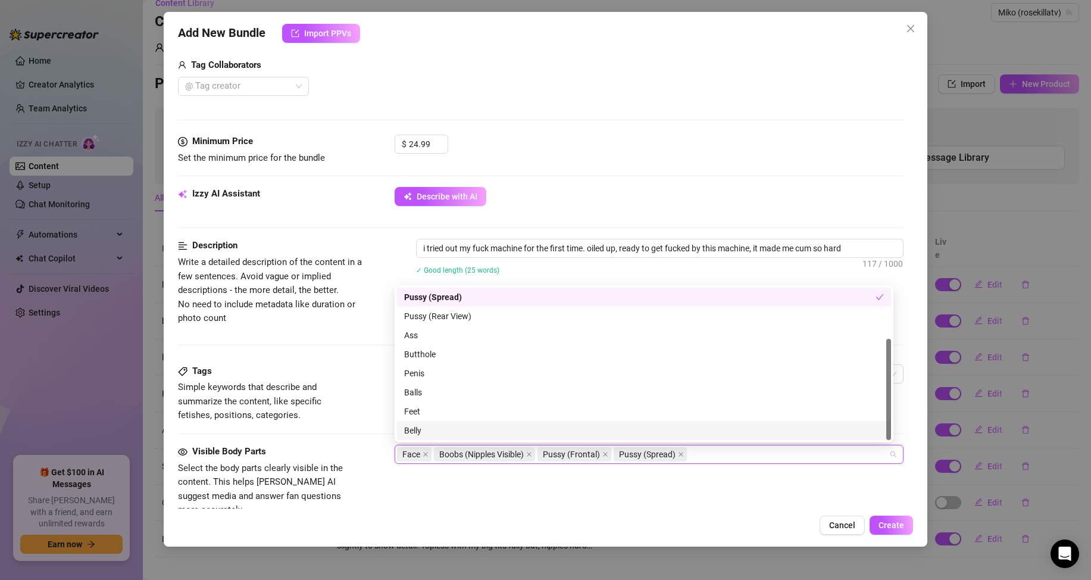
click at [500, 429] on div "Belly" at bounding box center [644, 430] width 480 height 13
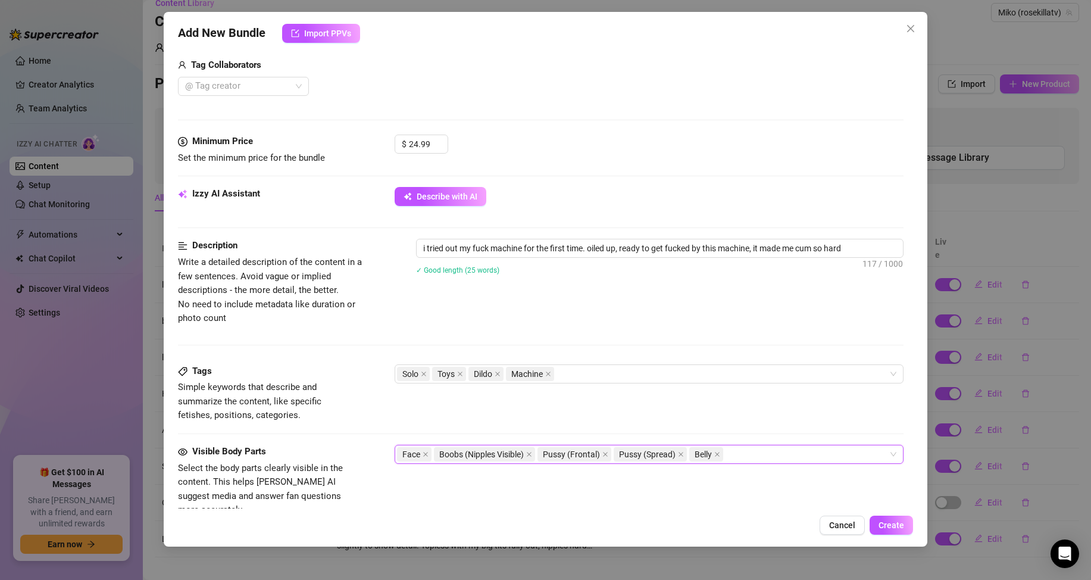
click at [848, 498] on div "Visible Body Parts Select the body parts clearly visible in the content. This h…" at bounding box center [541, 481] width 726 height 73
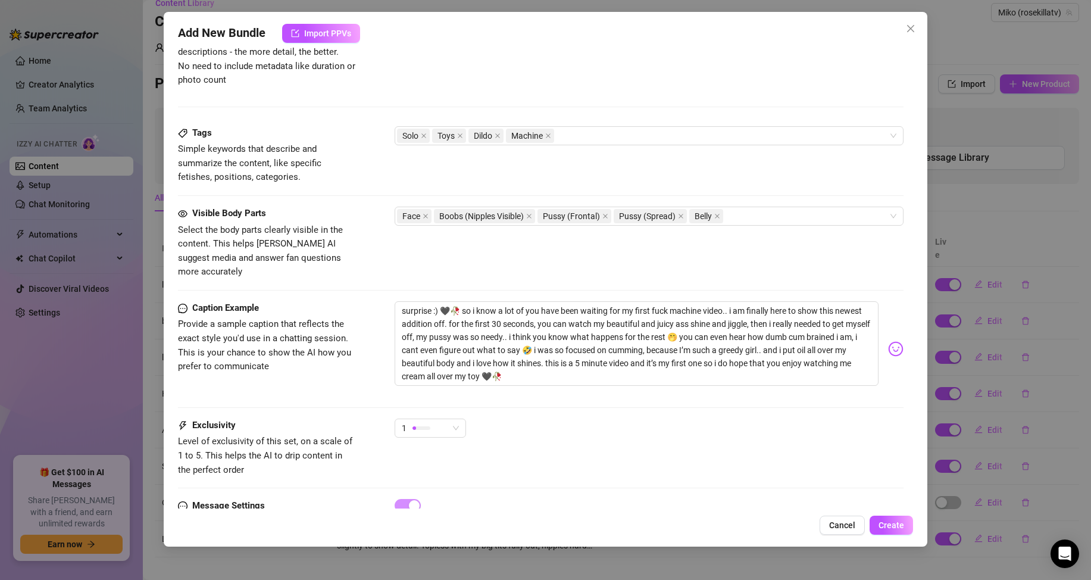
scroll to position [579, 0]
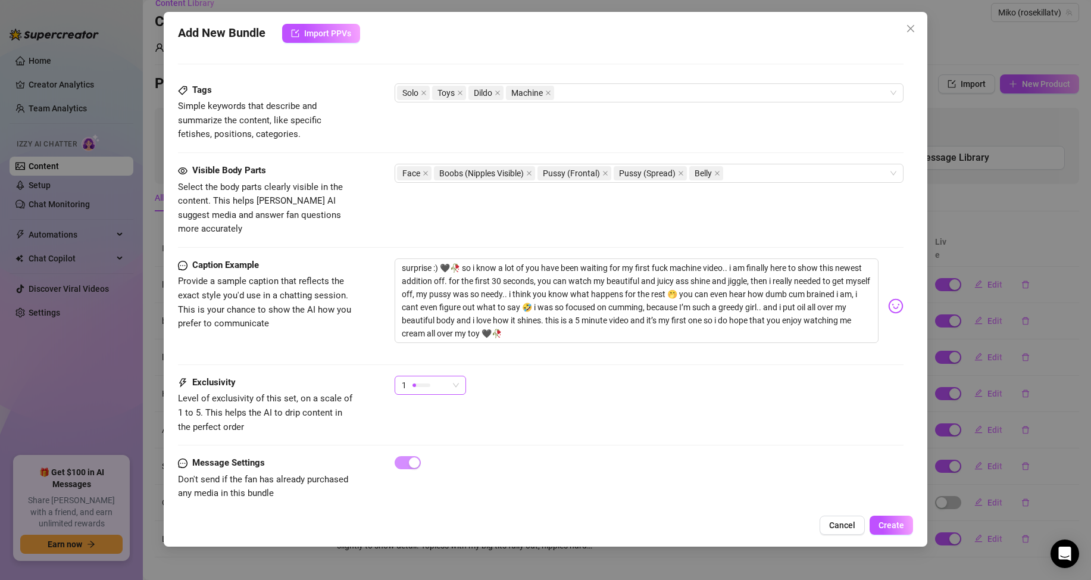
click at [460, 376] on div "1" at bounding box center [430, 385] width 71 height 19
click at [444, 472] on span "5 - Most Exclusive 🔥" at bounding box center [442, 470] width 77 height 13
click at [898, 522] on span "Create" at bounding box center [892, 525] width 26 height 10
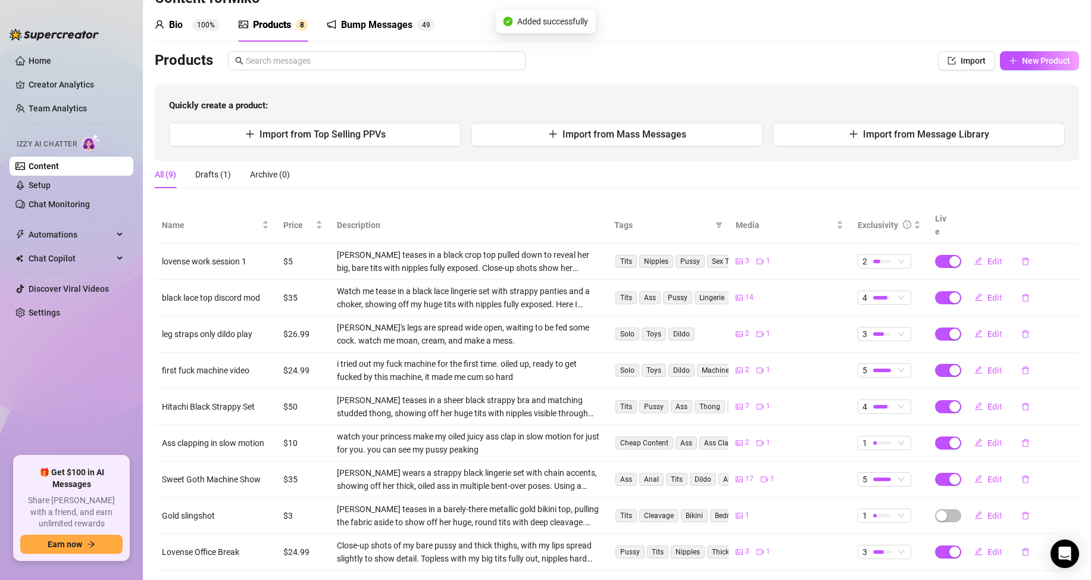
scroll to position [51, 0]
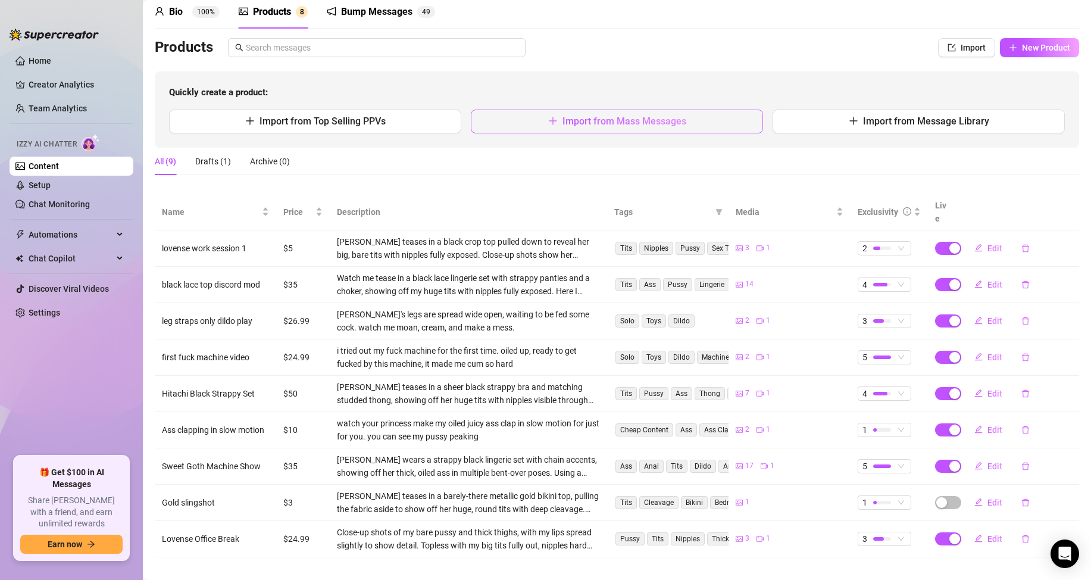
click at [610, 110] on button "Import from Mass Messages" at bounding box center [617, 122] width 292 height 24
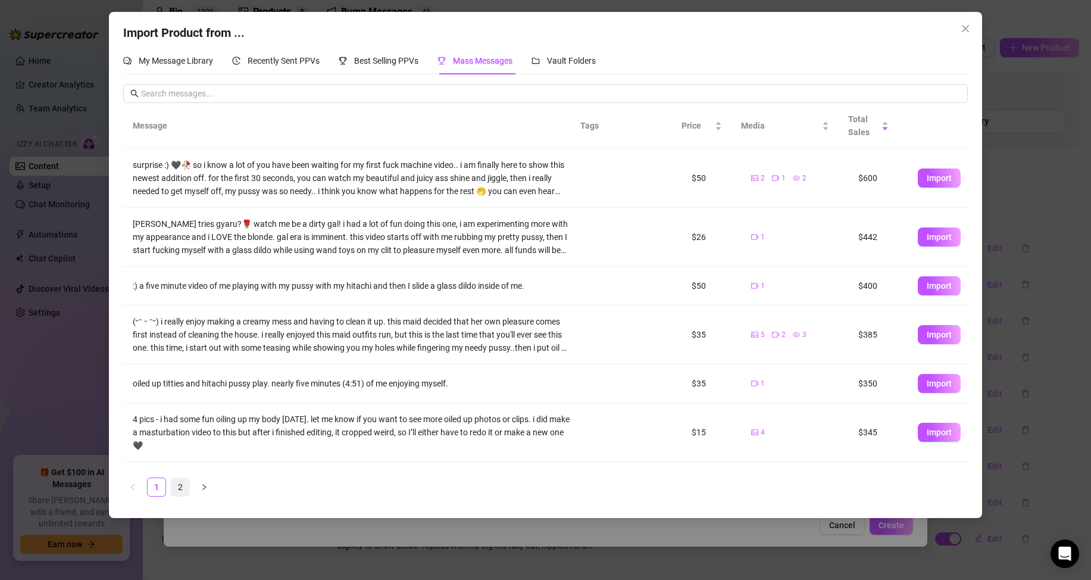
click at [179, 493] on link "2" at bounding box center [180, 487] width 18 height 18
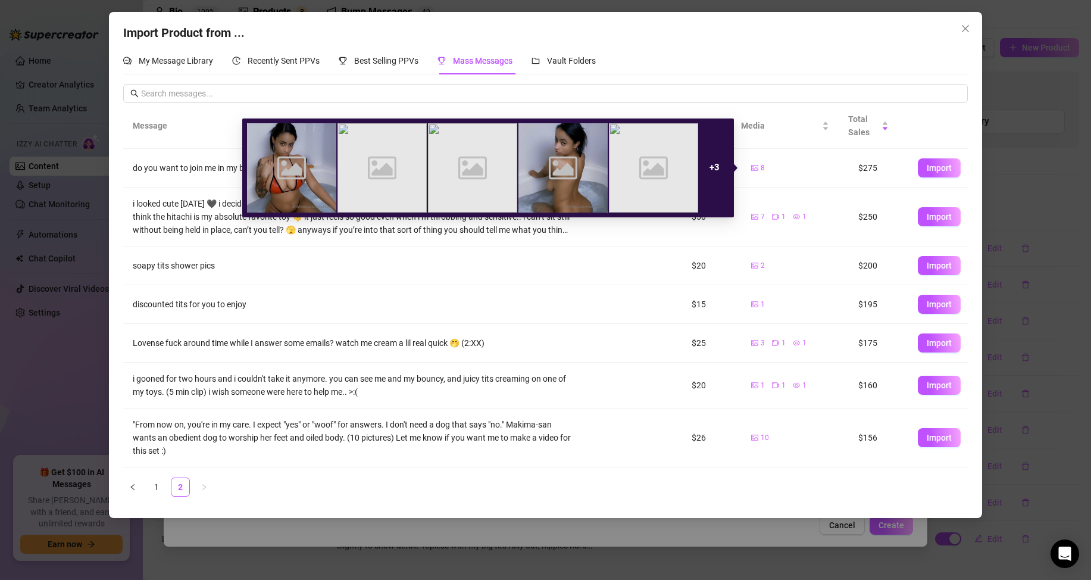
click at [751, 168] on icon "picture" at bounding box center [754, 167] width 7 height 7
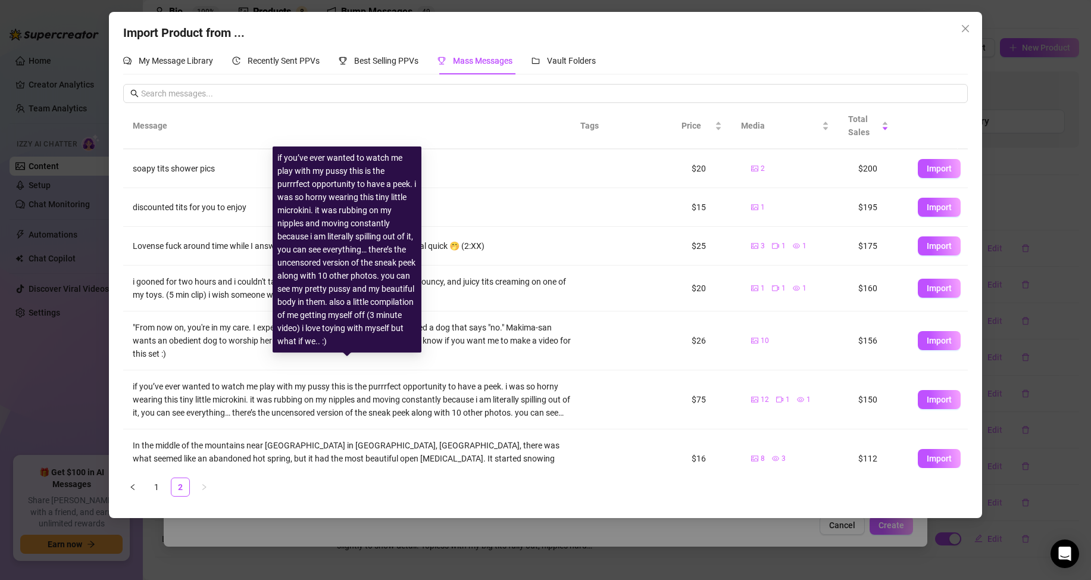
scroll to position [117, 0]
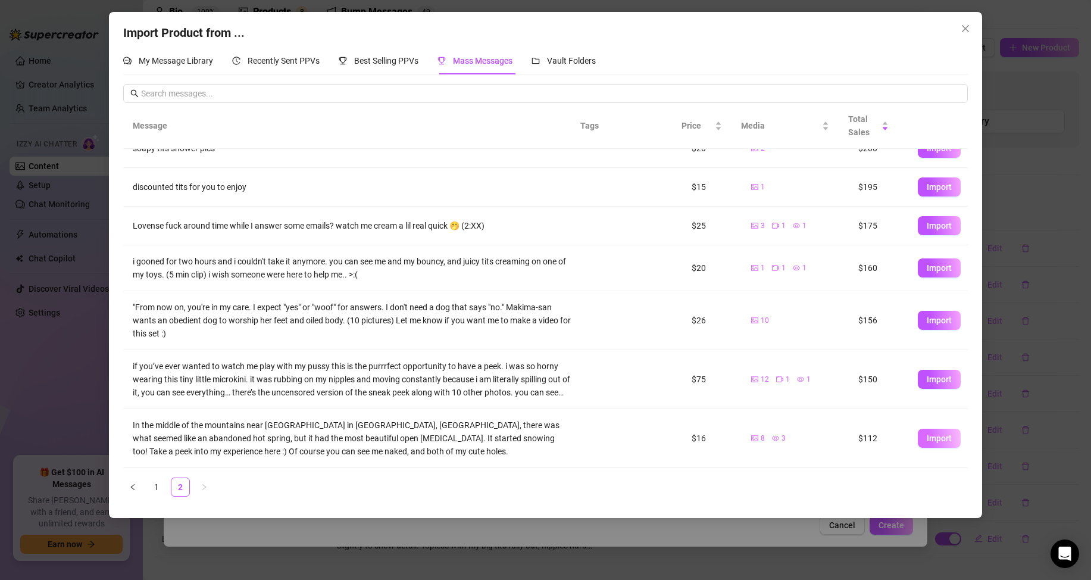
click at [932, 438] on span "Import" at bounding box center [939, 438] width 25 height 10
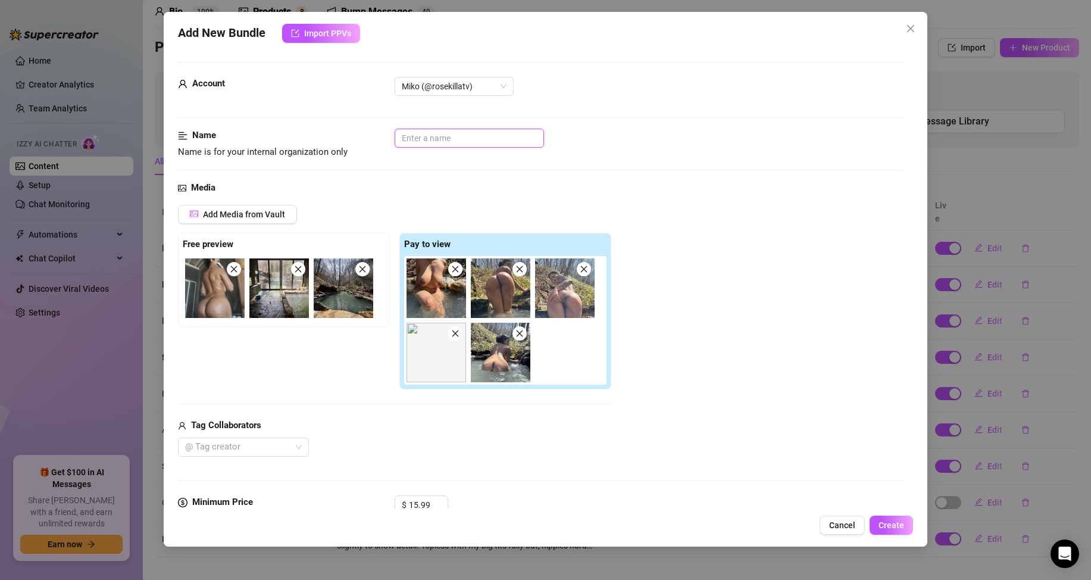
click at [525, 138] on input "text" at bounding box center [469, 138] width 149 height 19
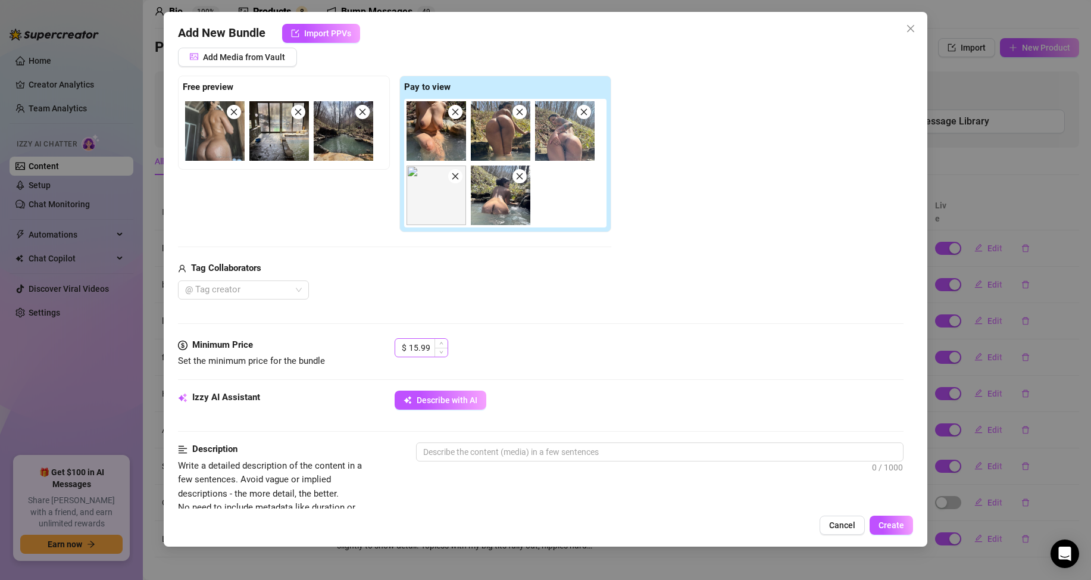
scroll to position [179, 0]
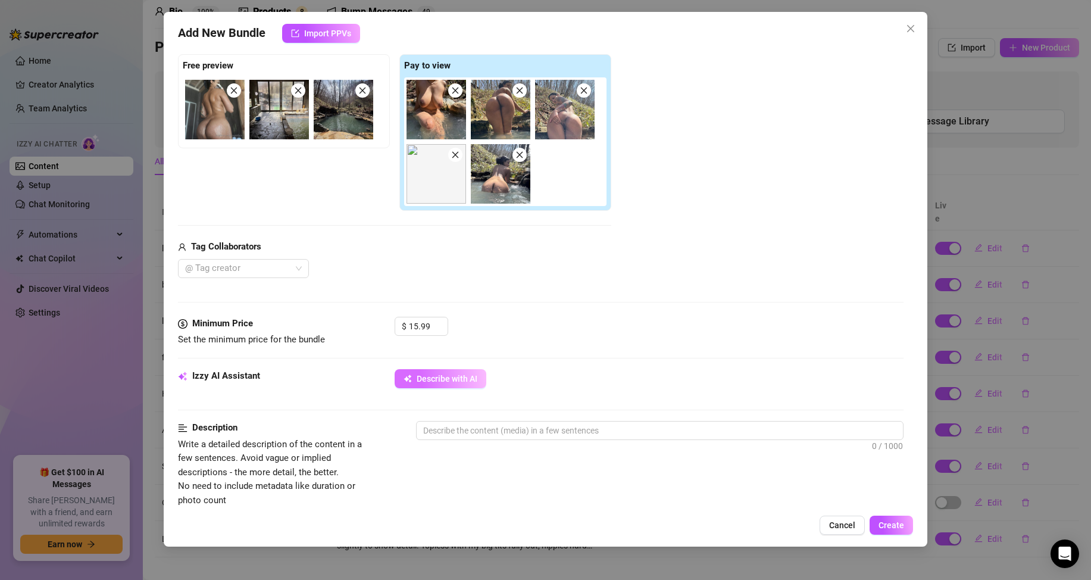
type input "Japan Onsen 1"
click at [448, 373] on button "Describe with AI" at bounding box center [441, 378] width 92 height 19
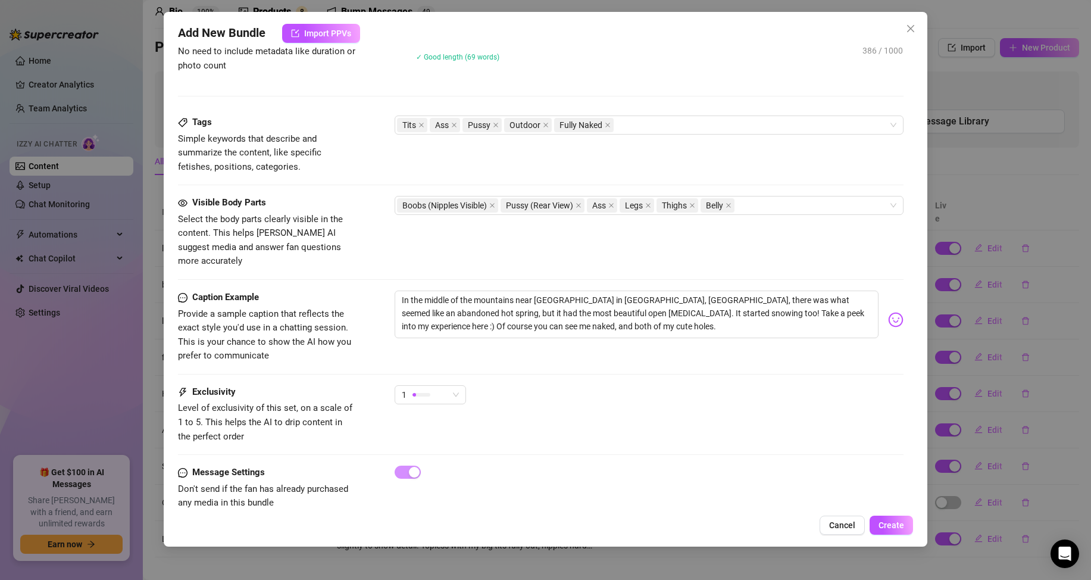
scroll to position [623, 0]
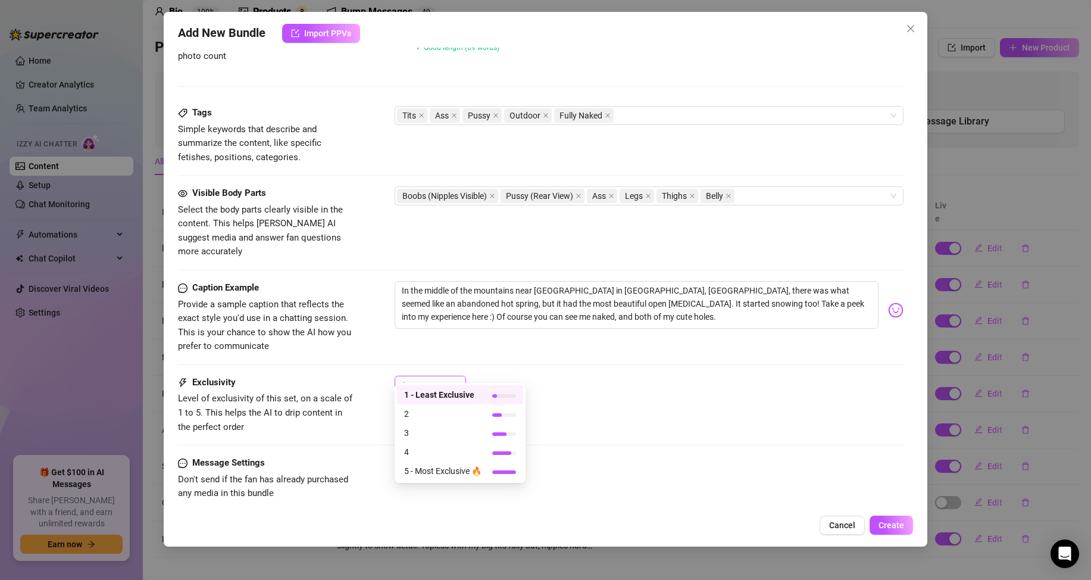
click at [455, 376] on span "1" at bounding box center [430, 385] width 57 height 18
click at [898, 520] on span "Create" at bounding box center [892, 525] width 26 height 10
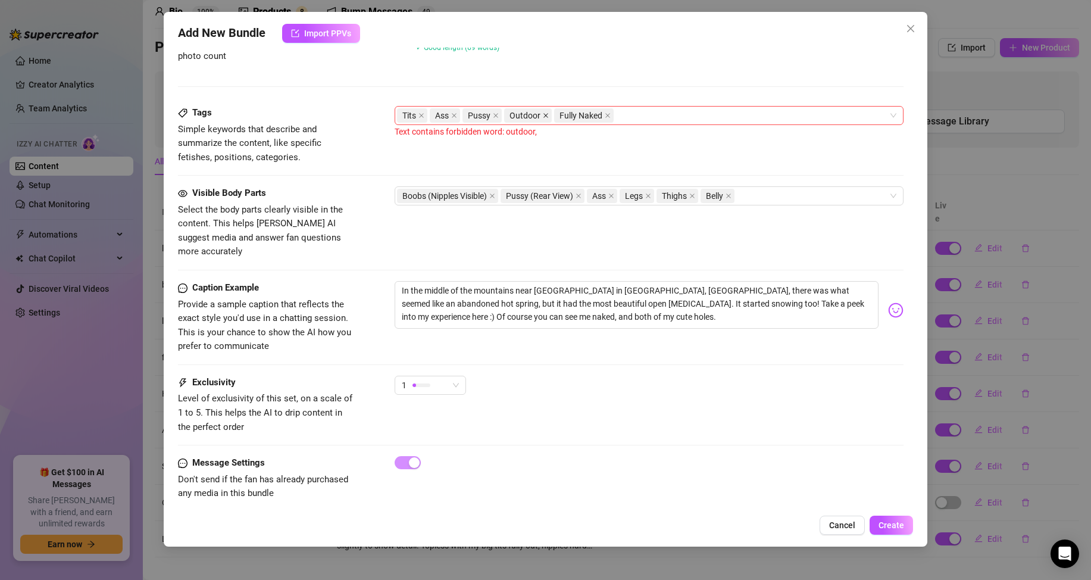
click at [547, 114] on icon "close" at bounding box center [546, 116] width 6 height 6
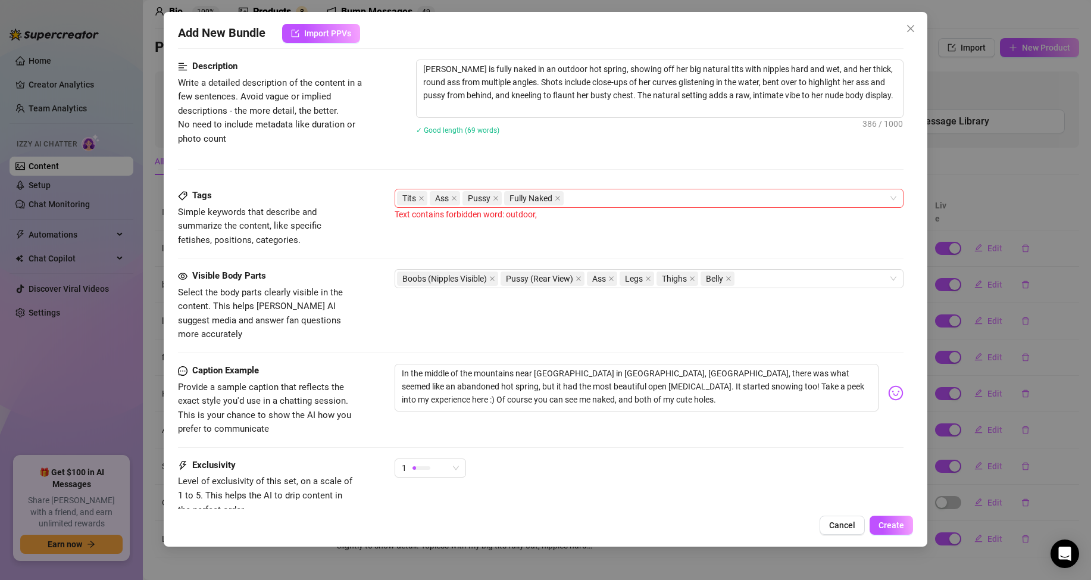
scroll to position [444, 0]
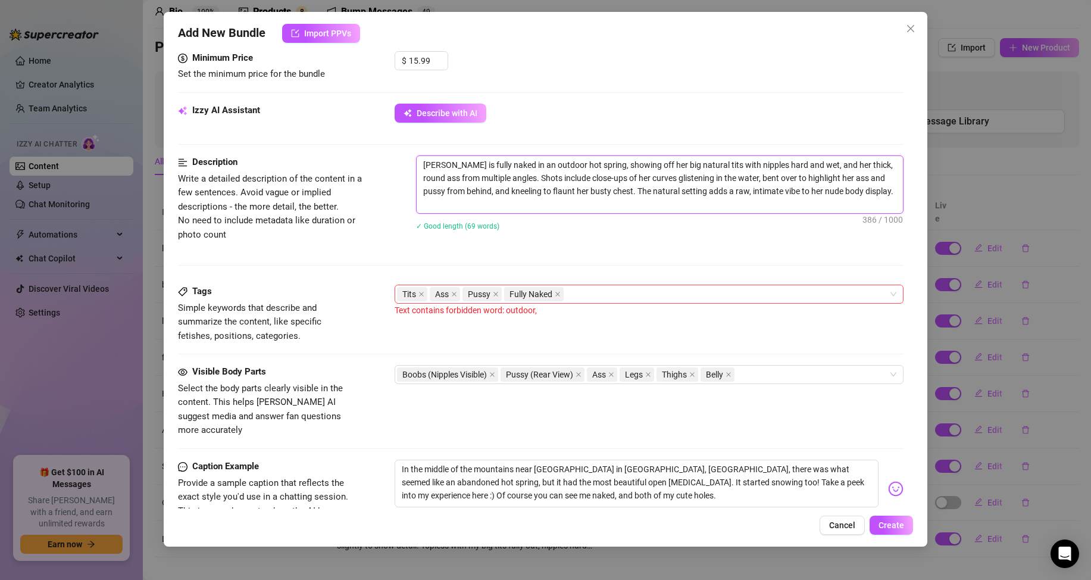
drag, startPoint x: 564, startPoint y: 164, endPoint x: 532, endPoint y: 166, distance: 32.2
click at [532, 166] on textarea "[PERSON_NAME] is fully naked in an outdoor hot spring, showing off her big natu…" at bounding box center [660, 184] width 486 height 57
click at [558, 164] on textarea "[PERSON_NAME] is fully naked in an outdoor hot spring, showing off her big natu…" at bounding box center [660, 184] width 486 height 57
drag, startPoint x: 566, startPoint y: 166, endPoint x: 542, endPoint y: 161, distance: 23.6
click at [542, 161] on textarea "[PERSON_NAME] is fully naked in an outdoor hot spring, showing off her big natu…" at bounding box center [660, 184] width 486 height 57
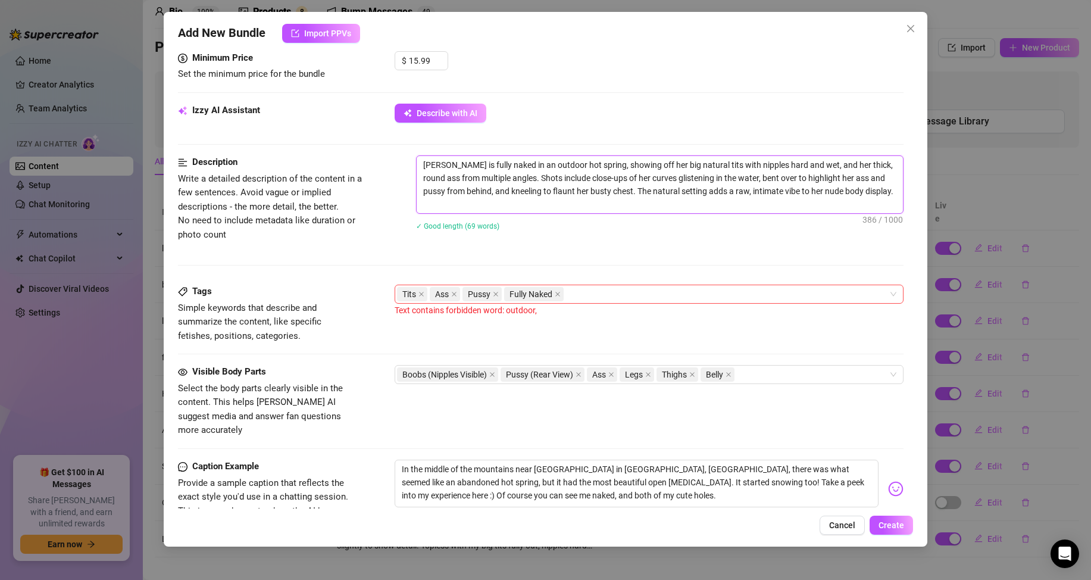
click at [562, 161] on textarea "[PERSON_NAME] is fully naked in an outdoor hot spring, showing off her big natu…" at bounding box center [660, 184] width 486 height 57
drag, startPoint x: 564, startPoint y: 162, endPoint x: 535, endPoint y: 163, distance: 29.2
click at [535, 163] on textarea "[PERSON_NAME] is fully naked in an outdoor hot spring, showing off her big natu…" at bounding box center [660, 184] width 486 height 57
click at [553, 244] on div "[PERSON_NAME] is fully naked in an outdoor hot spring, showing off her big natu…" at bounding box center [660, 200] width 488 height 91
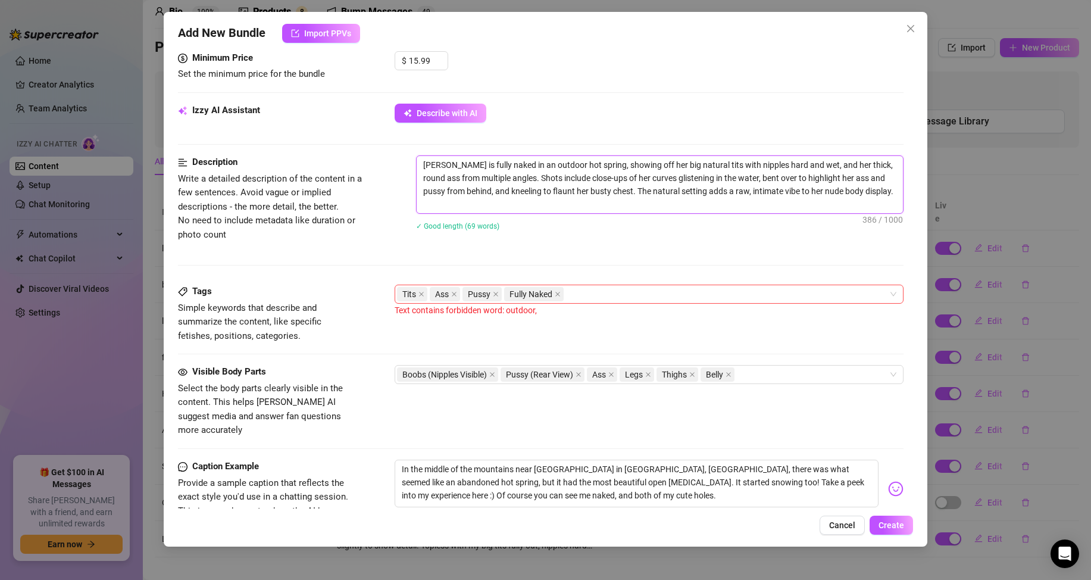
drag, startPoint x: 567, startPoint y: 163, endPoint x: 535, endPoint y: 164, distance: 32.2
click at [535, 164] on textarea "[PERSON_NAME] is fully naked in an outdoor hot spring, showing off her big natu…" at bounding box center [660, 184] width 486 height 57
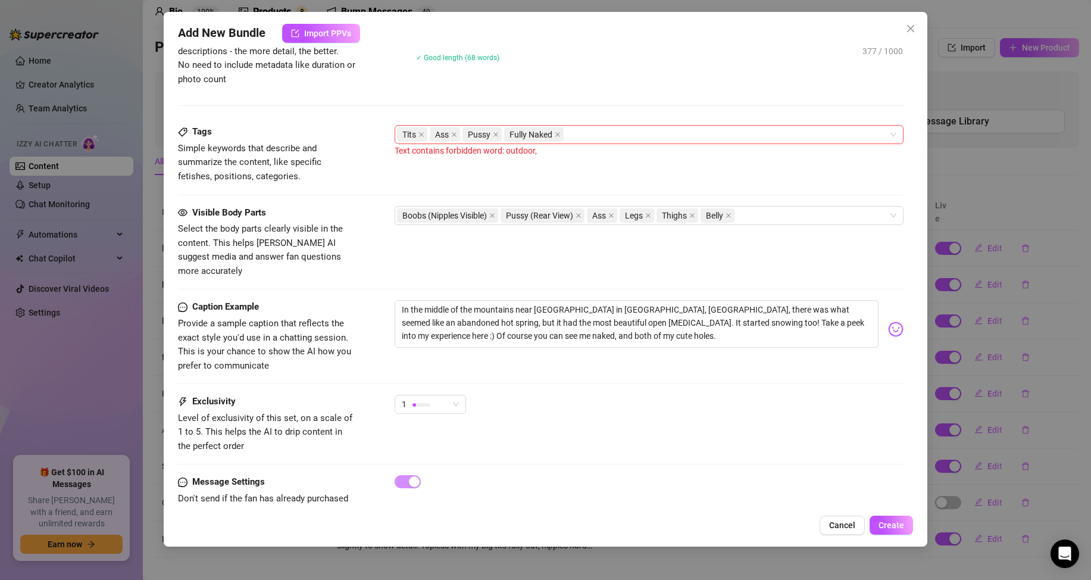
scroll to position [619, 0]
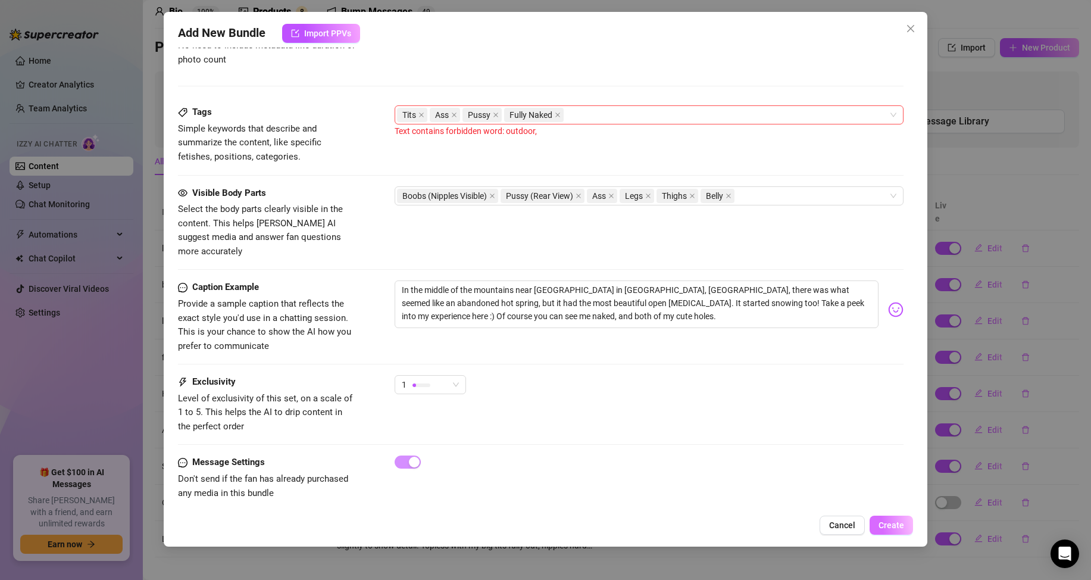
type textarea "[PERSON_NAME] is fully naked in a hot spring, showing off her big natural tits …"
click at [882, 523] on span "Create" at bounding box center [892, 525] width 26 height 10
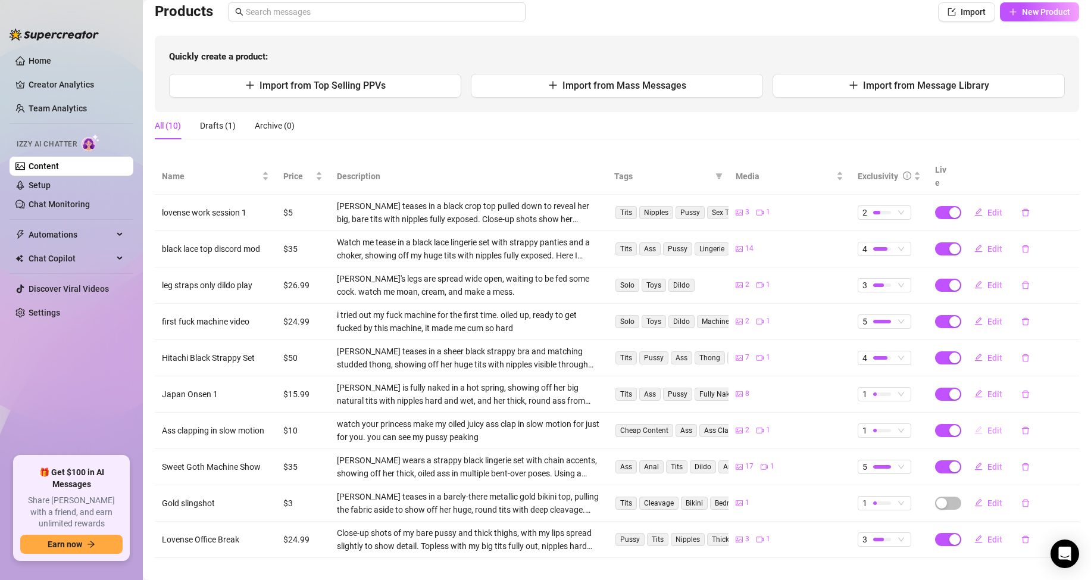
scroll to position [88, 0]
click at [896, 387] on span "1" at bounding box center [885, 393] width 44 height 13
click at [866, 419] on span "2" at bounding box center [897, 420] width 77 height 13
click at [945, 496] on span "button" at bounding box center [948, 502] width 26 height 13
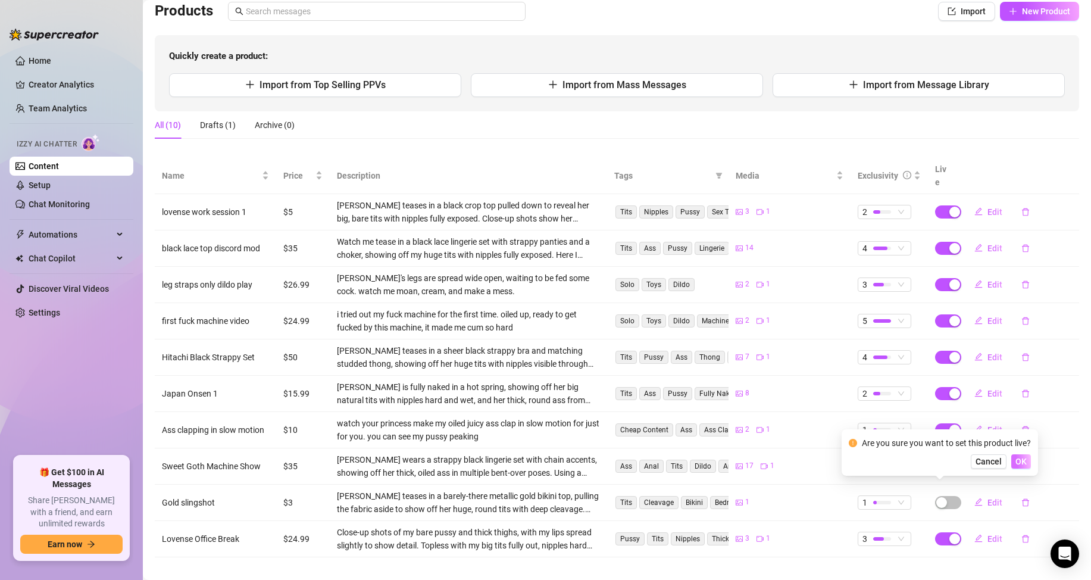
click at [1016, 458] on span "OK" at bounding box center [1021, 462] width 11 height 10
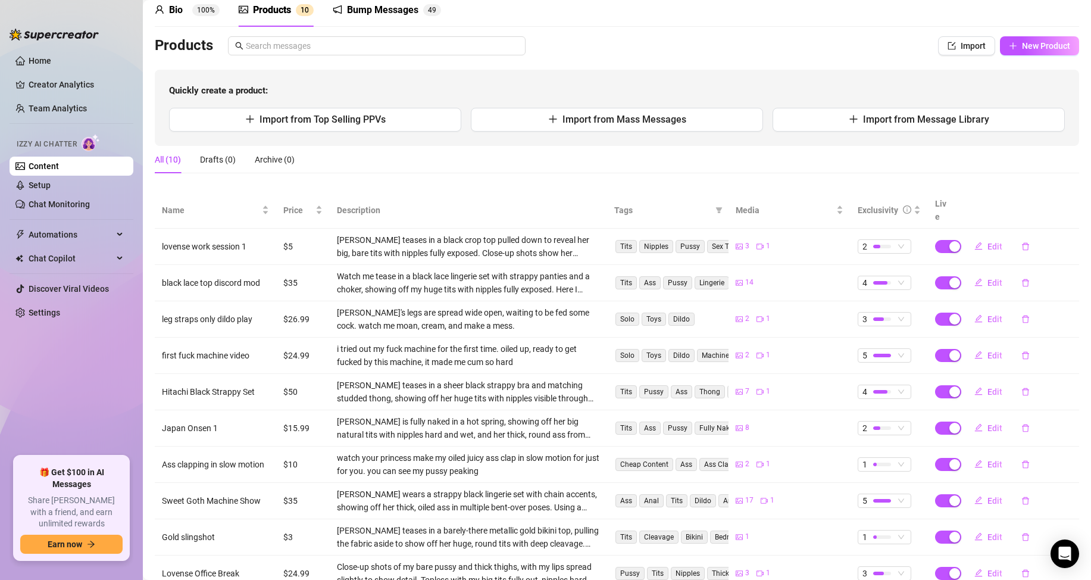
scroll to position [0, 0]
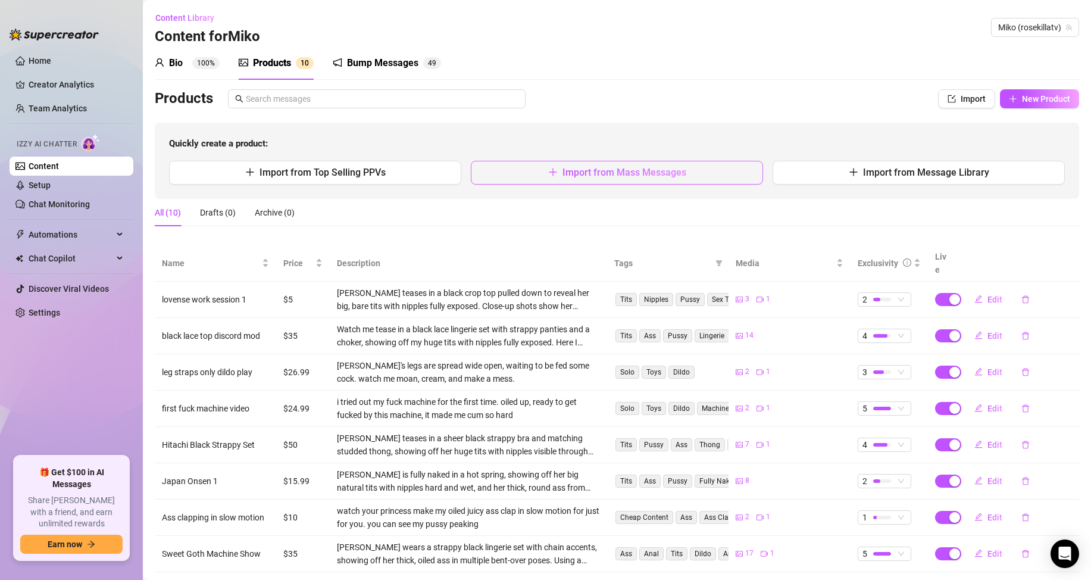
click at [570, 166] on button "Import from Mass Messages" at bounding box center [617, 173] width 292 height 24
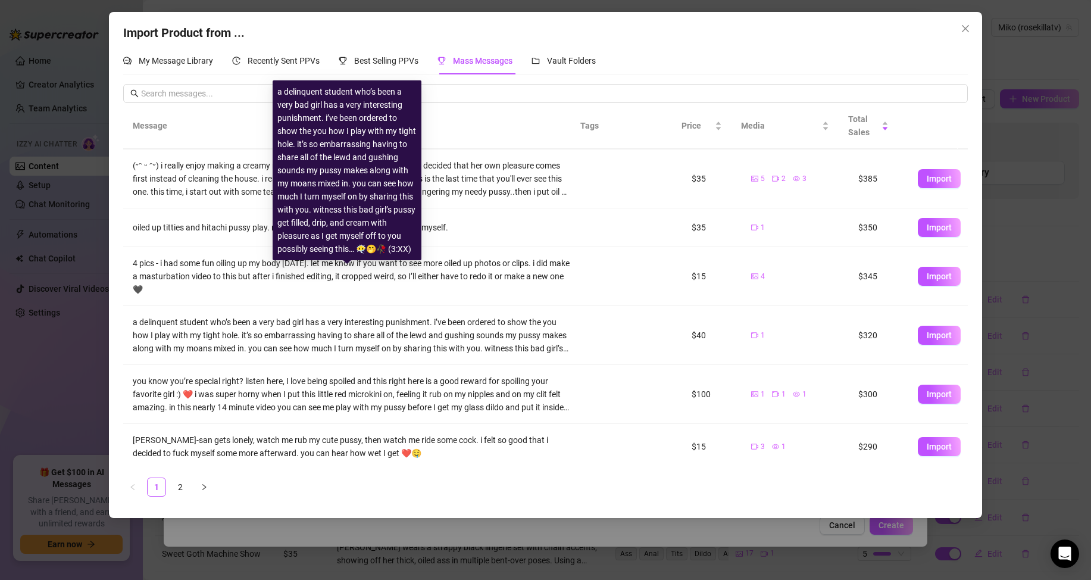
scroll to position [217, 0]
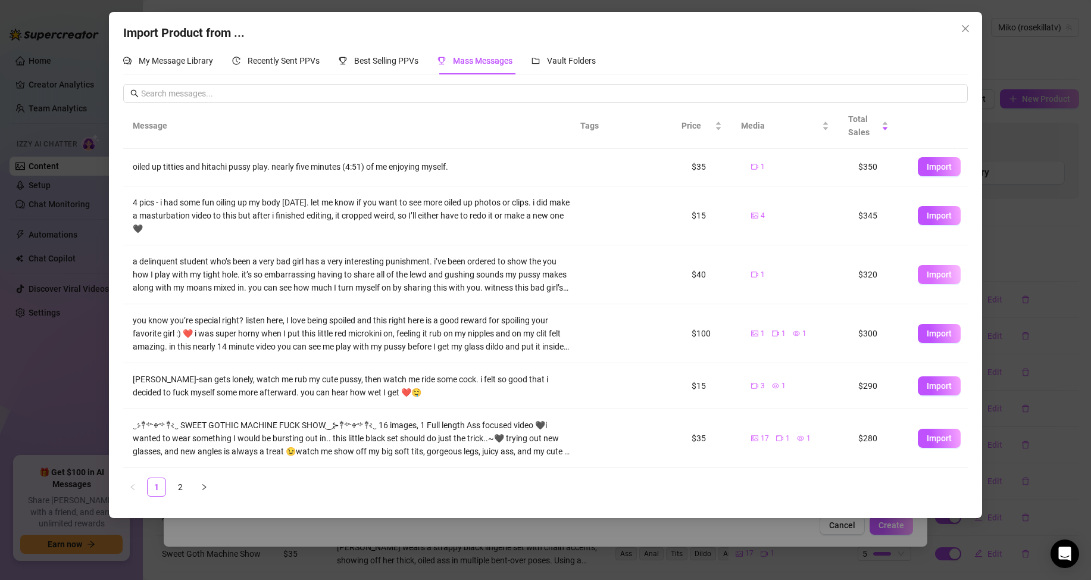
click at [941, 276] on span "Import" at bounding box center [939, 275] width 25 height 10
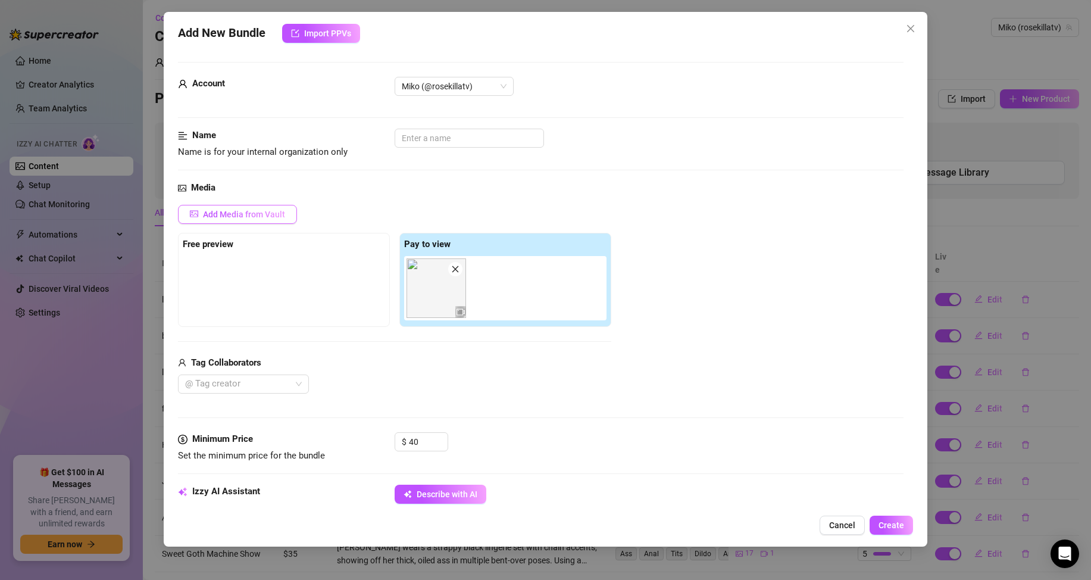
click at [280, 214] on span "Add Media from Vault" at bounding box center [244, 215] width 82 height 10
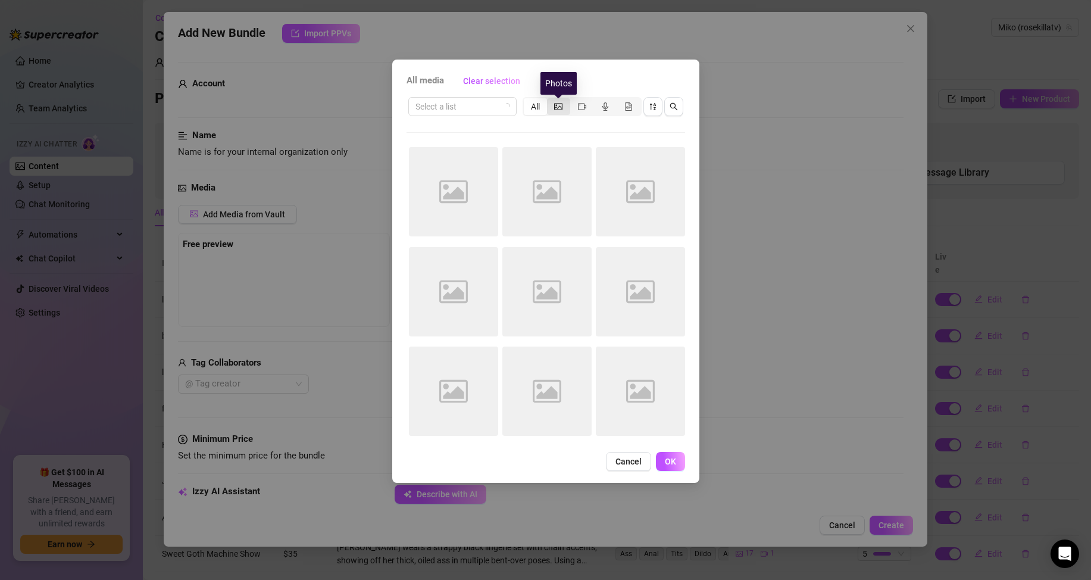
click at [554, 107] on icon "picture" at bounding box center [558, 106] width 8 height 8
click at [550, 100] on input "segmented control" at bounding box center [550, 100] width 0 height 0
click at [641, 461] on span "Cancel" at bounding box center [629, 462] width 26 height 10
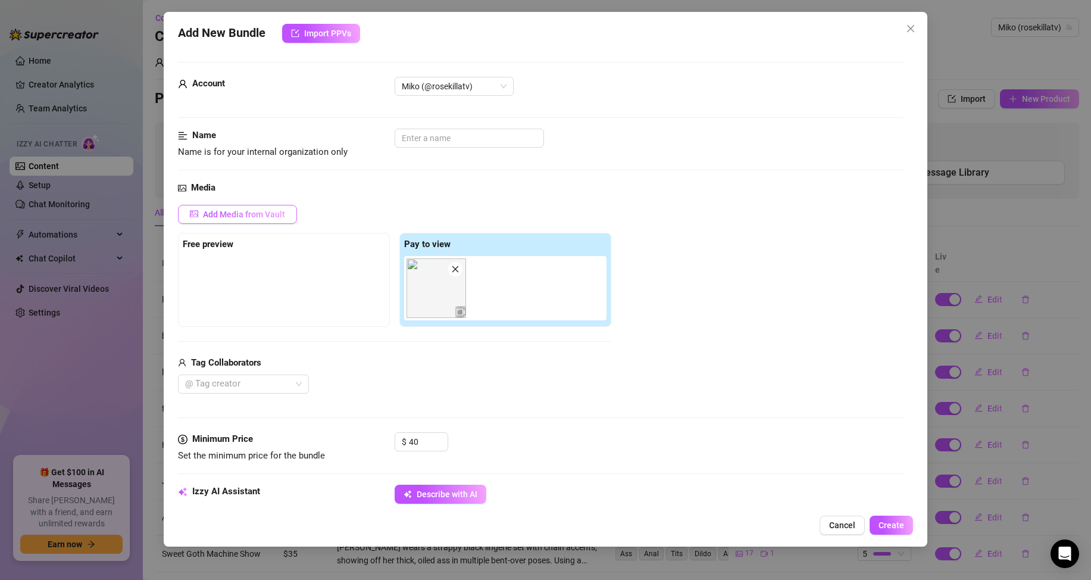
click at [261, 207] on button "Add Media from Vault" at bounding box center [237, 214] width 119 height 19
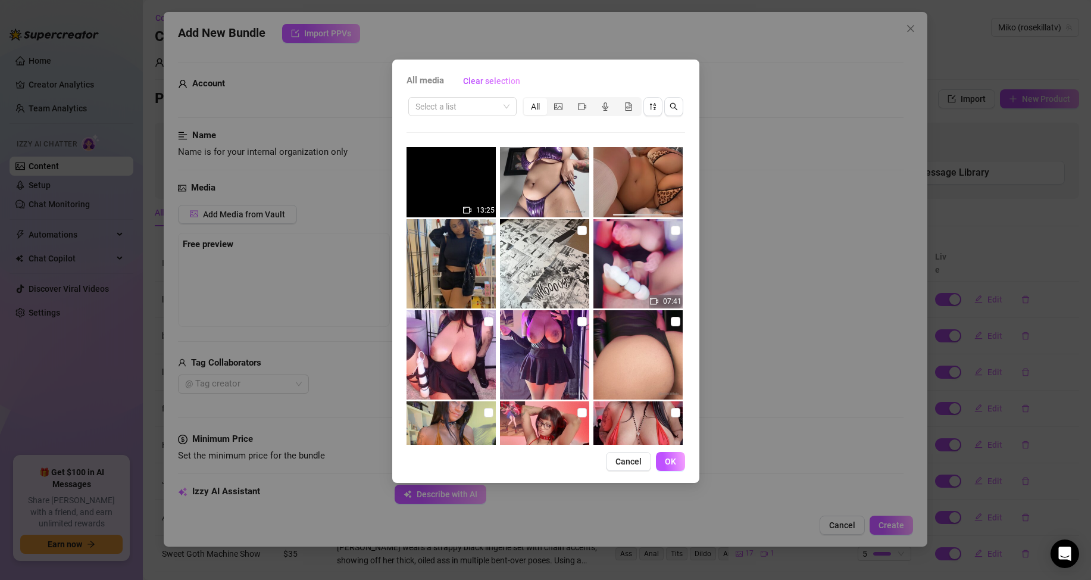
scroll to position [270, 0]
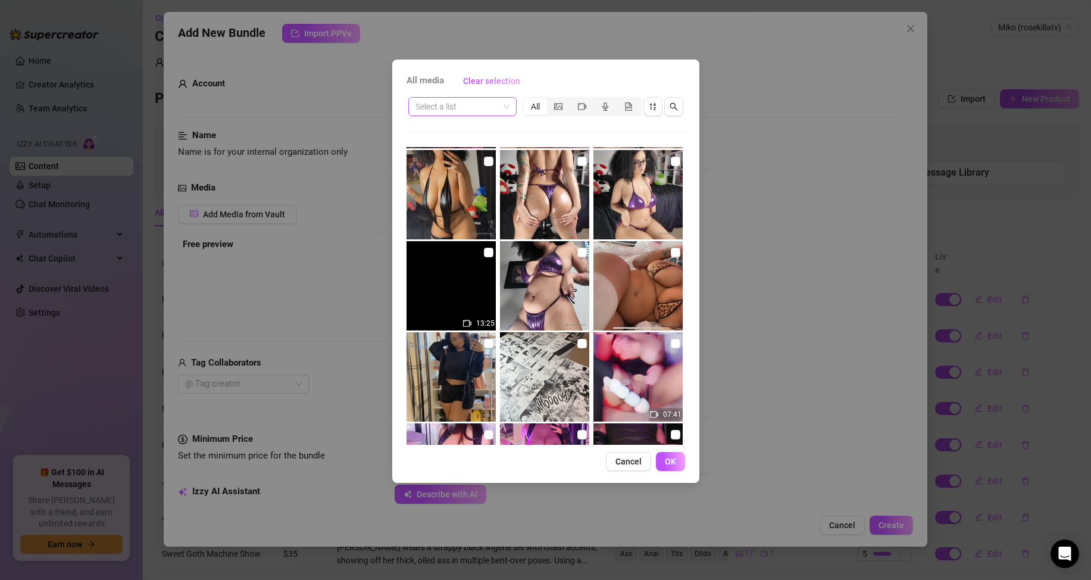
click at [491, 111] on input "search" at bounding box center [457, 107] width 83 height 18
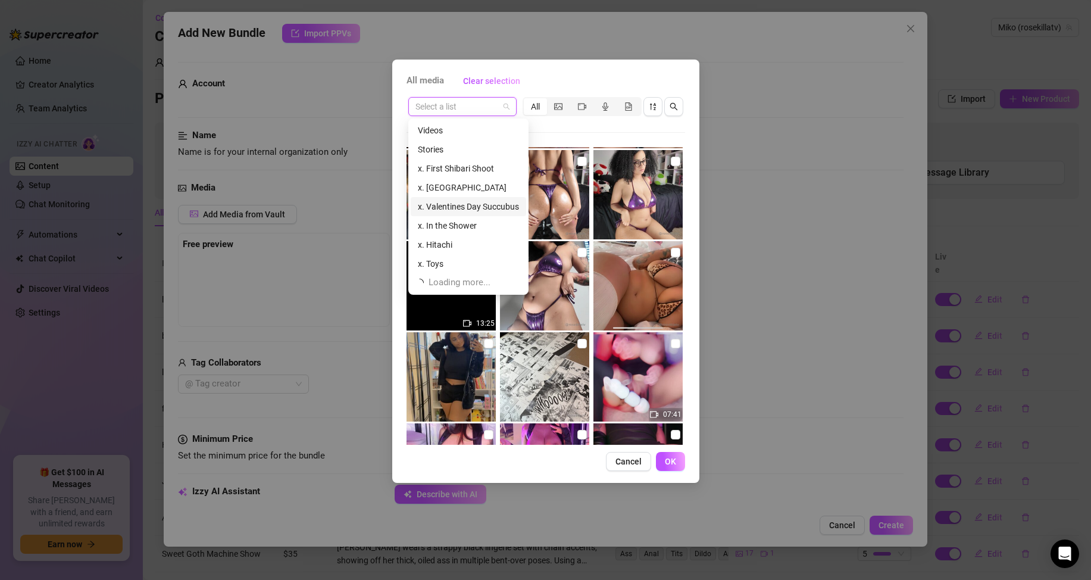
scroll to position [38, 0]
click at [594, 127] on div "Select a list All 07:48 00:39 05:01 00:31 13:25 07:41" at bounding box center [546, 269] width 279 height 349
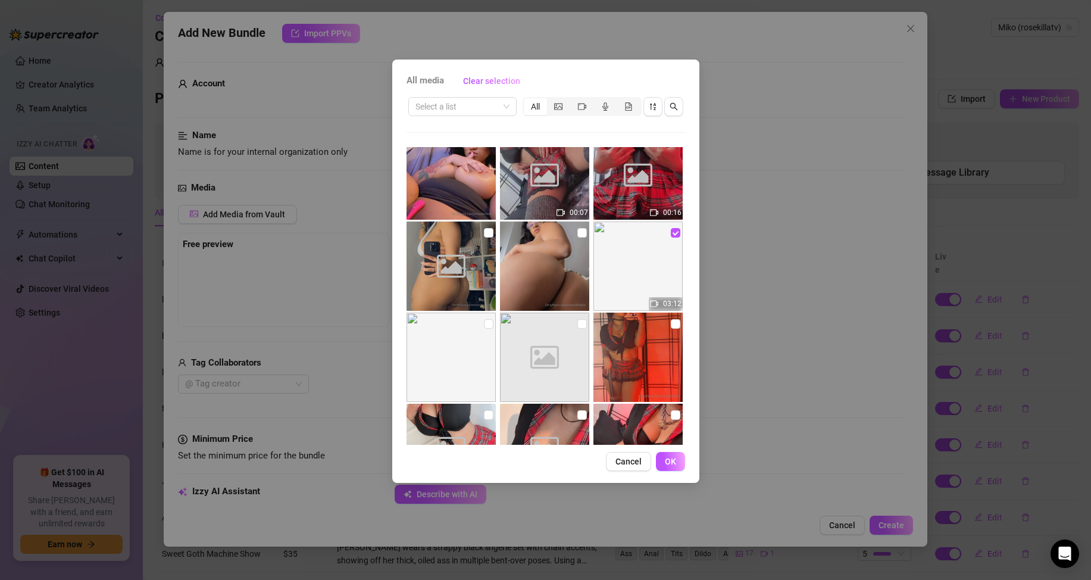
scroll to position [7603, 0]
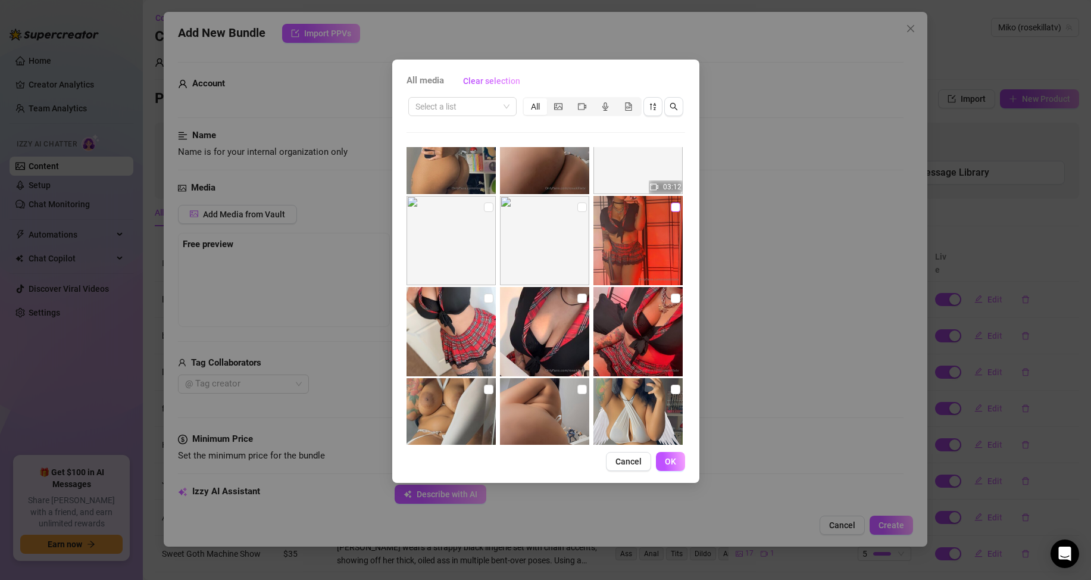
click at [671, 207] on input "checkbox" at bounding box center [676, 207] width 10 height 10
checkbox input "true"
click at [671, 298] on input "checkbox" at bounding box center [676, 299] width 10 height 10
checkbox input "true"
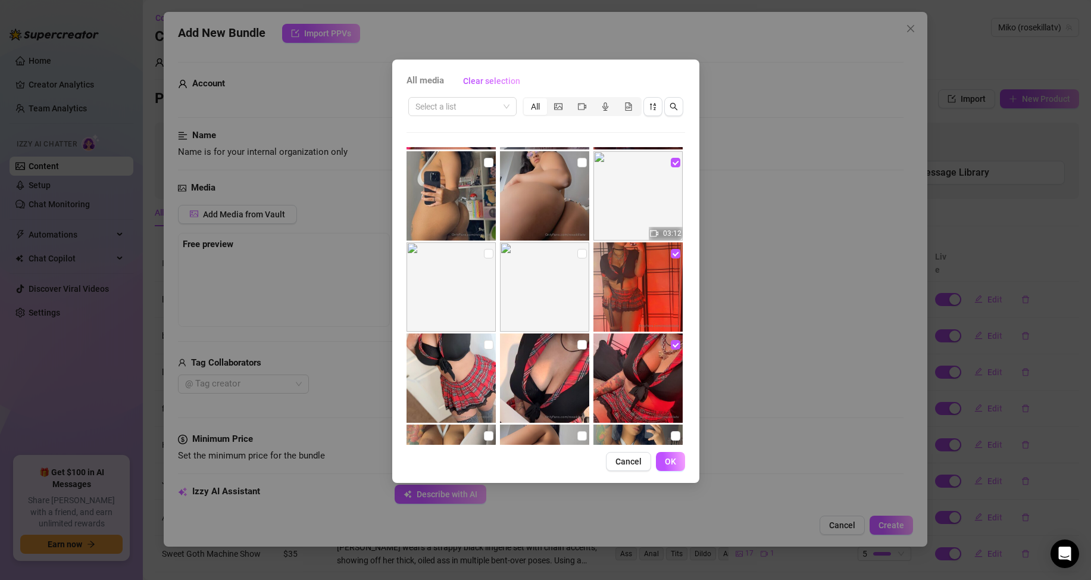
scroll to position [7544, 0]
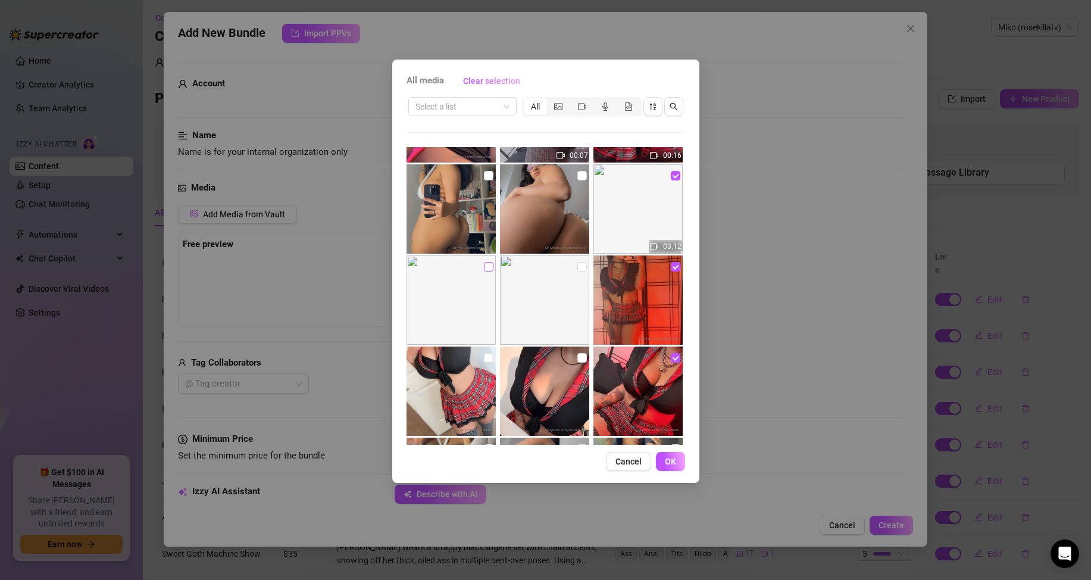
click at [487, 265] on input "checkbox" at bounding box center [489, 267] width 10 height 10
checkbox input "true"
click at [668, 466] on span "OK" at bounding box center [670, 462] width 11 height 10
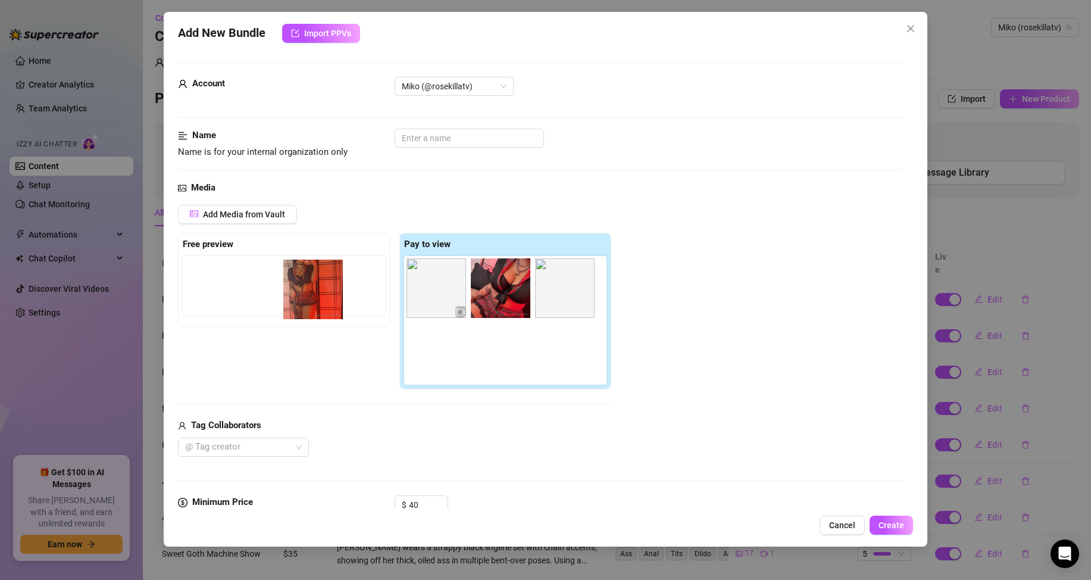
drag, startPoint x: 488, startPoint y: 297, endPoint x: 298, endPoint y: 299, distance: 190.5
click at [298, 299] on div "Free preview Pay to view" at bounding box center [394, 311] width 433 height 157
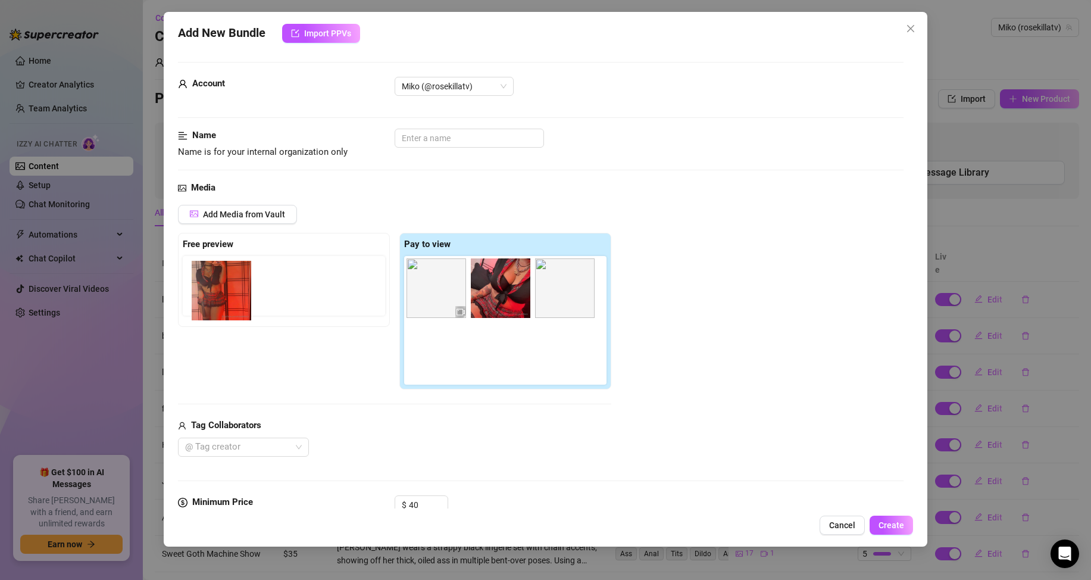
drag, startPoint x: 490, startPoint y: 314, endPoint x: 214, endPoint y: 304, distance: 275.9
click at [214, 304] on div "Free preview Pay to view" at bounding box center [394, 311] width 433 height 157
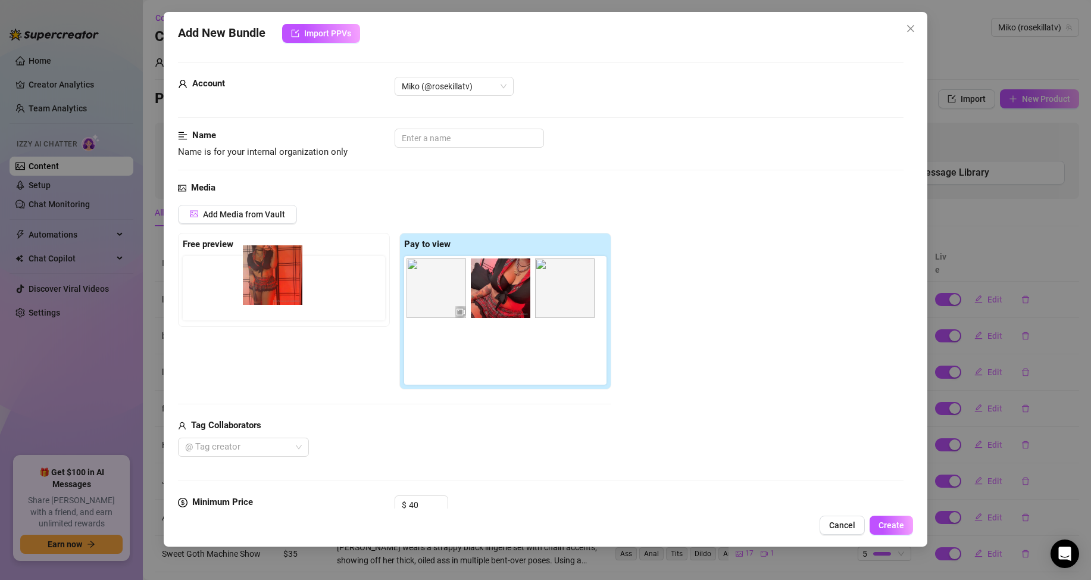
drag, startPoint x: 500, startPoint y: 285, endPoint x: 269, endPoint y: 272, distance: 231.4
click at [269, 272] on div "Free preview Pay to view" at bounding box center [394, 311] width 433 height 157
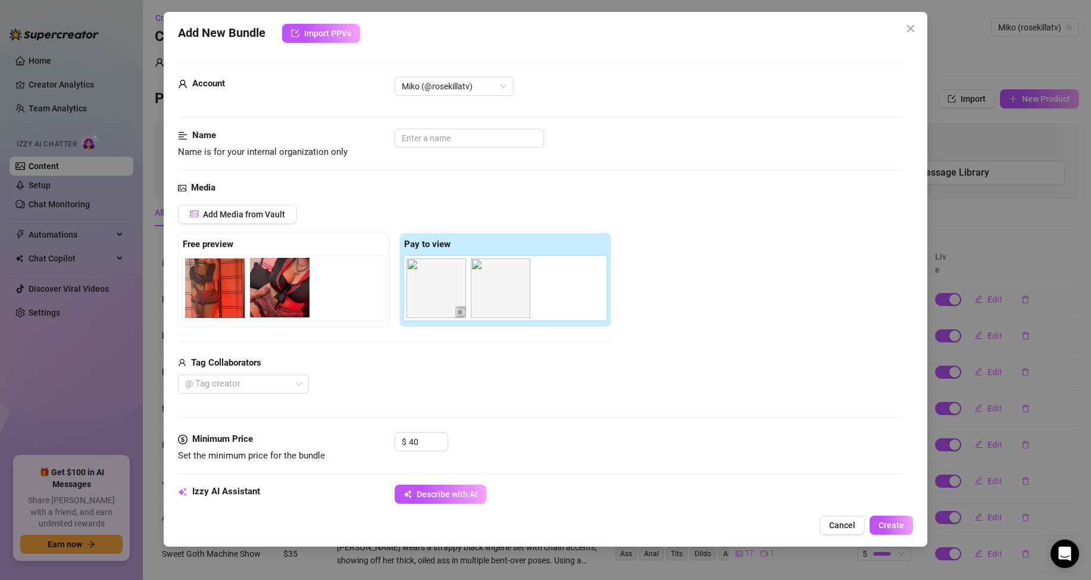
drag, startPoint x: 498, startPoint y: 297, endPoint x: 269, endPoint y: 299, distance: 229.2
click at [269, 299] on div "Free preview Pay to view" at bounding box center [394, 280] width 433 height 94
click at [428, 150] on div "Name Name is for your internal organization only" at bounding box center [541, 144] width 726 height 30
click at [453, 133] on input "text" at bounding box center [469, 138] width 149 height 19
type input "naughty schoolgirl"
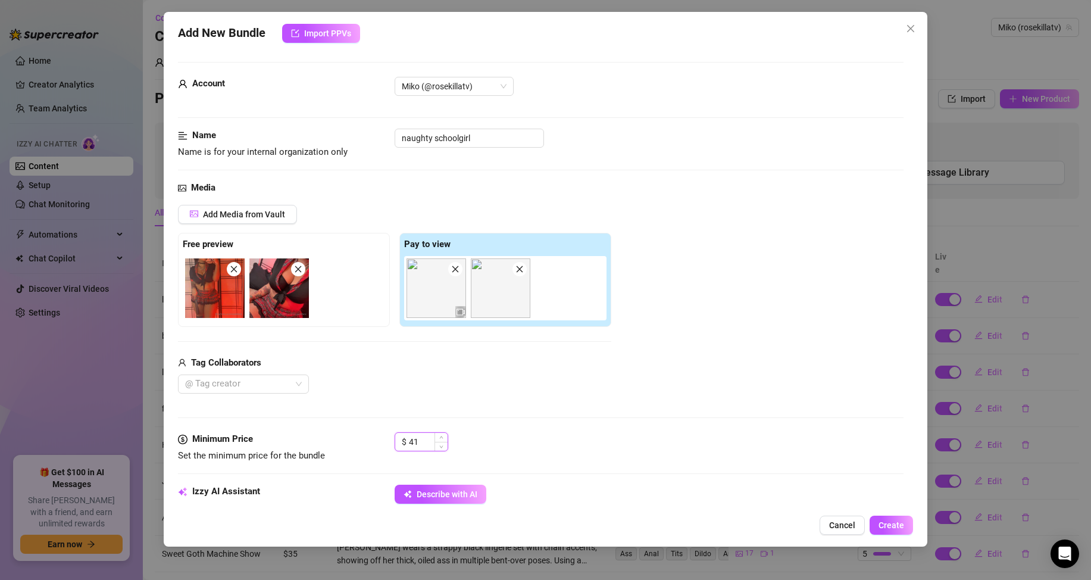
click at [435, 438] on span "Increase Value" at bounding box center [441, 437] width 13 height 9
drag, startPoint x: 427, startPoint y: 442, endPoint x: 388, endPoint y: 439, distance: 38.8
click at [388, 439] on div "Minimum Price Set the minimum price for the bundle $ 41" at bounding box center [541, 447] width 726 height 30
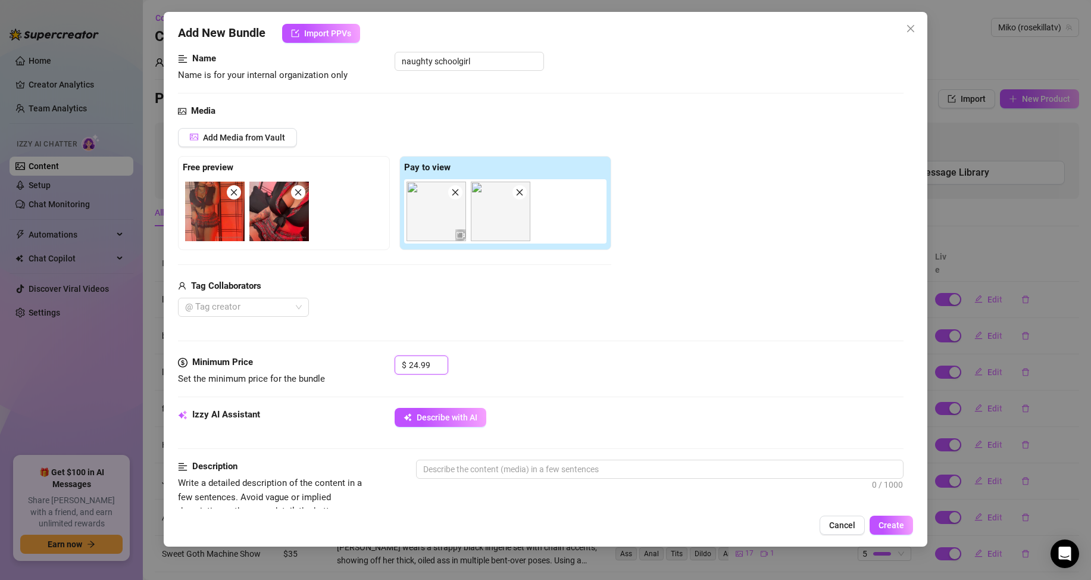
scroll to position [179, 0]
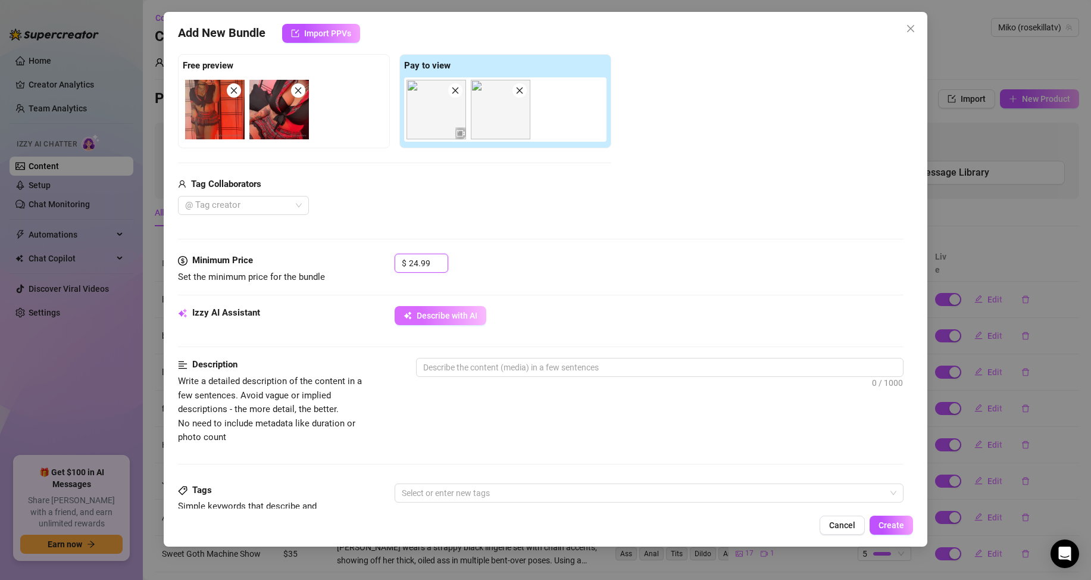
type input "24.99"
click at [450, 325] on button "Describe with AI" at bounding box center [441, 315] width 92 height 19
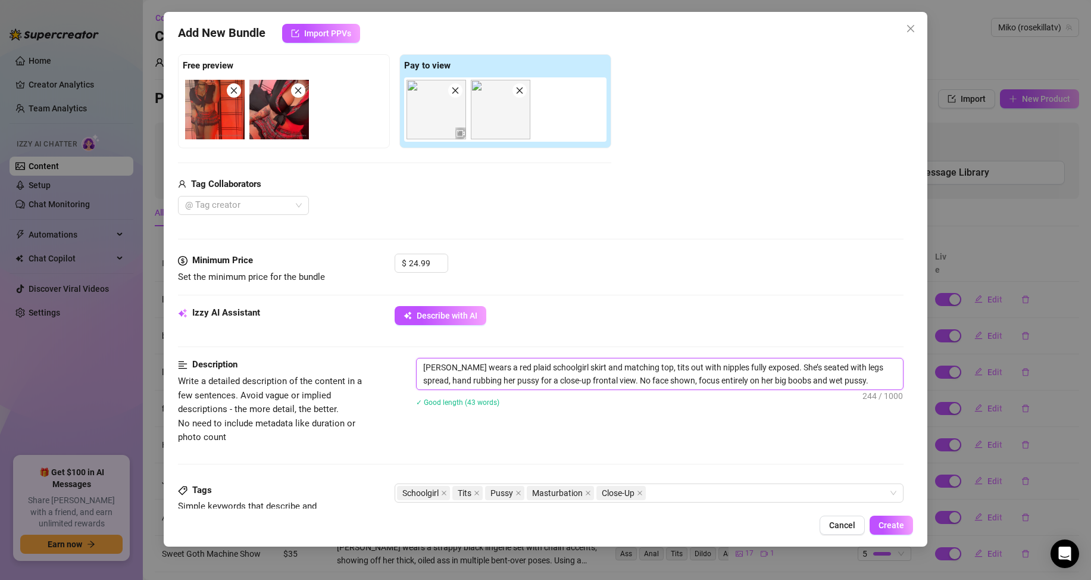
drag, startPoint x: 641, startPoint y: 380, endPoint x: 696, endPoint y: 385, distance: 55.6
click at [696, 385] on textarea "[PERSON_NAME] wears a red plaid schoolgirl skirt and matching top, tits out wit…" at bounding box center [660, 373] width 486 height 31
click at [641, 380] on textarea "[PERSON_NAME] wears a red plaid schoolgirl skirt and matching top, tits out wit…" at bounding box center [660, 373] width 486 height 31
click at [642, 380] on textarea "[PERSON_NAME] wears a red plaid schoolgirl skirt and matching top, tits out wit…" at bounding box center [660, 373] width 486 height 31
click at [664, 385] on textarea "[PERSON_NAME] wears a red plaid schoolgirl skirt and matching top, tits out wit…" at bounding box center [660, 373] width 486 height 31
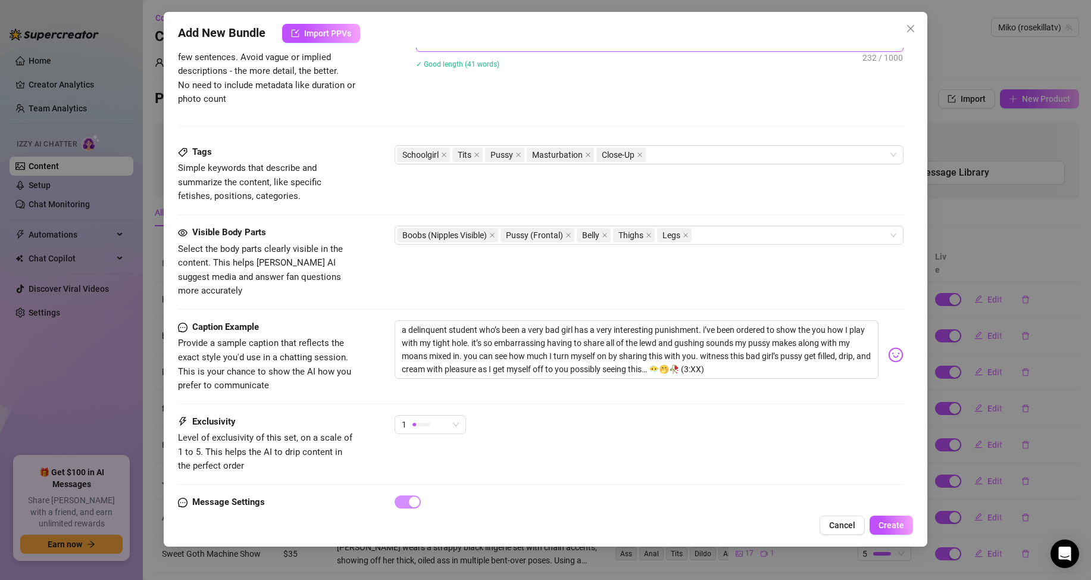
scroll to position [536, 0]
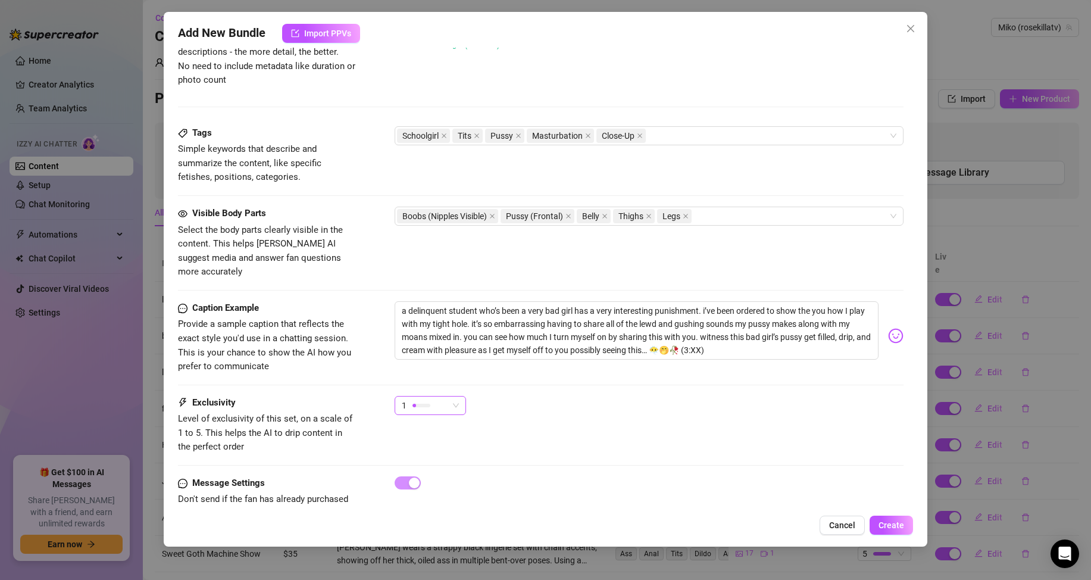
click at [453, 397] on span "1" at bounding box center [430, 406] width 57 height 18
type textarea "[PERSON_NAME] wears a red plaid schoolgirl skirt and matching top, tits out wit…"
click at [425, 494] on span "5 - Most Exclusive 🔥" at bounding box center [442, 491] width 77 height 13
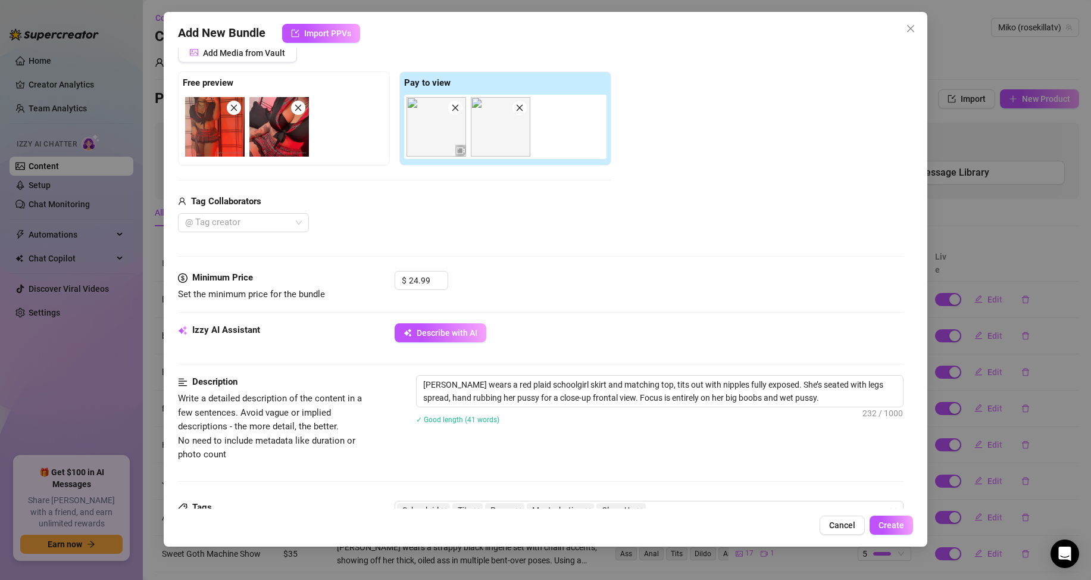
scroll to position [60, 0]
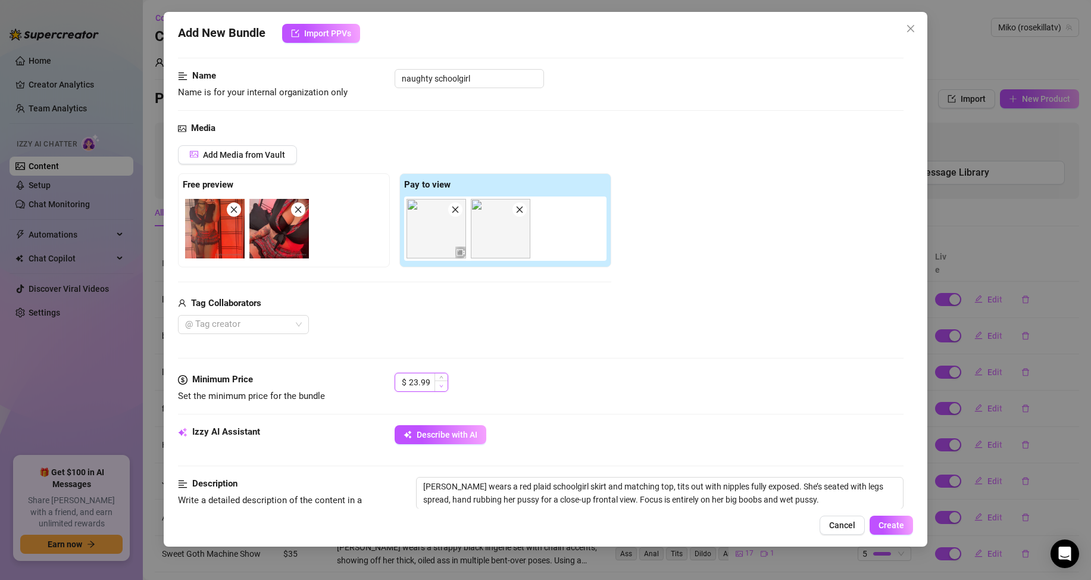
click at [444, 388] on span "Decrease Value" at bounding box center [441, 385] width 13 height 11
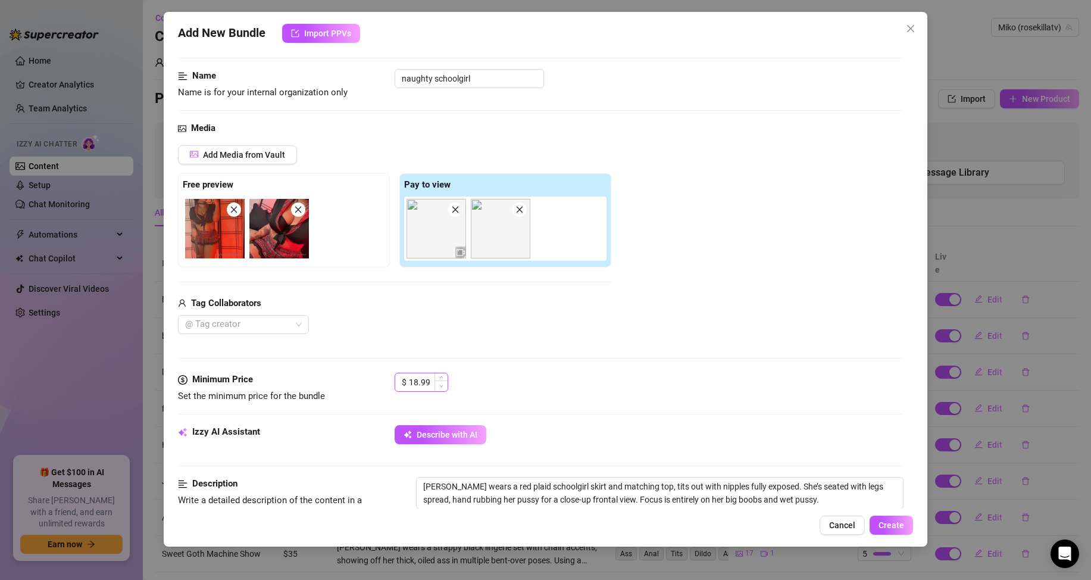
click at [444, 388] on span "Decrease Value" at bounding box center [441, 385] width 13 height 11
type input "16.99"
click at [444, 388] on span "Decrease Value" at bounding box center [441, 385] width 13 height 11
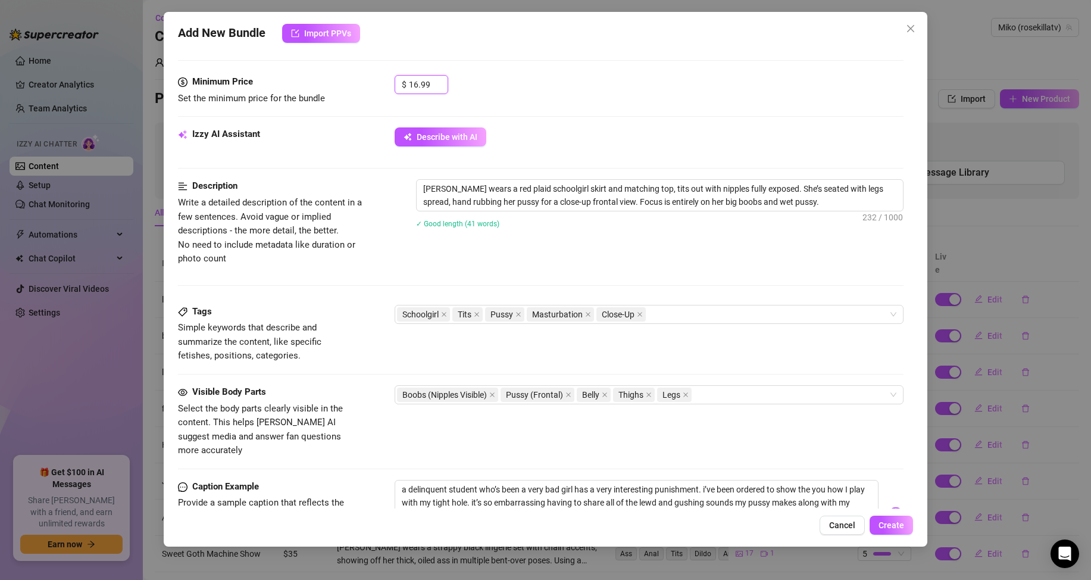
scroll to position [556, 0]
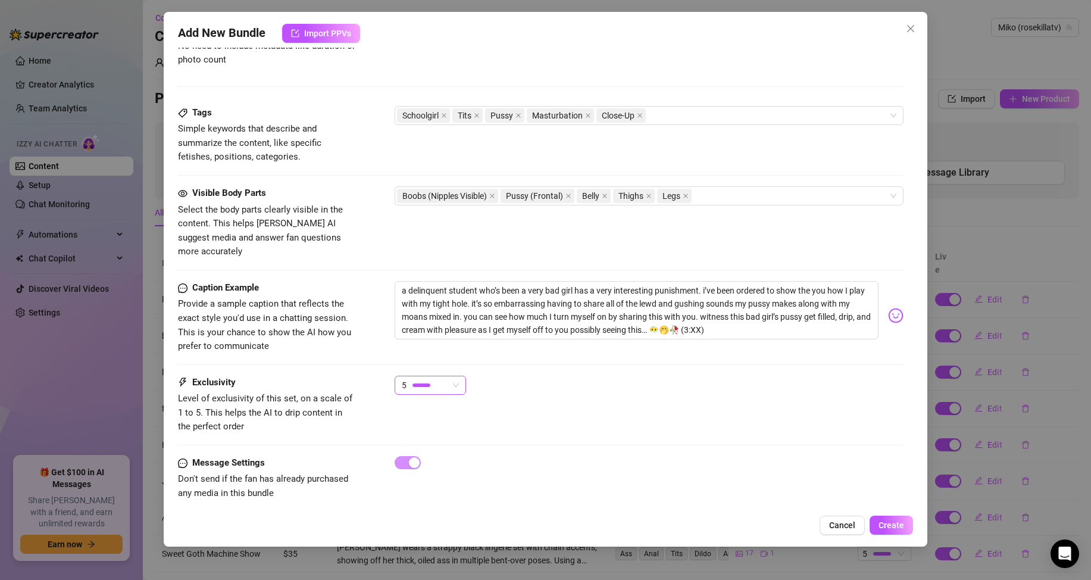
click at [423, 379] on div at bounding box center [422, 384] width 18 height 11
click at [438, 450] on span "4" at bounding box center [444, 451] width 80 height 13
click at [420, 379] on div at bounding box center [422, 384] width 18 height 11
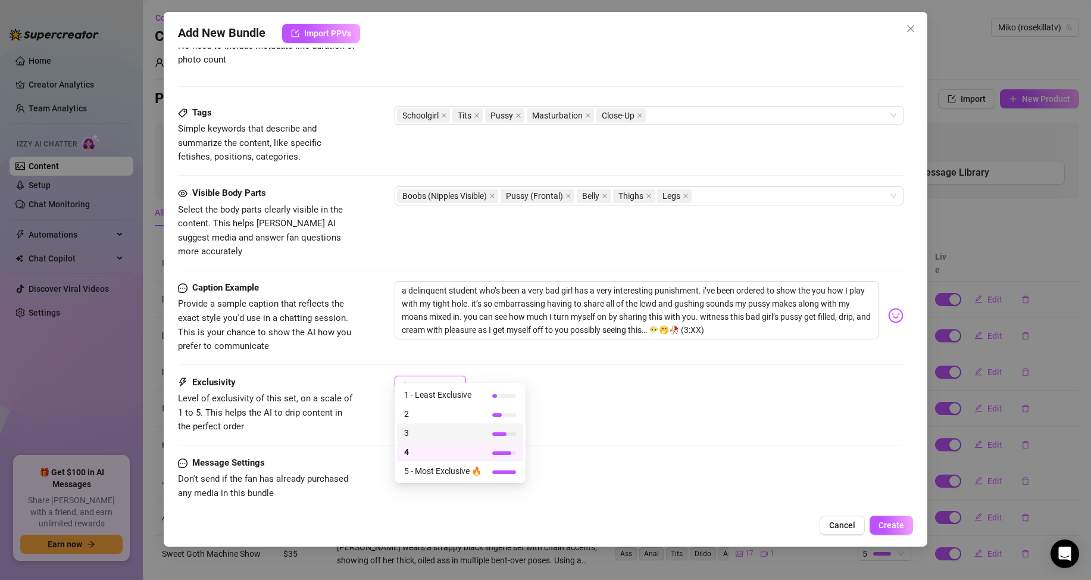
click at [426, 433] on span "3" at bounding box center [442, 432] width 77 height 13
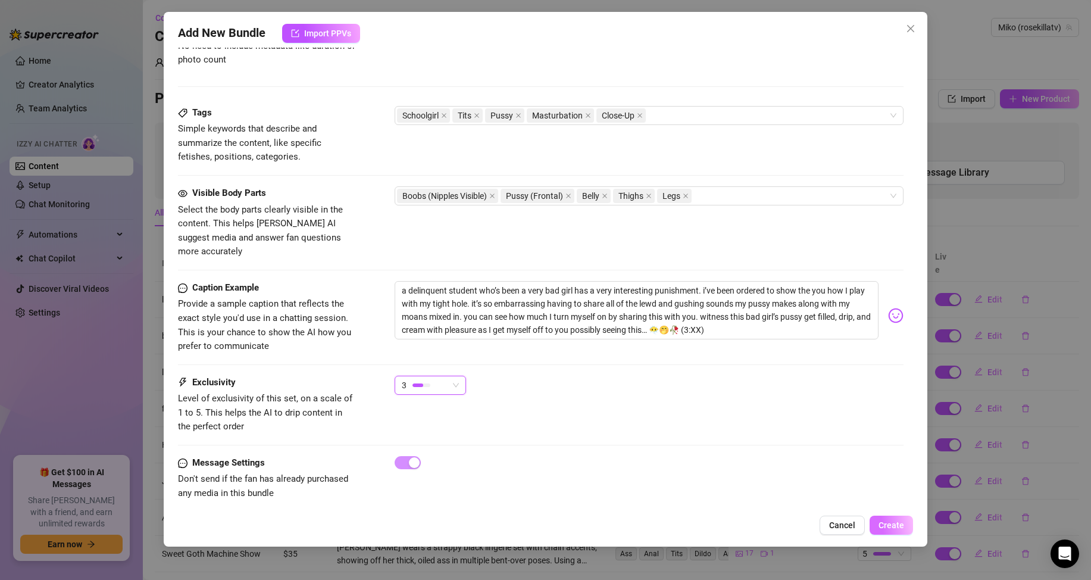
click at [888, 523] on span "Create" at bounding box center [892, 525] width 26 height 10
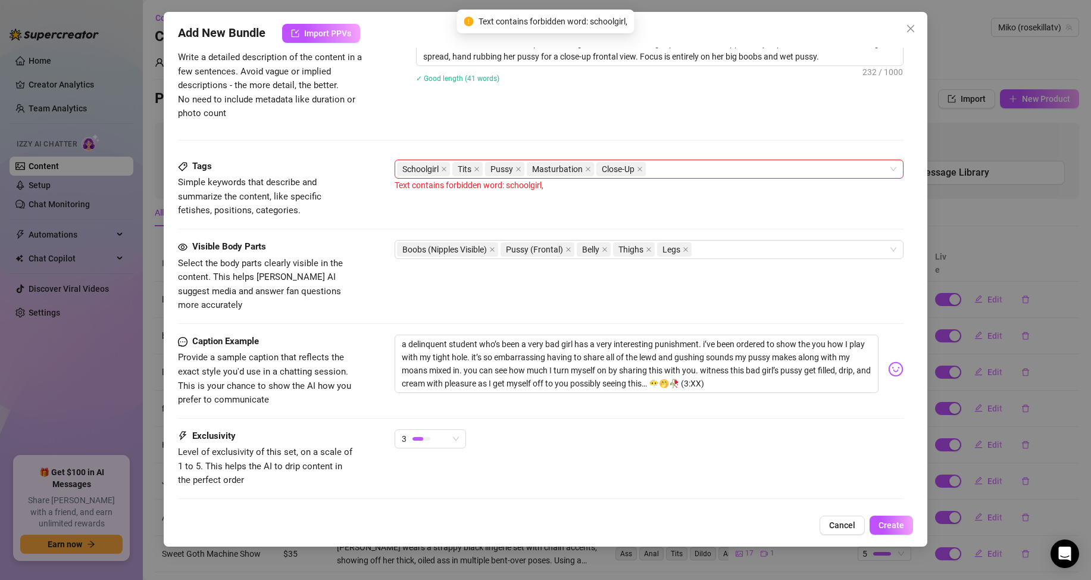
scroll to position [437, 0]
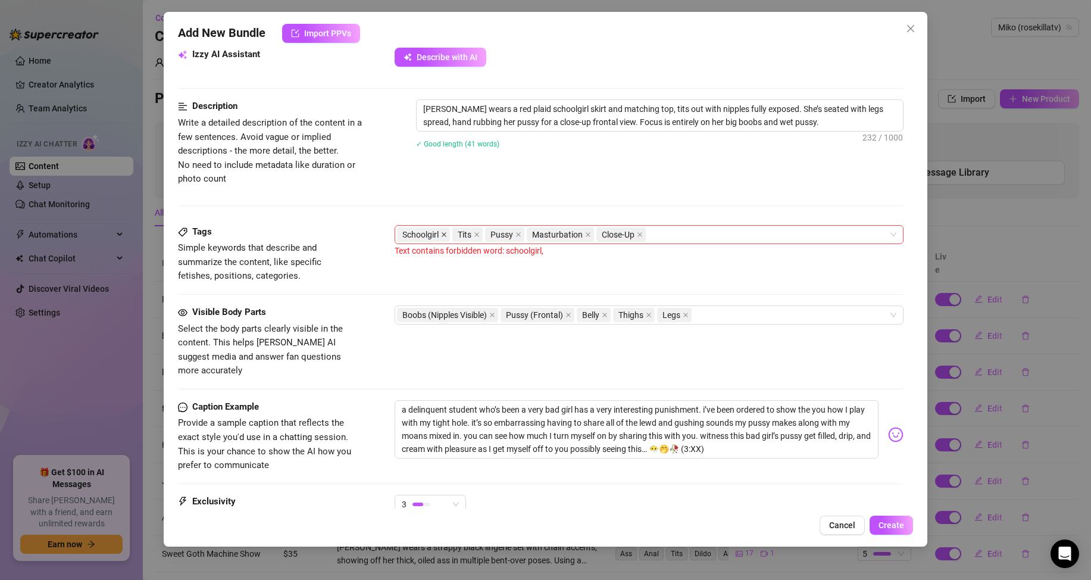
click at [446, 232] on icon "close" at bounding box center [444, 235] width 6 height 6
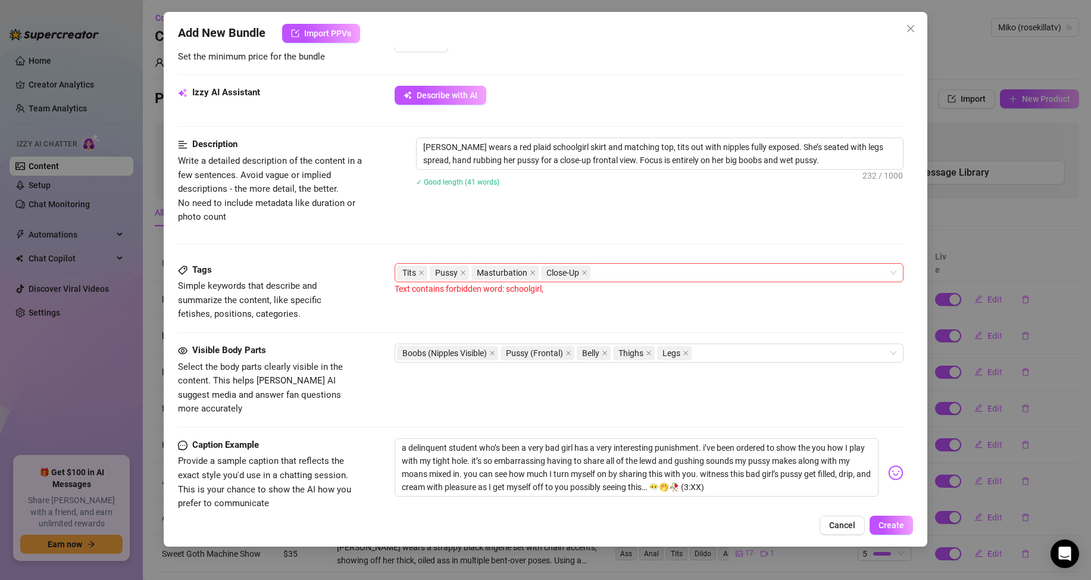
scroll to position [377, 0]
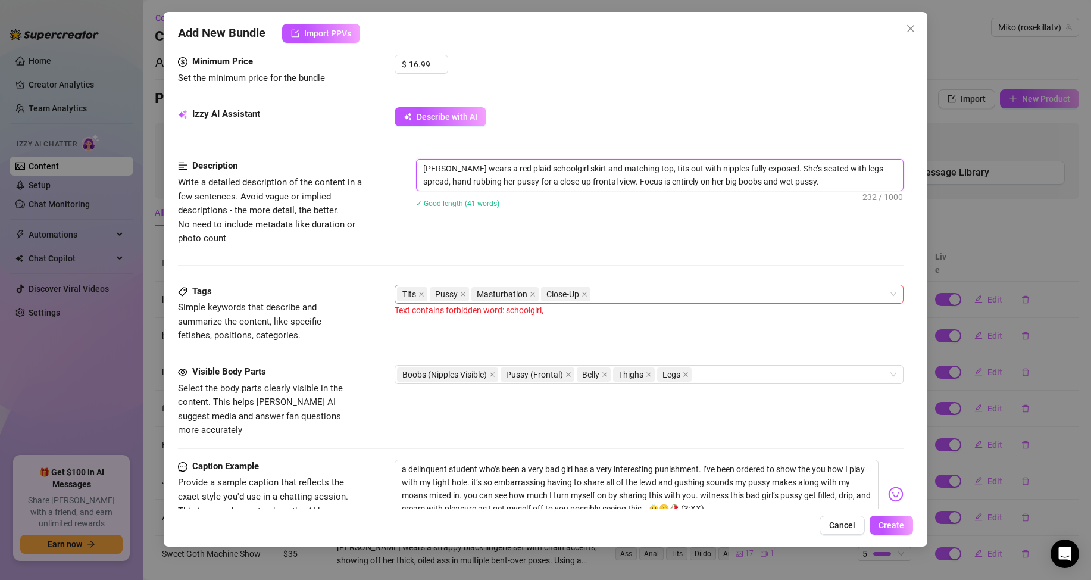
drag, startPoint x: 565, startPoint y: 167, endPoint x: 535, endPoint y: 166, distance: 30.4
click at [535, 166] on textarea "[PERSON_NAME] wears a red plaid schoolgirl skirt and matching top, tits out wit…" at bounding box center [660, 175] width 486 height 31
type textarea "[PERSON_NAME] wears a red plaid student skirt and matching top, tits out with n…"
click at [891, 525] on span "Create" at bounding box center [892, 525] width 26 height 10
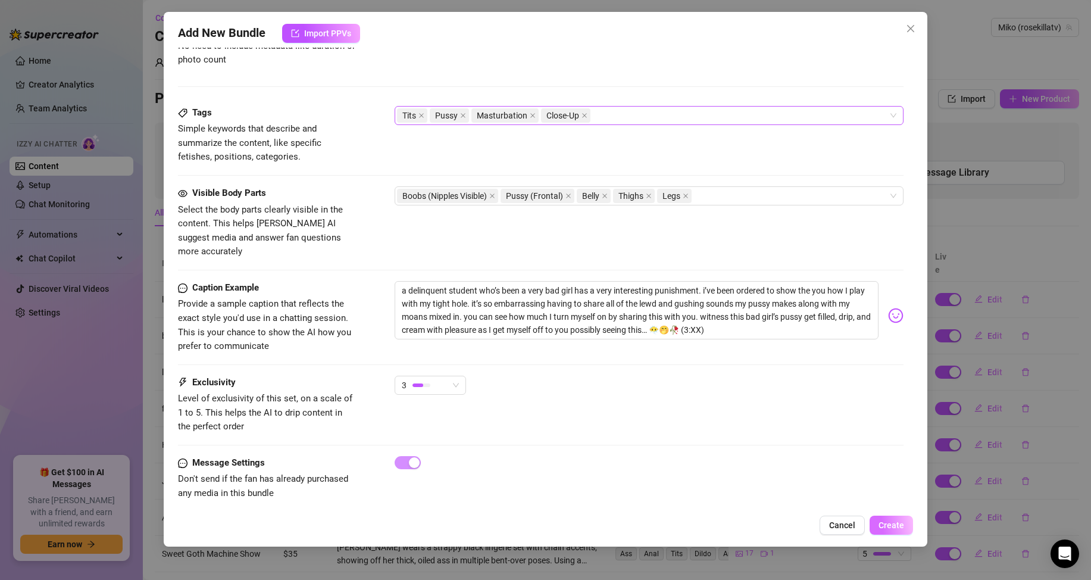
click at [888, 527] on span "Create" at bounding box center [892, 525] width 26 height 10
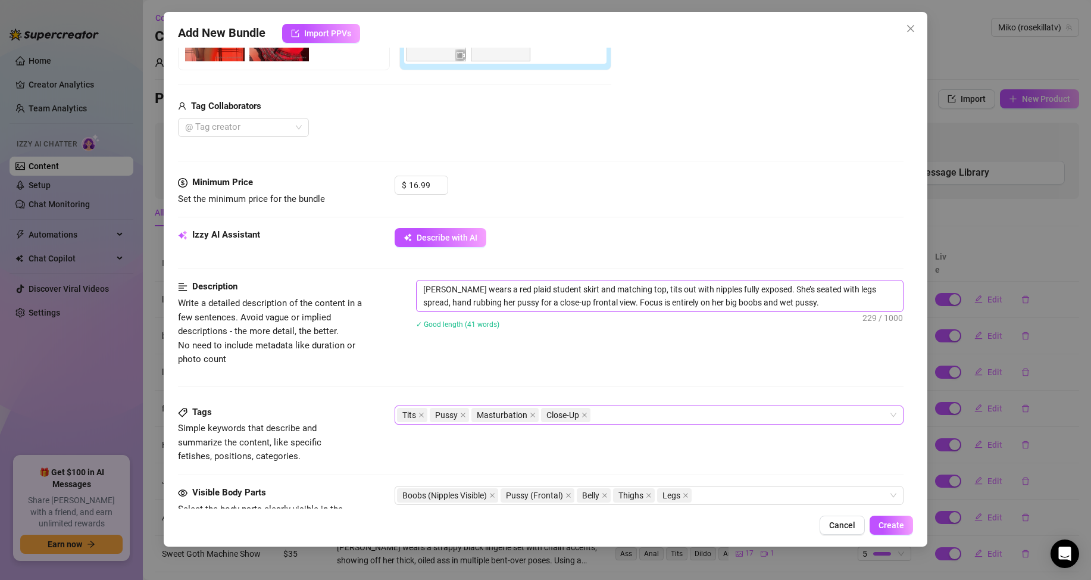
scroll to position [139, 0]
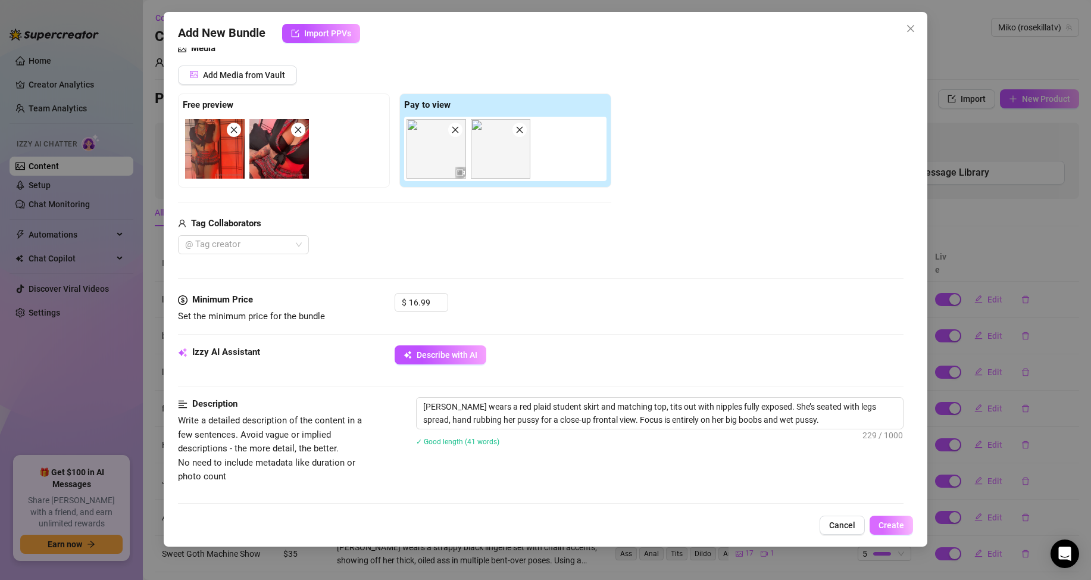
click at [884, 518] on button "Create" at bounding box center [891, 525] width 43 height 19
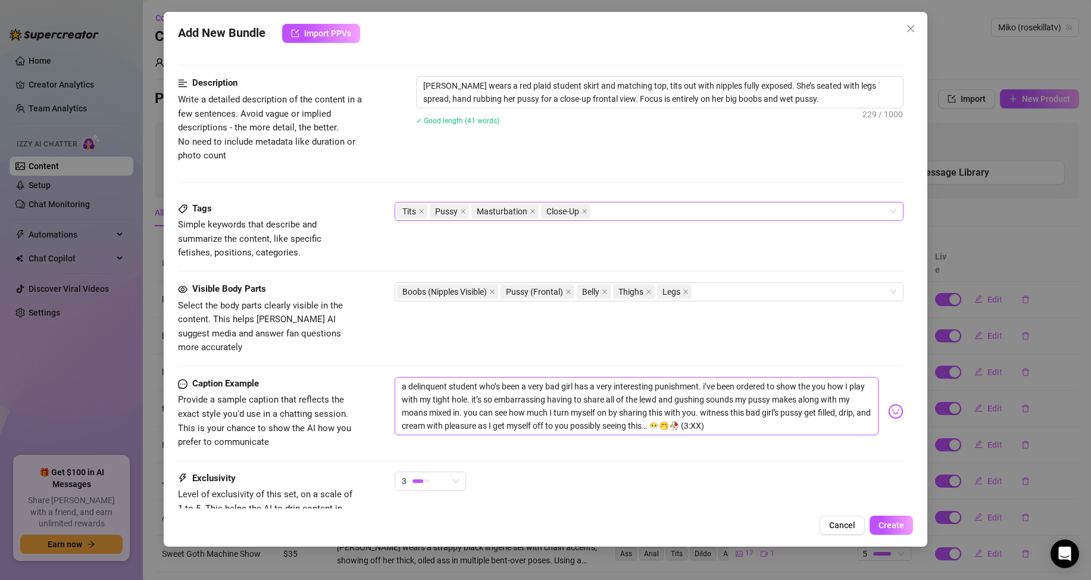
scroll to position [556, 0]
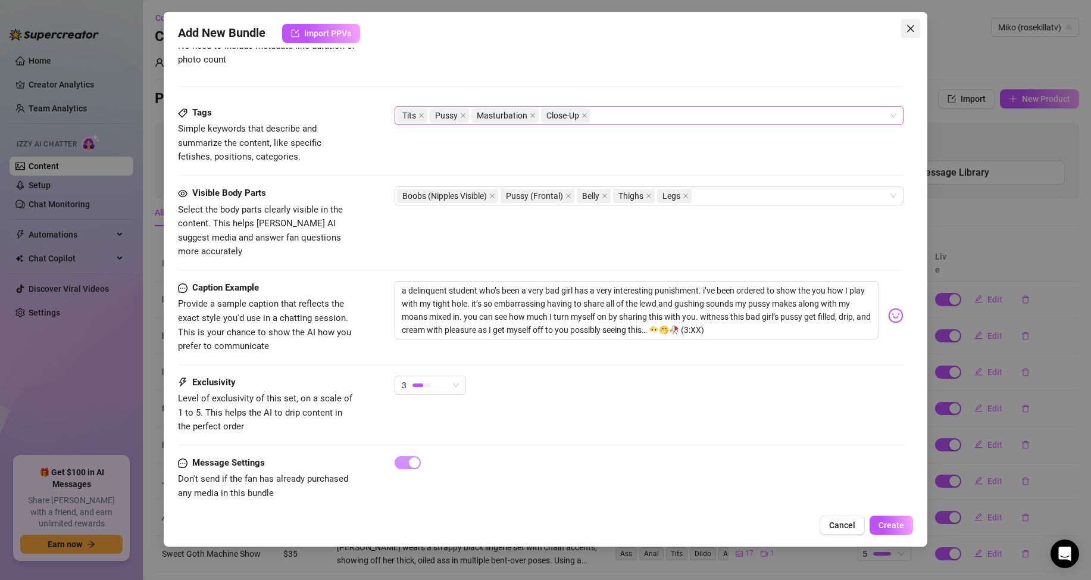
click at [906, 20] on button "Close" at bounding box center [910, 28] width 19 height 19
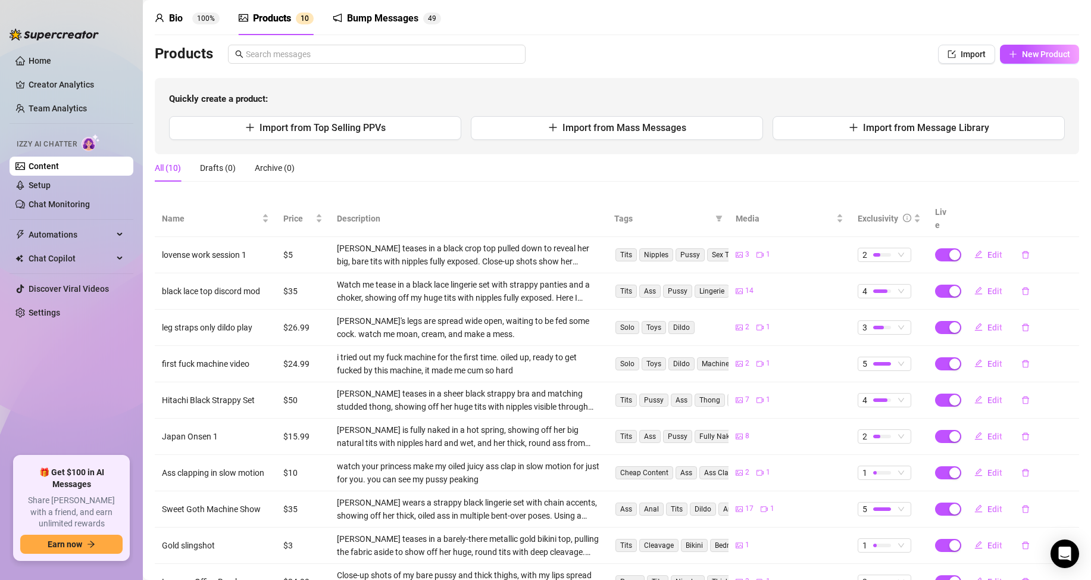
scroll to position [0, 0]
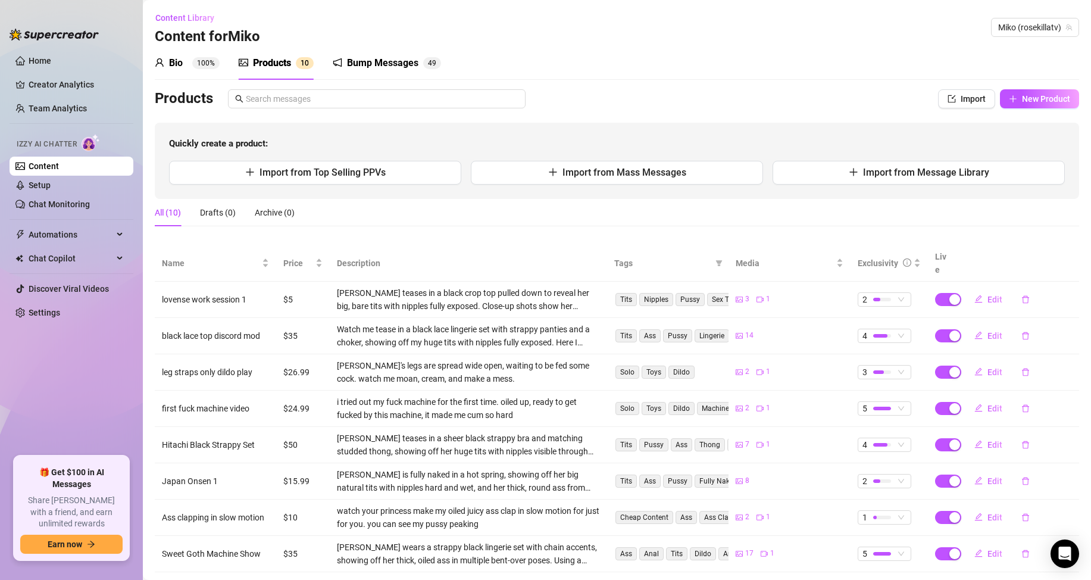
click at [292, 63] on div "Products 1 0" at bounding box center [276, 63] width 75 height 14
click at [198, 57] on sup "100%" at bounding box center [205, 63] width 27 height 12
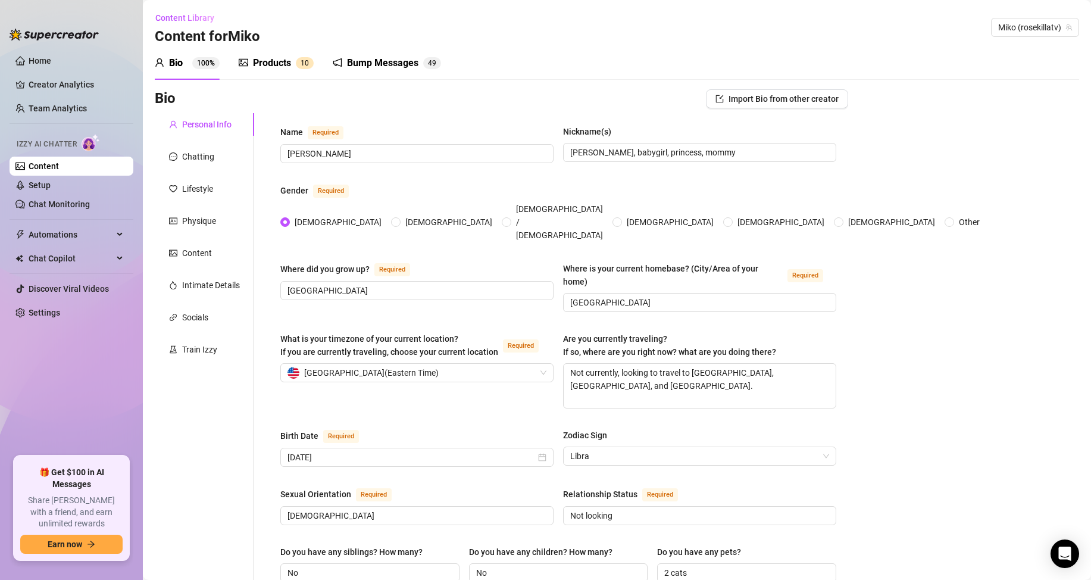
click at [255, 58] on div "Products" at bounding box center [272, 63] width 38 height 14
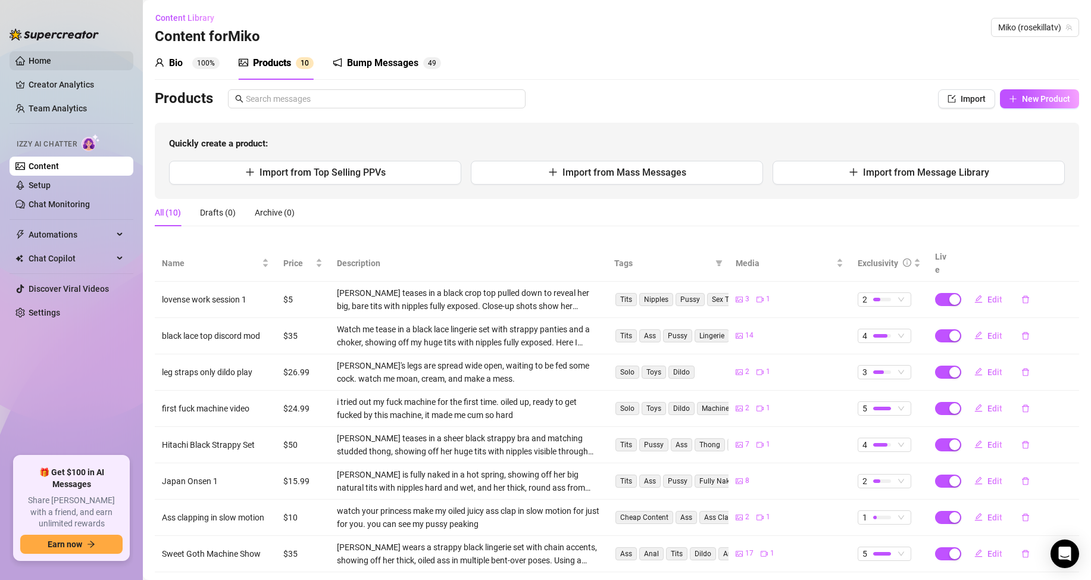
click at [45, 58] on link "Home" at bounding box center [40, 61] width 23 height 10
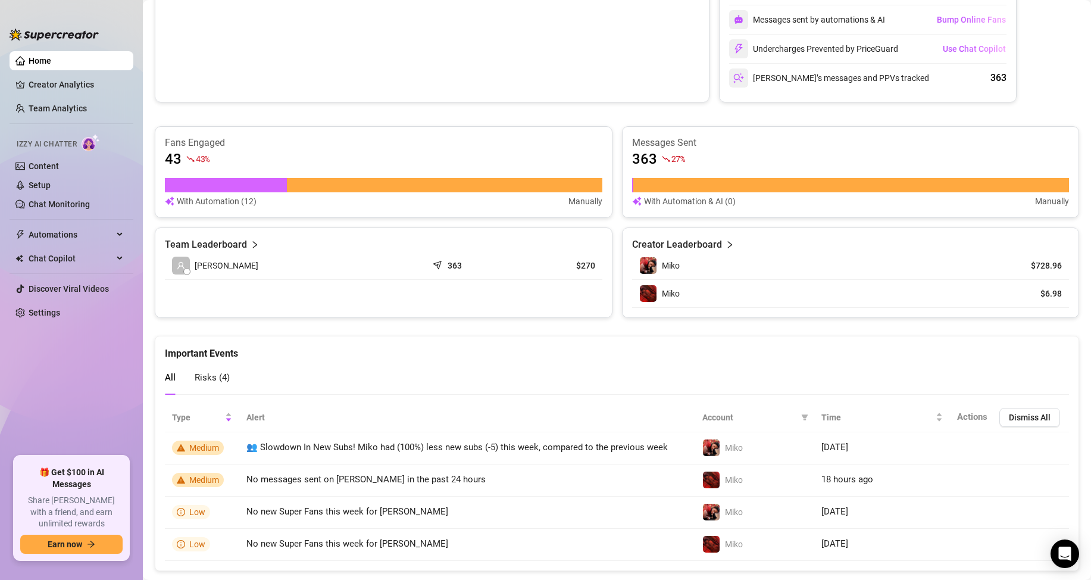
scroll to position [594, 0]
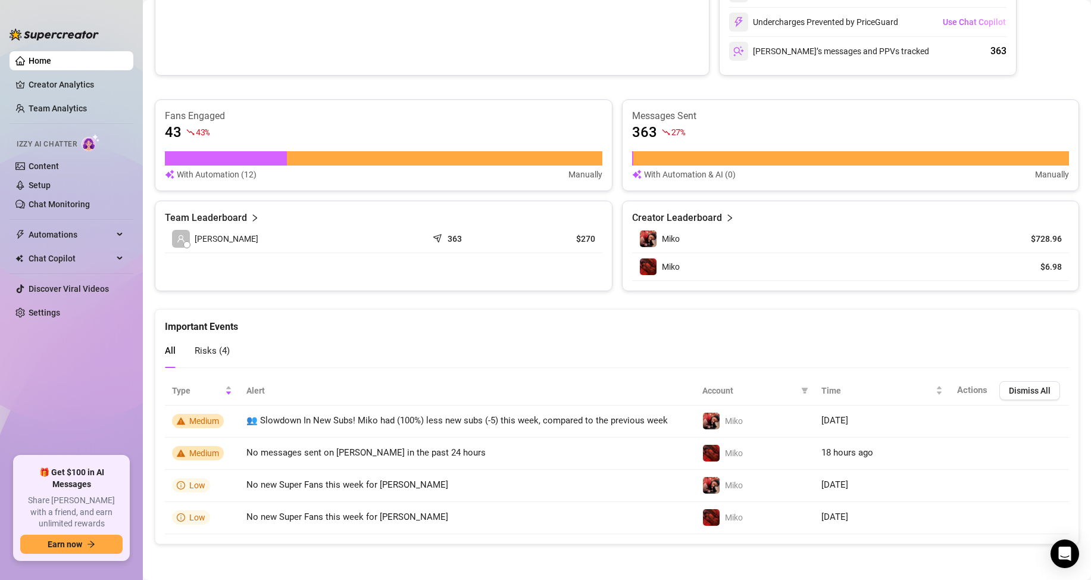
click at [225, 354] on span "Risks ( 4 )" at bounding box center [212, 350] width 35 height 11
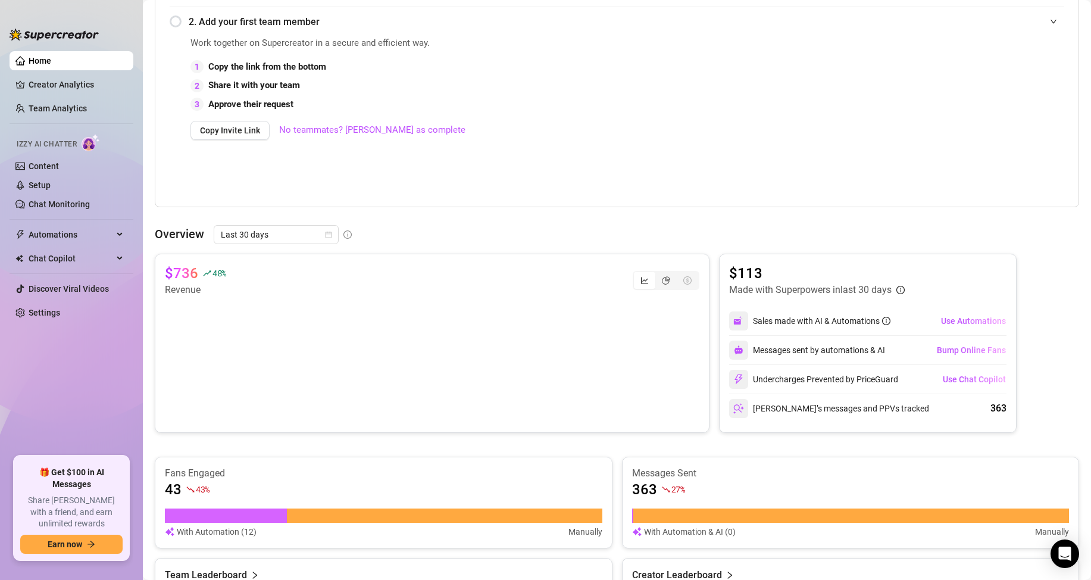
scroll to position [415, 0]
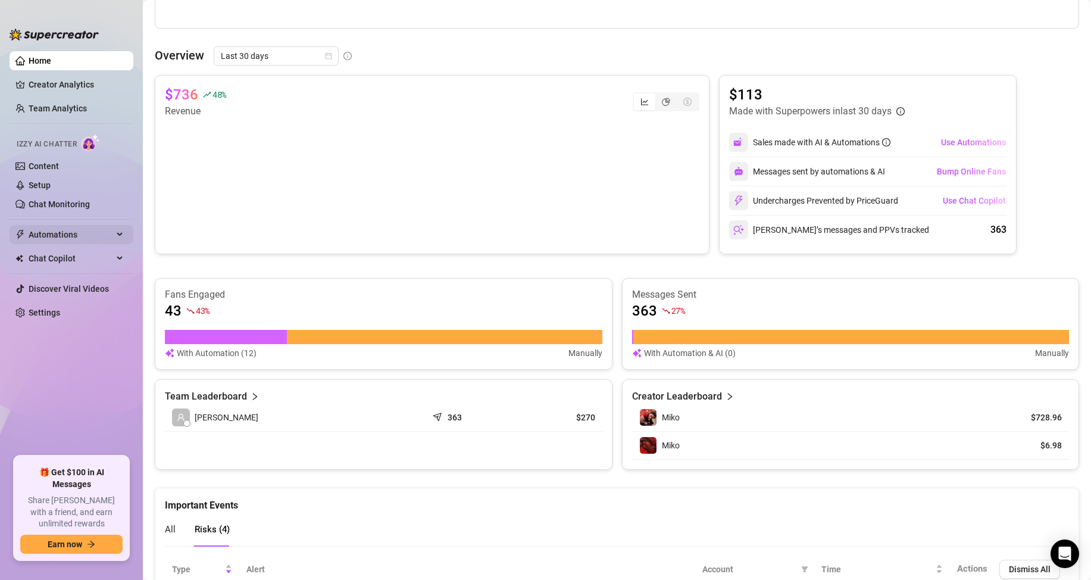
click at [92, 232] on span "Automations" at bounding box center [71, 234] width 85 height 19
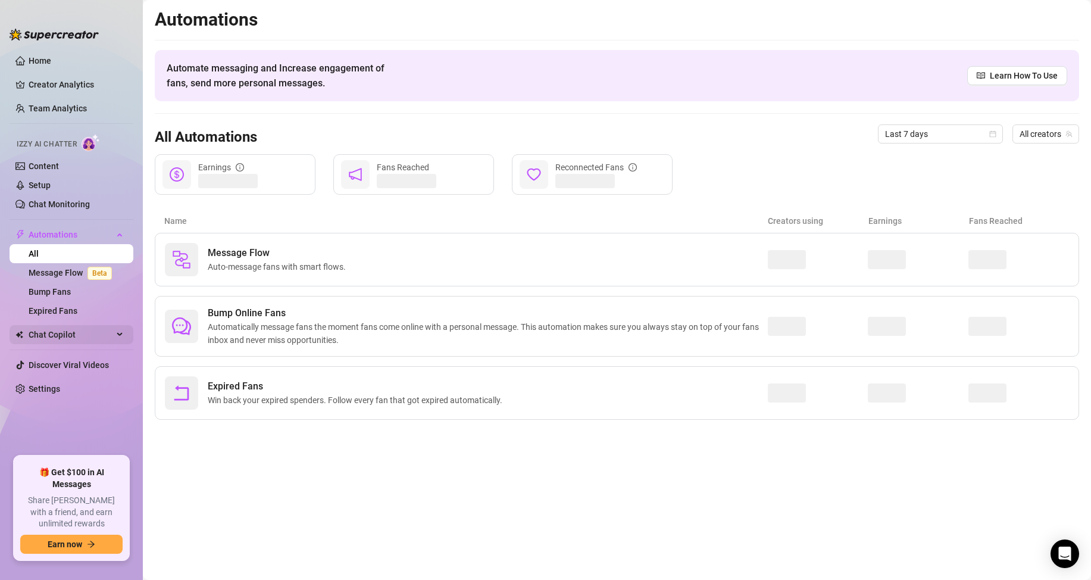
click at [88, 333] on span "Chat Copilot" at bounding box center [71, 334] width 85 height 19
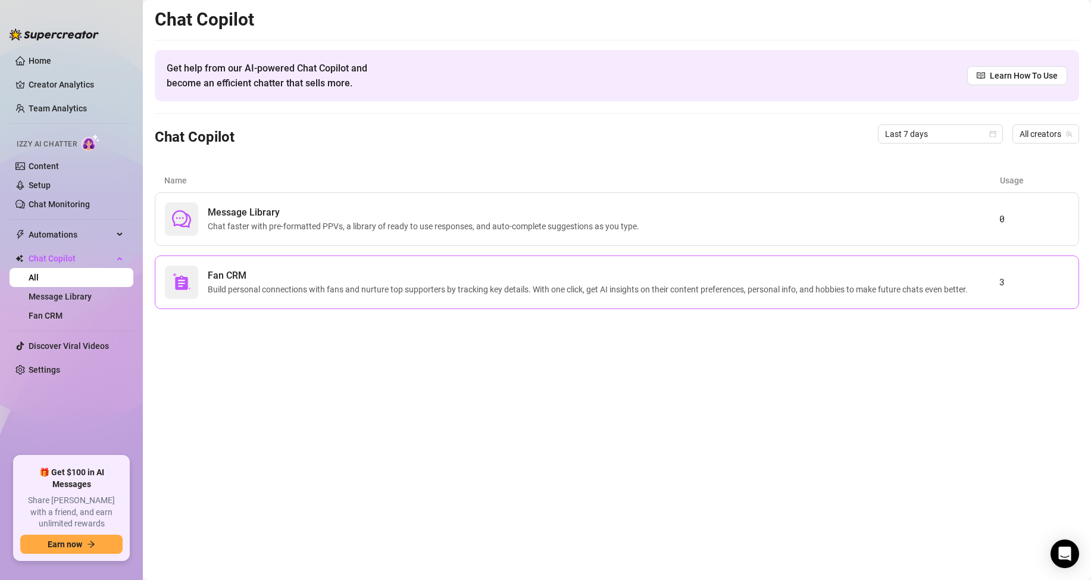
click at [342, 277] on span "Fan CRM" at bounding box center [590, 276] width 765 height 14
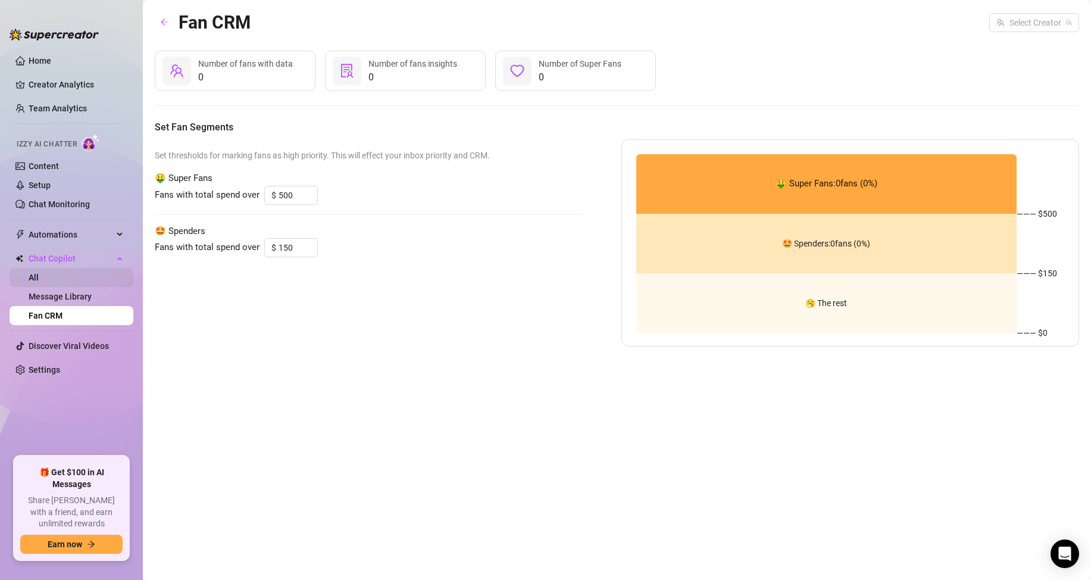
click at [39, 282] on link "All" at bounding box center [34, 278] width 10 height 10
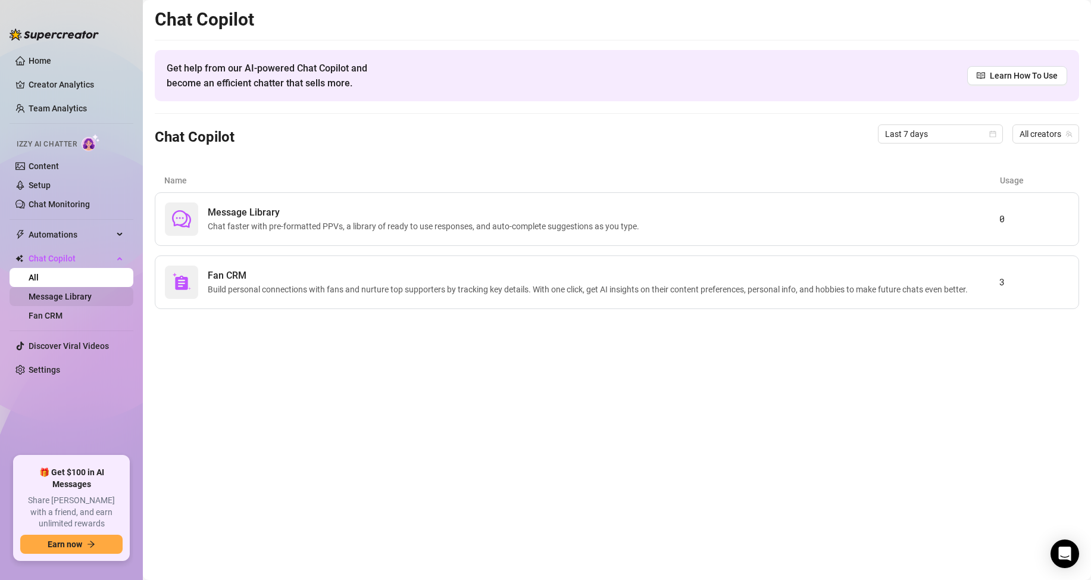
click at [92, 294] on link "Message Library" at bounding box center [60, 297] width 63 height 10
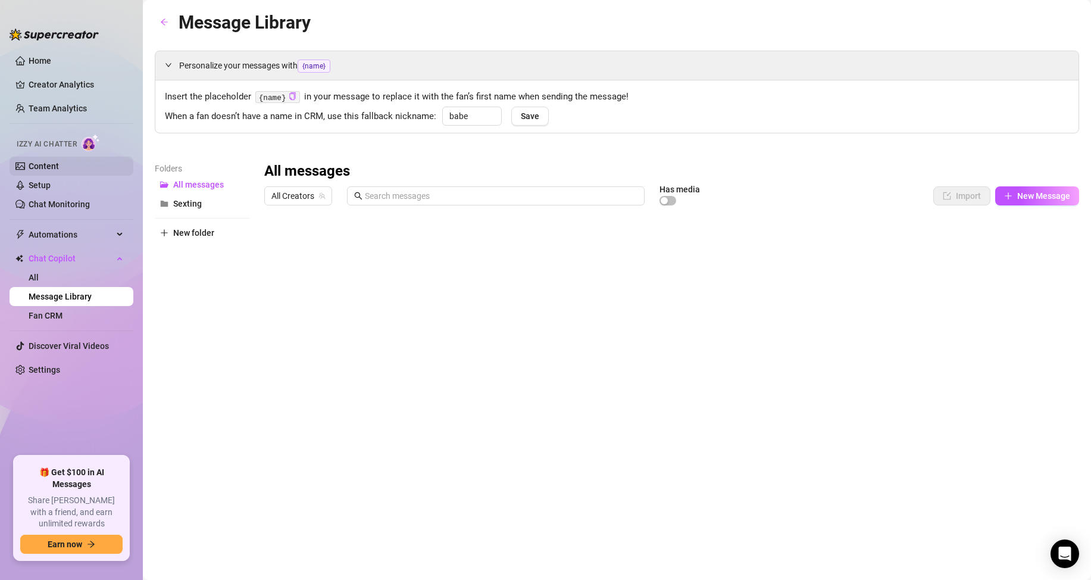
click at [55, 162] on link "Content" at bounding box center [44, 166] width 30 height 10
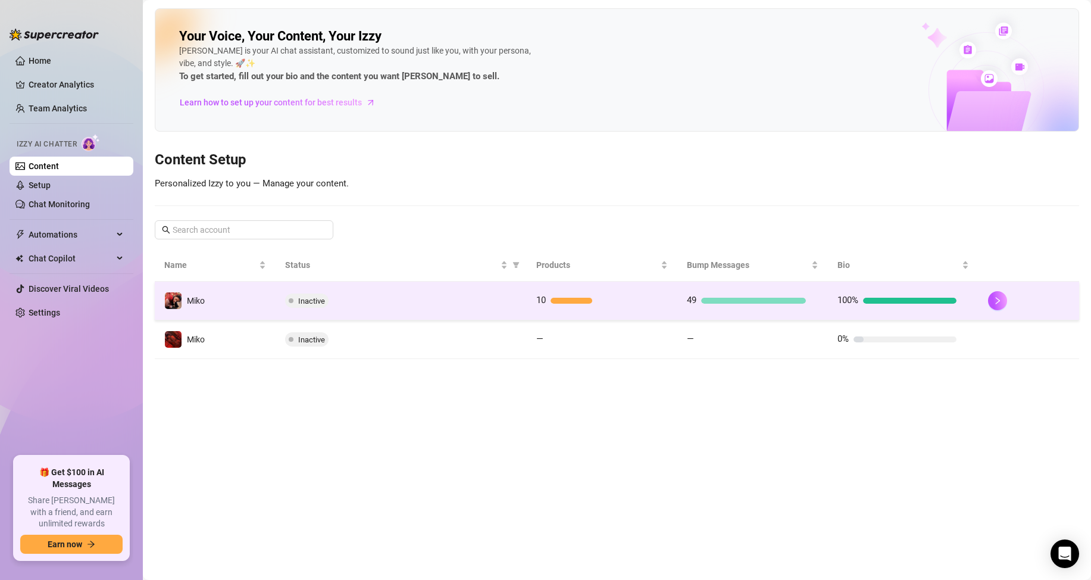
click at [776, 306] on div "49" at bounding box center [746, 301] width 119 height 14
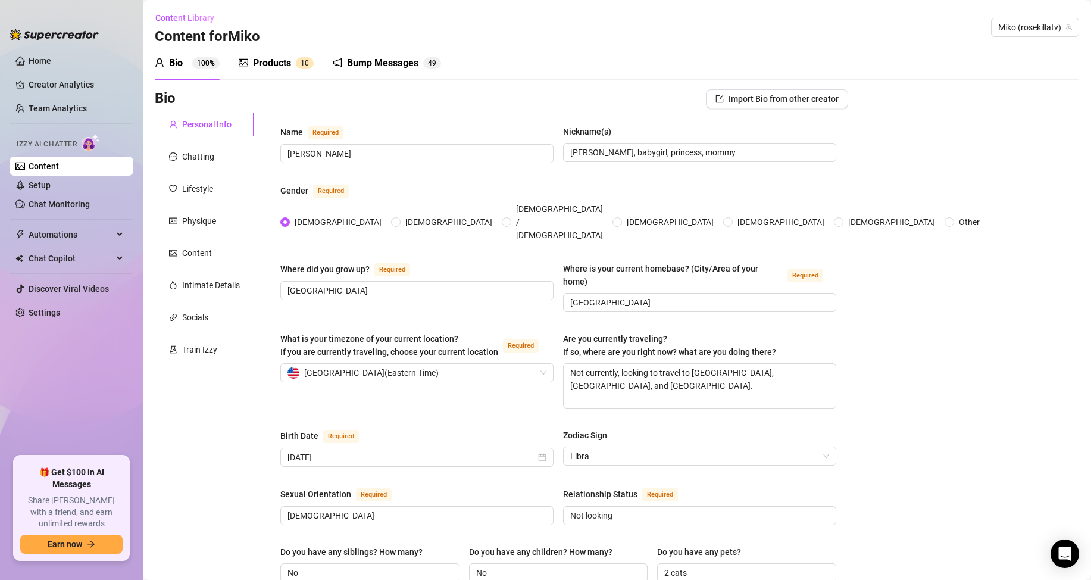
click at [376, 54] on div "Bump Messages 4 9" at bounding box center [387, 62] width 108 height 33
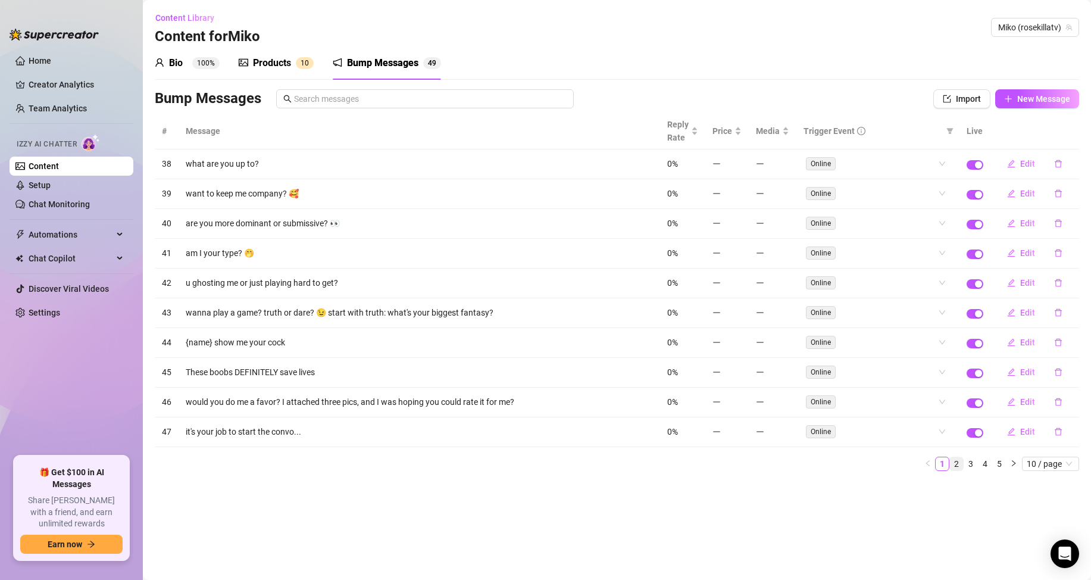
click at [956, 466] on link "2" at bounding box center [956, 463] width 13 height 13
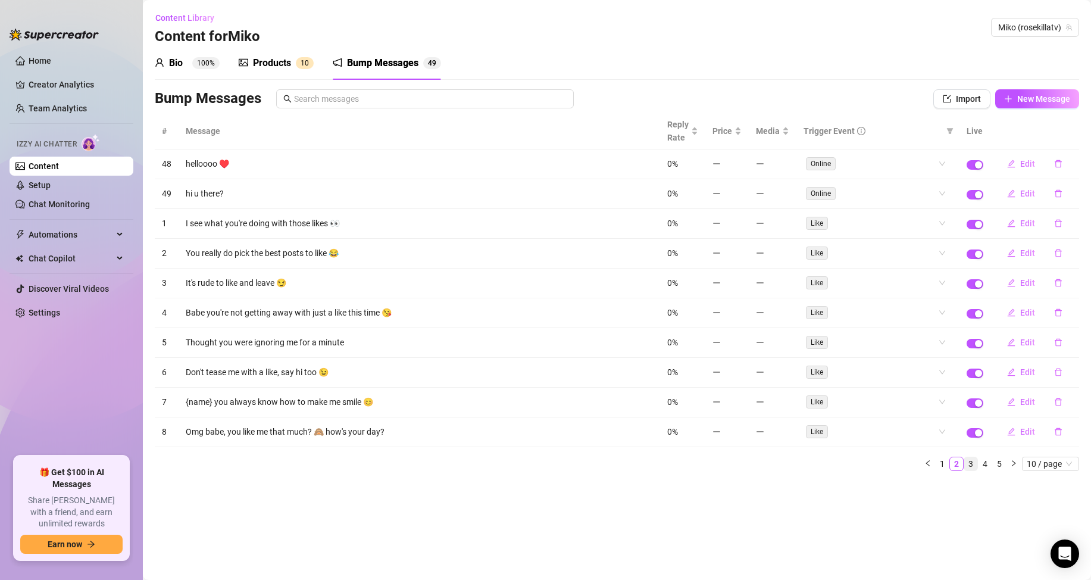
click at [973, 464] on link "3" at bounding box center [971, 463] width 13 height 13
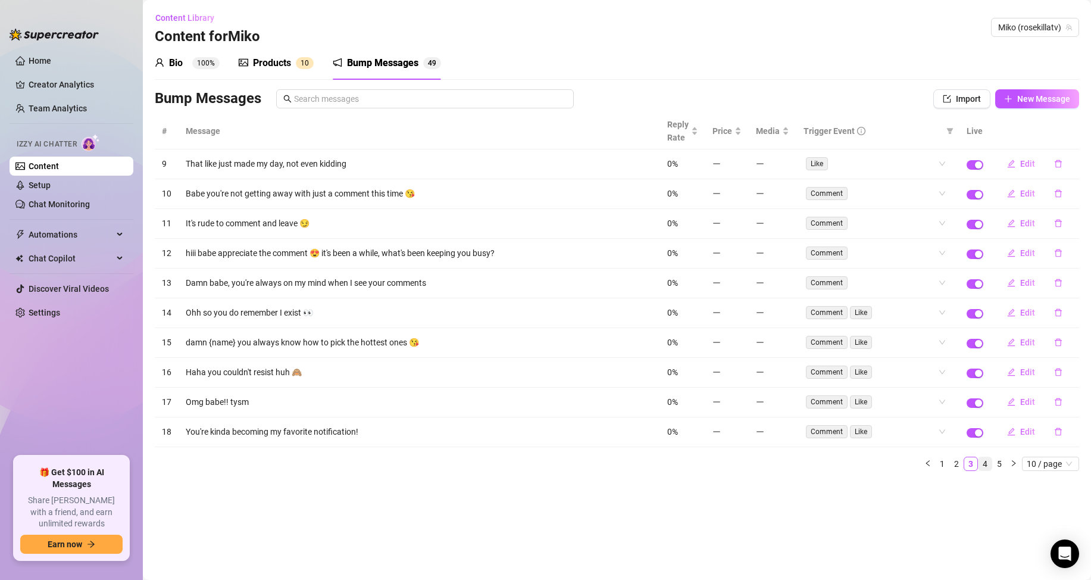
click at [985, 463] on link "4" at bounding box center [985, 463] width 13 height 13
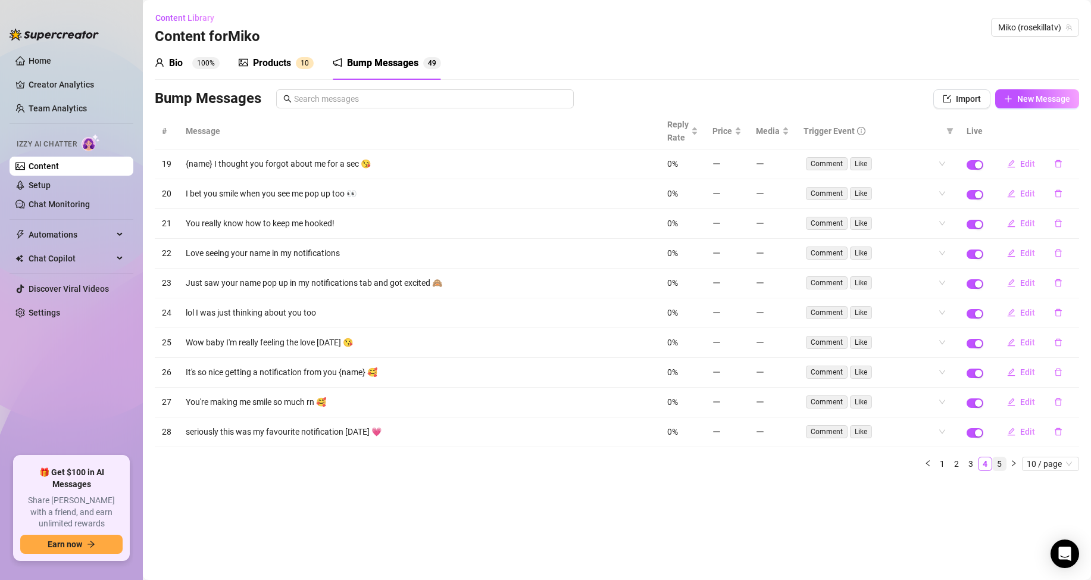
click at [996, 460] on link "5" at bounding box center [999, 463] width 13 height 13
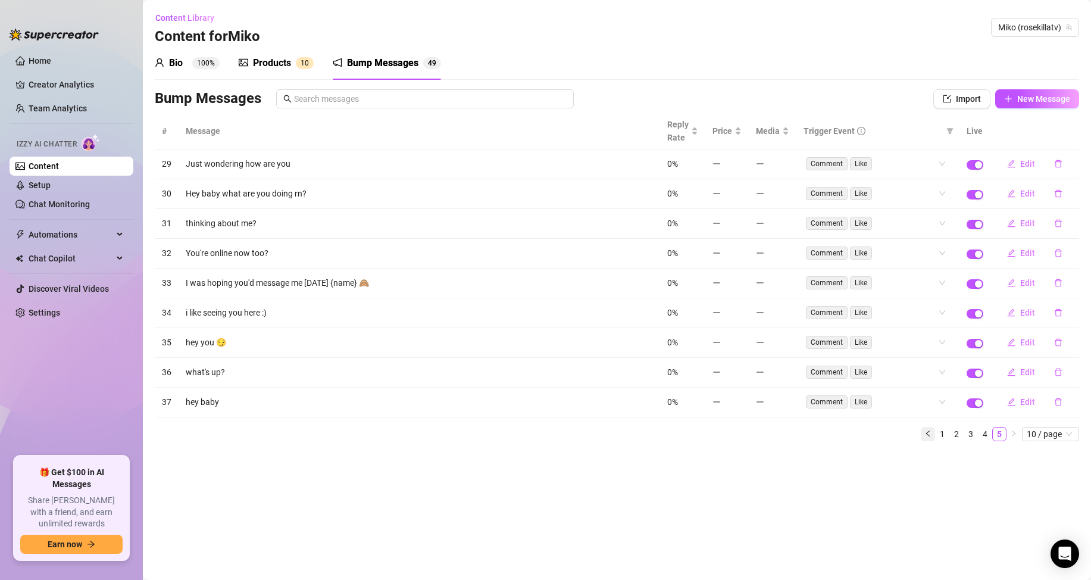
click at [929, 432] on icon "left" at bounding box center [928, 433] width 4 height 6
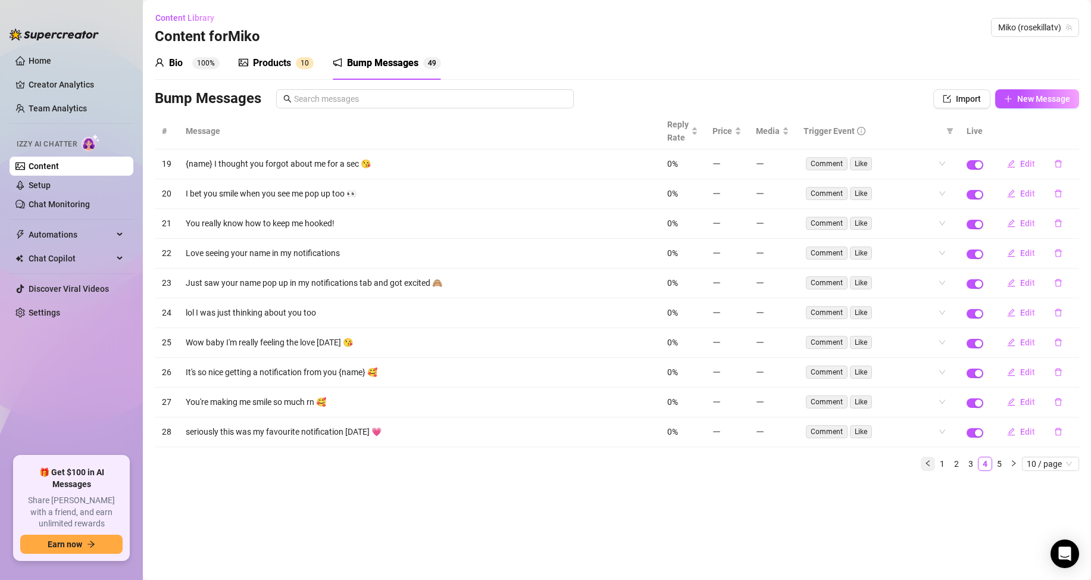
click at [931, 461] on icon "left" at bounding box center [928, 463] width 7 height 7
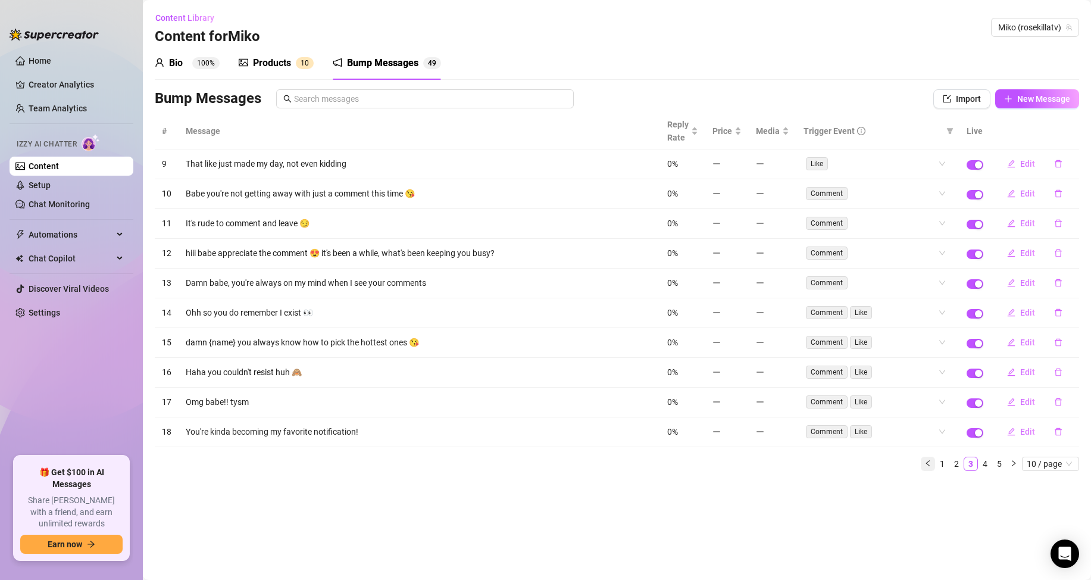
click at [931, 461] on icon "left" at bounding box center [928, 463] width 7 height 7
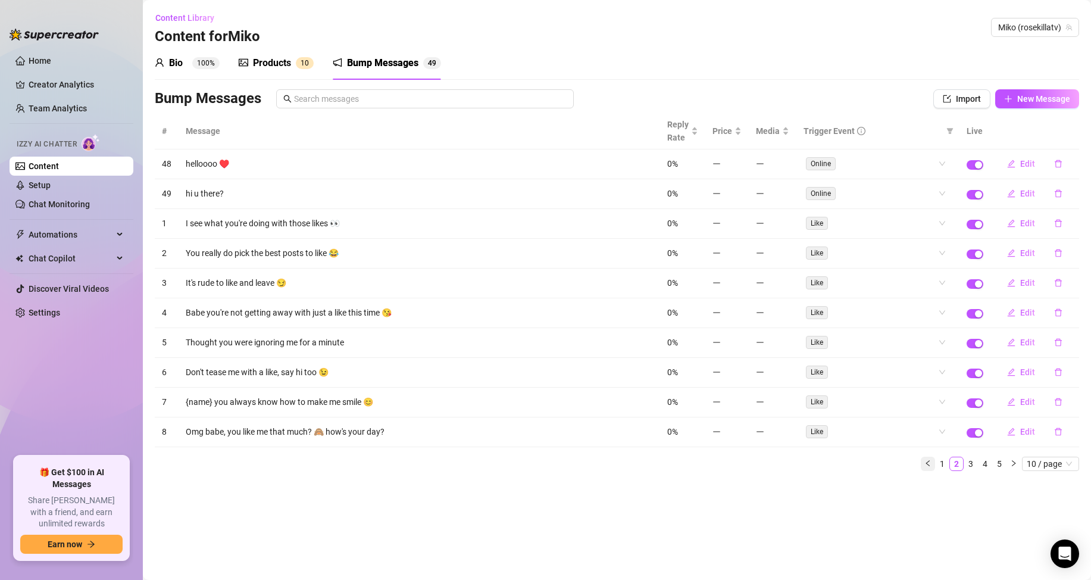
click at [931, 461] on icon "left" at bounding box center [928, 463] width 7 height 7
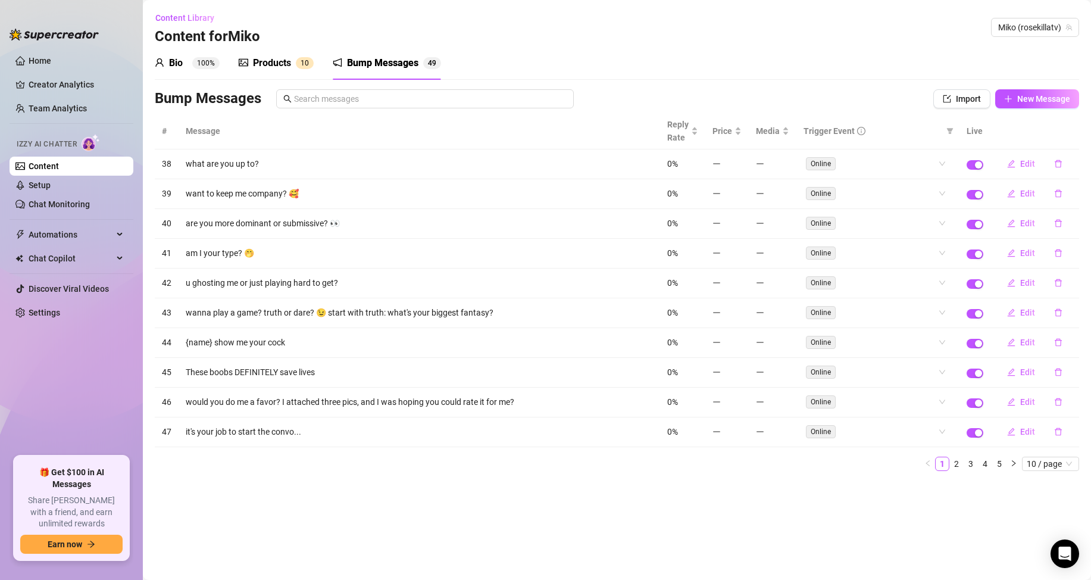
click at [274, 64] on div "Products" at bounding box center [272, 63] width 38 height 14
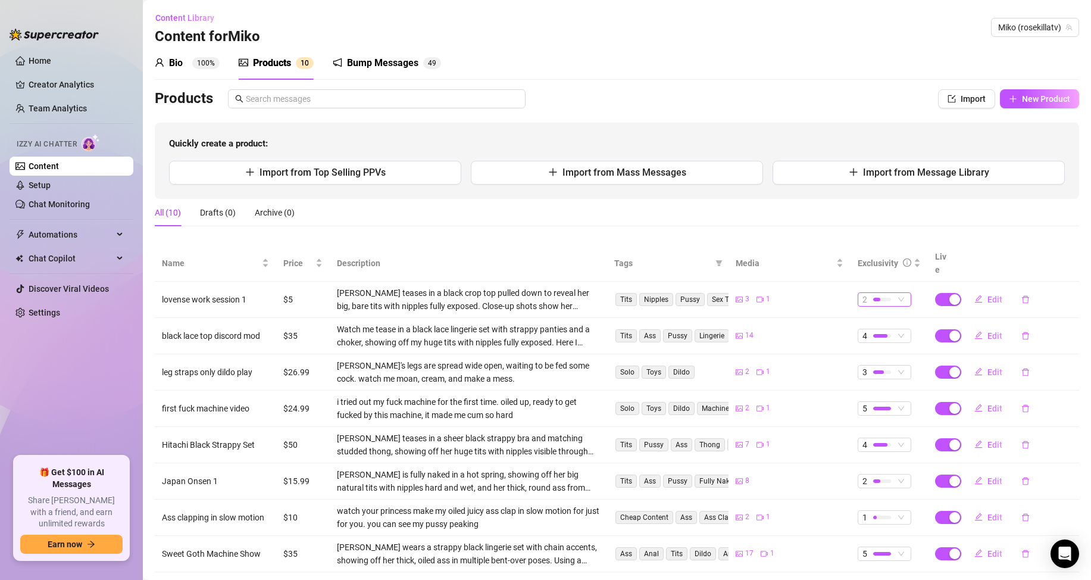
click at [882, 298] on div at bounding box center [882, 300] width 18 height 4
click at [887, 344] on span "3" at bounding box center [897, 345] width 77 height 13
click at [990, 295] on span "Edit" at bounding box center [995, 300] width 15 height 10
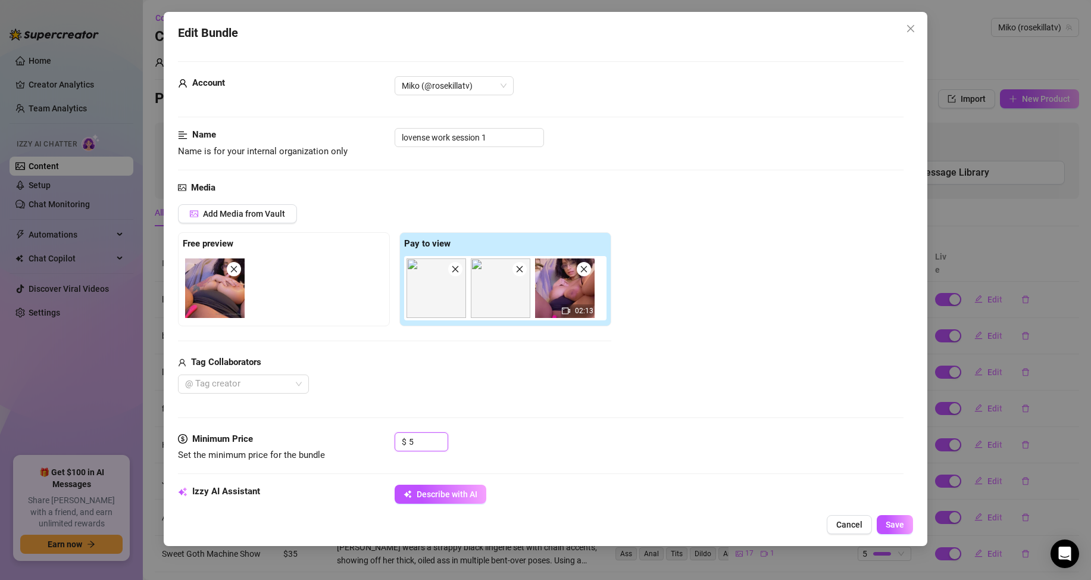
drag, startPoint x: 430, startPoint y: 438, endPoint x: 383, endPoint y: 435, distance: 47.1
click at [383, 435] on div "Minimum Price Set the minimum price for the bundle $ 5" at bounding box center [541, 447] width 726 height 30
click at [446, 437] on span "Increase Value" at bounding box center [441, 438] width 13 height 11
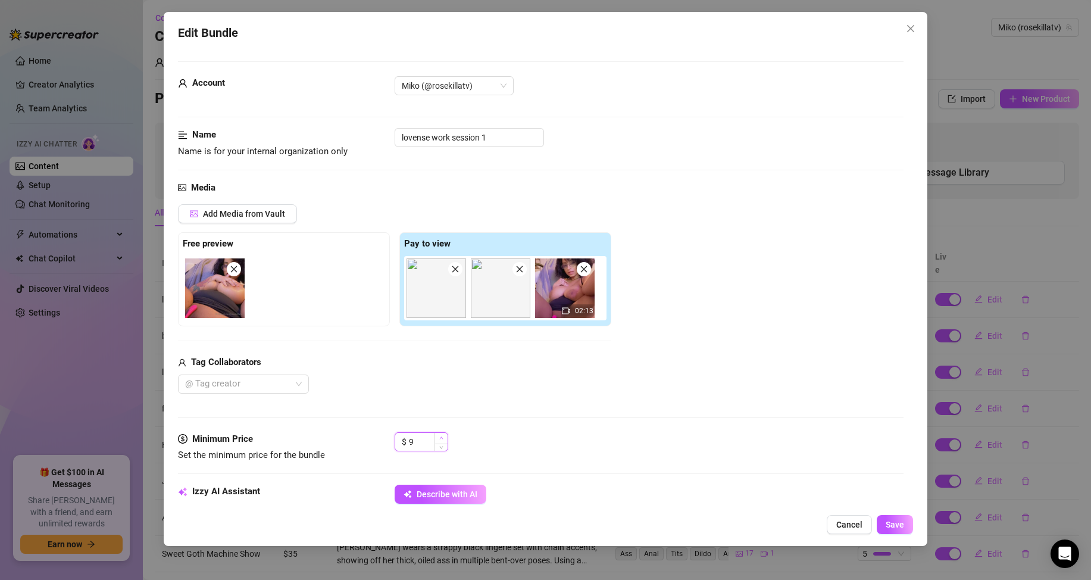
click at [446, 437] on span "Increase Value" at bounding box center [441, 438] width 13 height 11
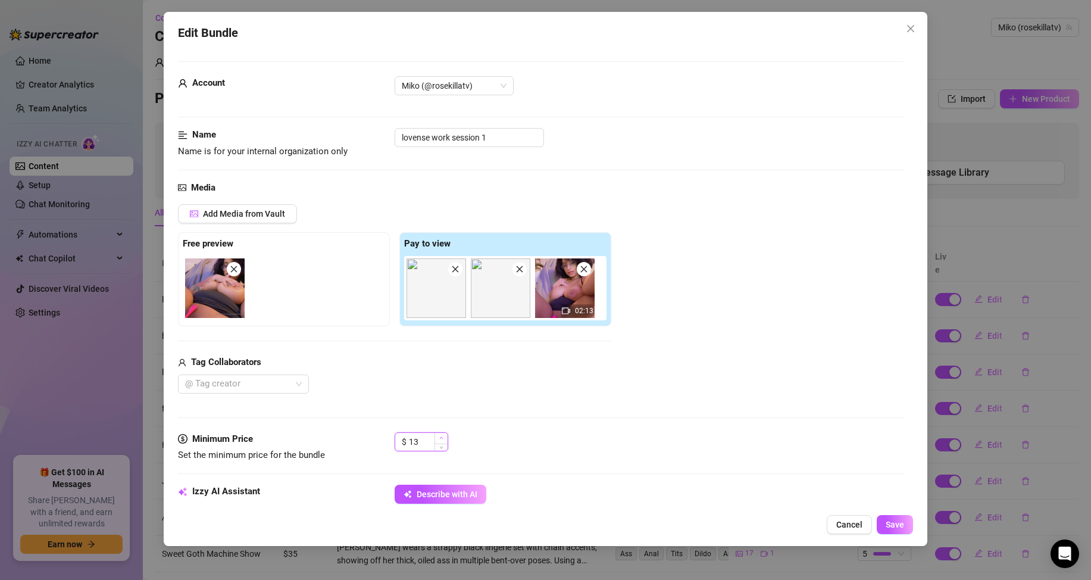
type input "14"
click at [446, 437] on span "Increase Value" at bounding box center [441, 438] width 13 height 11
click at [903, 521] on span "Save" at bounding box center [895, 525] width 18 height 10
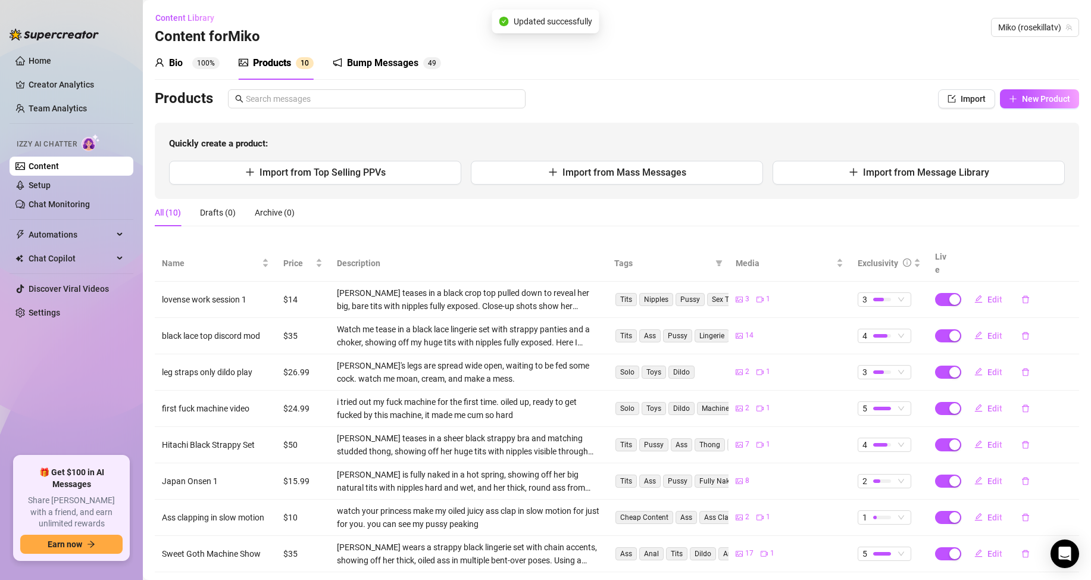
scroll to position [88, 0]
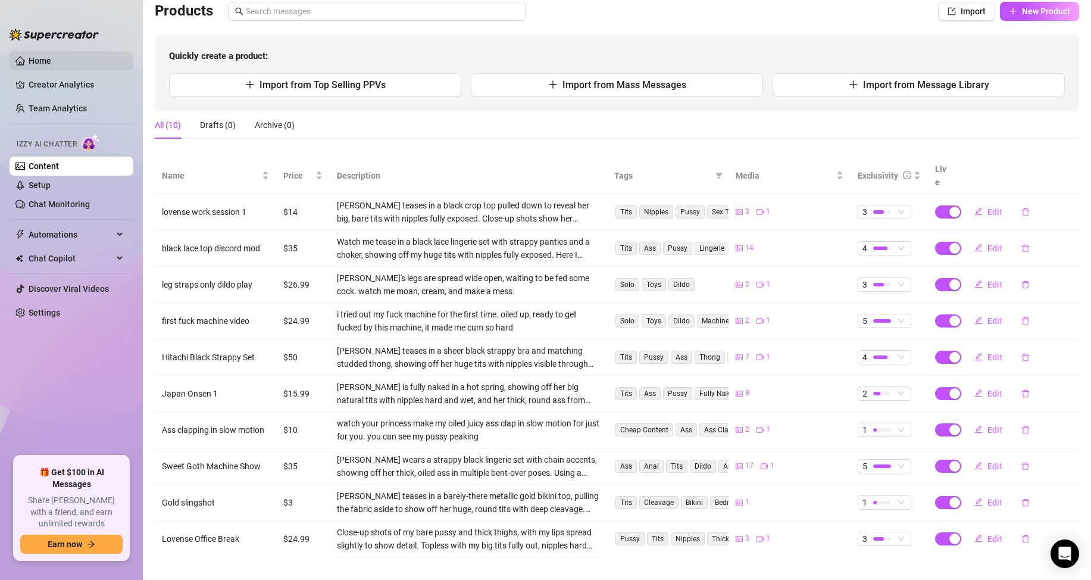
click at [51, 65] on link "Home" at bounding box center [40, 61] width 23 height 10
